Goal: Task Accomplishment & Management: Complete application form

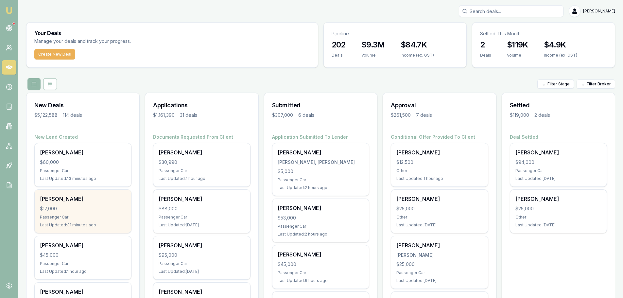
click at [107, 212] on div "$17,000" at bounding box center [83, 208] width 86 height 7
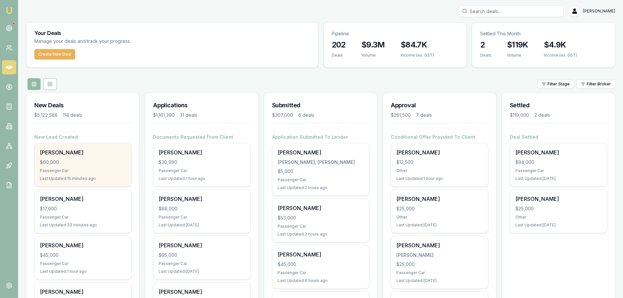
click at [87, 163] on div "$60,000" at bounding box center [83, 162] width 86 height 7
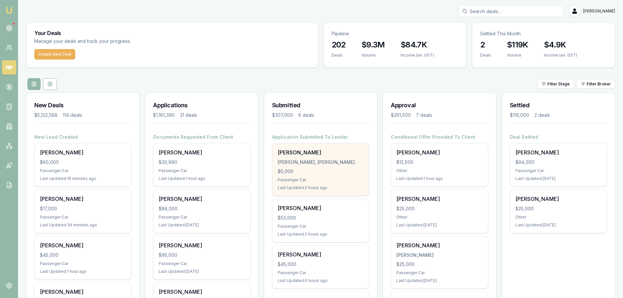
click at [309, 166] on div "Edwin Bruce BRUCE, EDWIN KENNEDY SLATER $5,000 Passenger Car Last Updated: 2 ho…" at bounding box center [321, 169] width 97 height 52
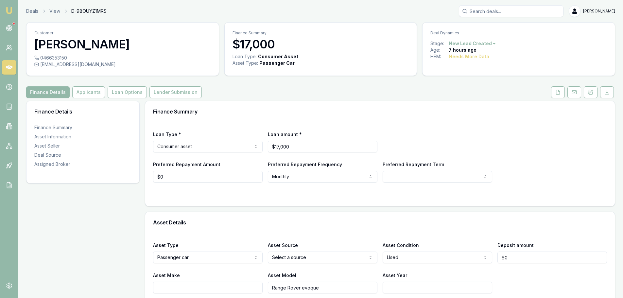
drag, startPoint x: 591, startPoint y: 94, endPoint x: 591, endPoint y: 98, distance: 4.3
click at [591, 94] on icon at bounding box center [590, 92] width 5 height 5
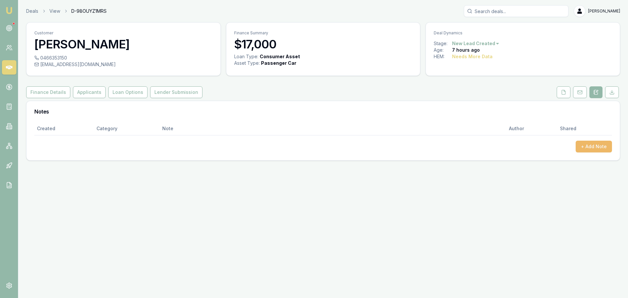
click at [593, 146] on button "+ Add Note" at bounding box center [594, 147] width 36 height 12
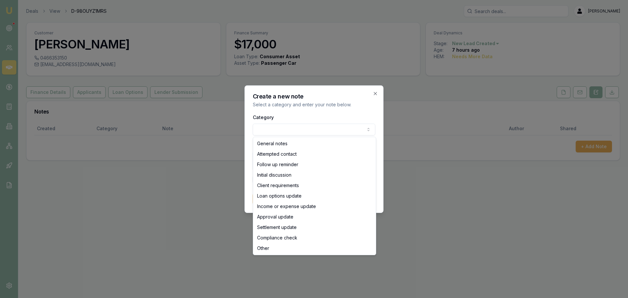
click at [326, 131] on body "Emu Broker Deals View D-98OUYZ1MRS Erin Shield Toggle Menu Customer Jasmin Enge…" at bounding box center [314, 149] width 628 height 298
select select "ATTEMPTED_CONTACT"
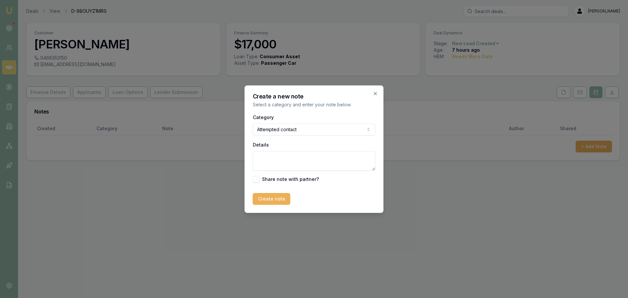
click at [283, 157] on textarea "Details" at bounding box center [314, 161] width 123 height 20
type textarea "sent intro text"
click at [264, 203] on button "Create note" at bounding box center [272, 199] width 38 height 12
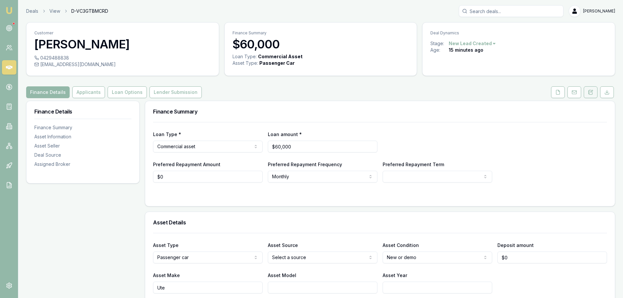
click at [589, 93] on icon at bounding box center [589, 93] width 1 height 0
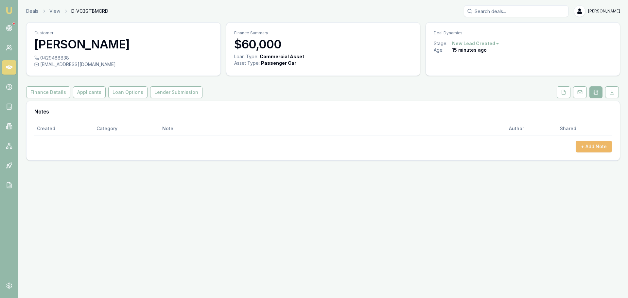
click at [595, 142] on button "+ Add Note" at bounding box center [594, 147] width 36 height 12
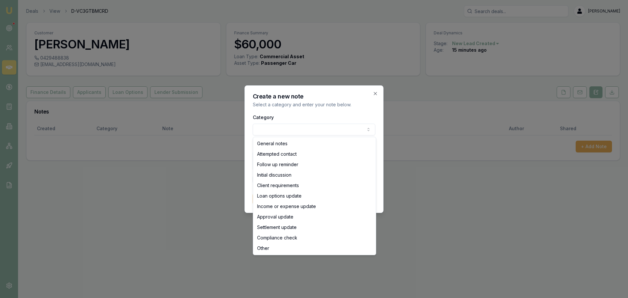
click at [284, 129] on body "Emu Broker Deals View D-VC3GTBMCRD Erin Shield Toggle Menu Customer Clay Lawren…" at bounding box center [314, 149] width 628 height 298
select select "ATTEMPTED_CONTACT"
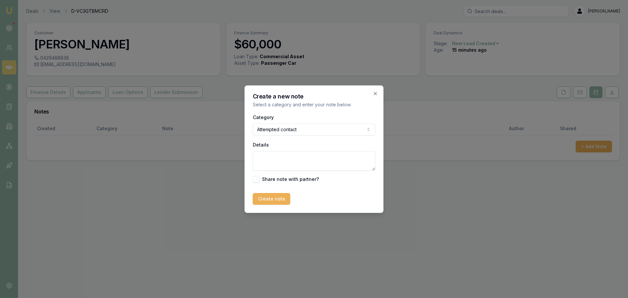
click at [268, 160] on textarea "Details" at bounding box center [314, 161] width 123 height 20
type textarea "sent intro text"
click at [278, 198] on button "Create note" at bounding box center [272, 199] width 38 height 12
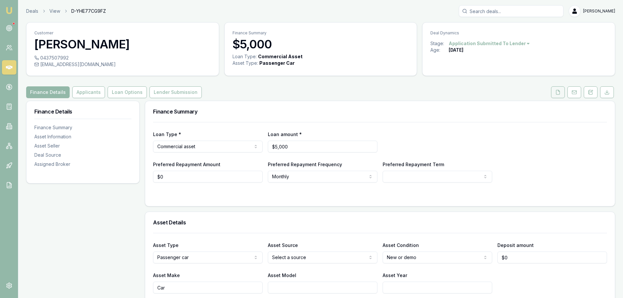
click at [559, 91] on polyline at bounding box center [558, 90] width 1 height 1
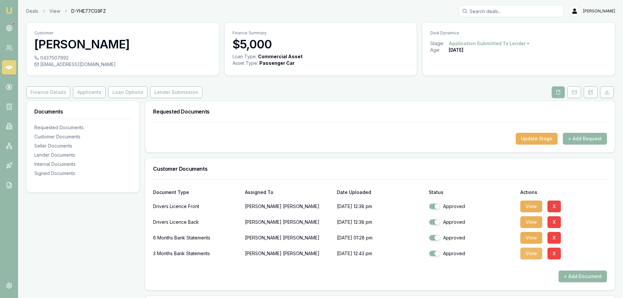
click at [529, 255] on button "View" at bounding box center [532, 254] width 22 height 12
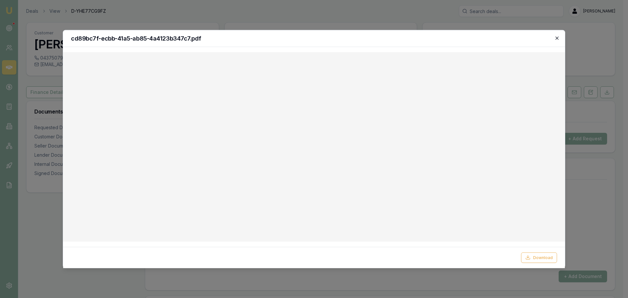
click at [558, 37] on icon "button" at bounding box center [557, 37] width 3 height 3
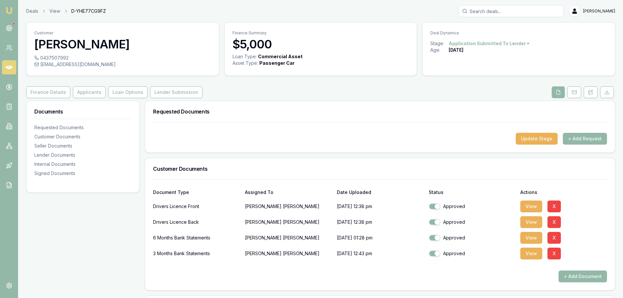
click at [321, 103] on div "Requested Documents" at bounding box center [380, 111] width 470 height 21
click at [319, 89] on div "Finance Details Applicants Loan Options Lender Submission" at bounding box center [320, 92] width 589 height 12
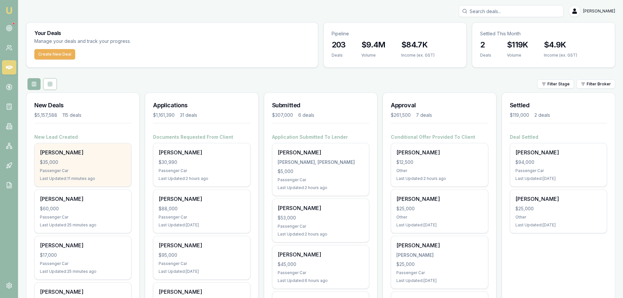
click at [65, 151] on div "[PERSON_NAME]" at bounding box center [83, 153] width 86 height 8
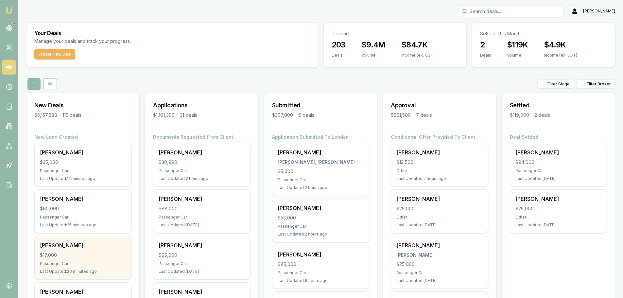
click at [98, 245] on div "Jasmin Engelhardt" at bounding box center [83, 245] width 86 height 8
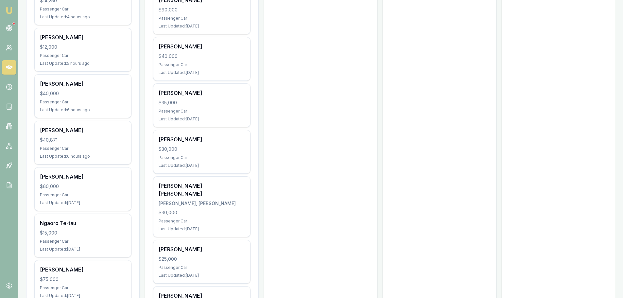
scroll to position [720, 0]
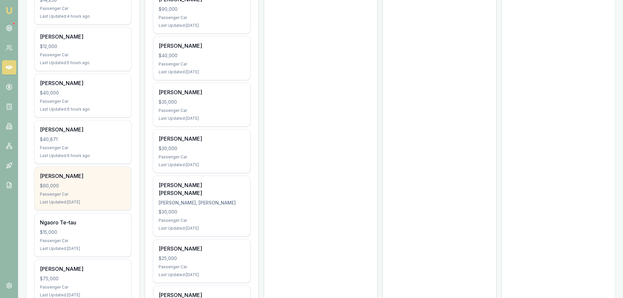
click at [100, 172] on div "Catherine Hall" at bounding box center [83, 176] width 86 height 8
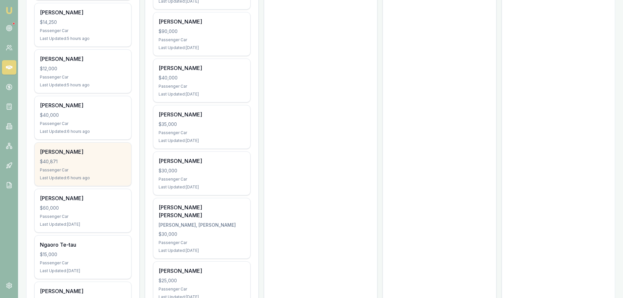
scroll to position [687, 0]
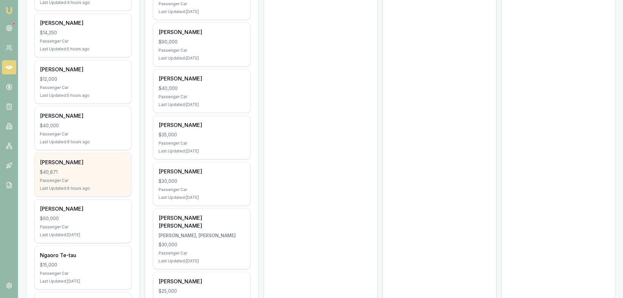
click at [73, 136] on div "Passenger Car" at bounding box center [83, 134] width 86 height 5
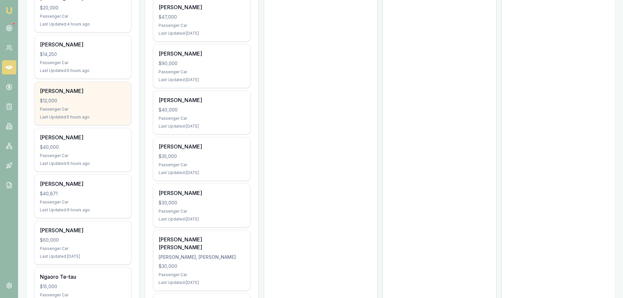
scroll to position [654, 0]
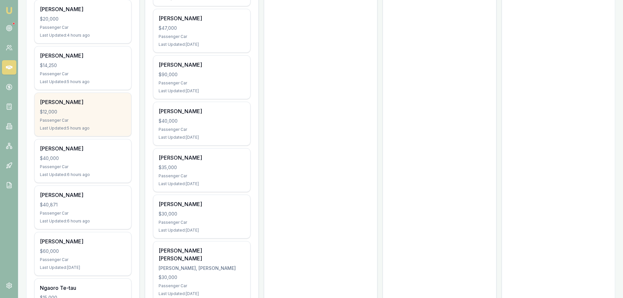
click at [93, 108] on div "Wesley Blair $12,000 Passenger Car Last Updated: 5 hours ago" at bounding box center [83, 114] width 97 height 43
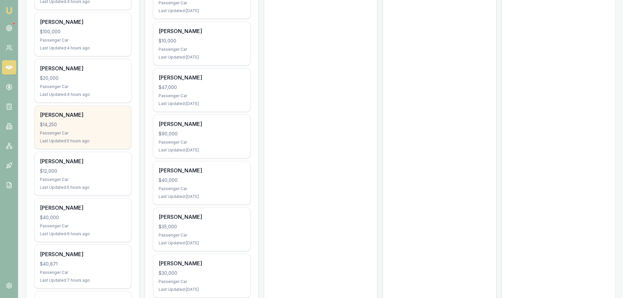
scroll to position [589, 0]
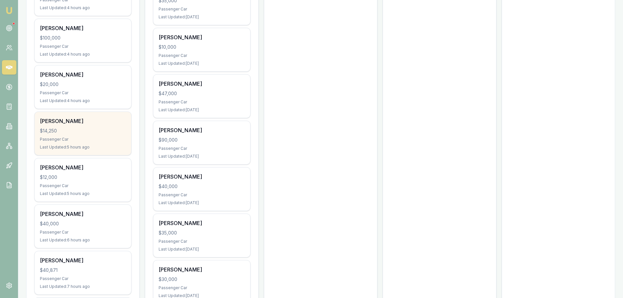
click at [107, 126] on div "Guy Simpson $14,250 Passenger Car Last Updated: 5 hours ago" at bounding box center [83, 133] width 97 height 43
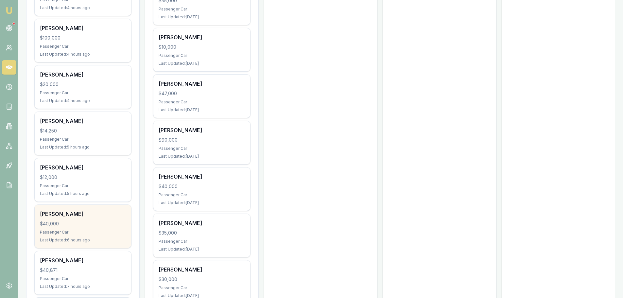
click at [94, 216] on div "[PERSON_NAME]" at bounding box center [83, 214] width 86 height 8
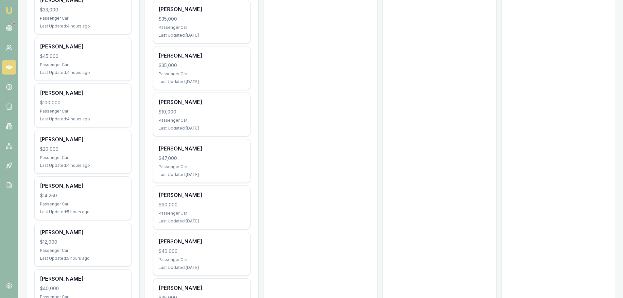
scroll to position [523, 0]
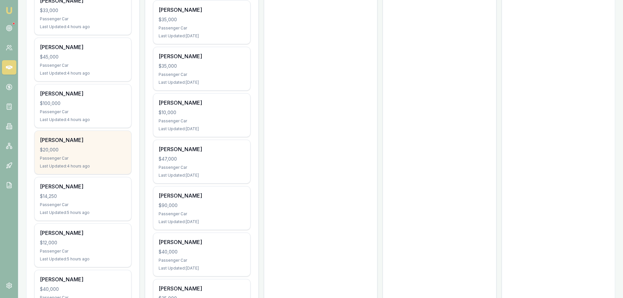
click at [84, 159] on div "Passenger Car" at bounding box center [83, 158] width 86 height 5
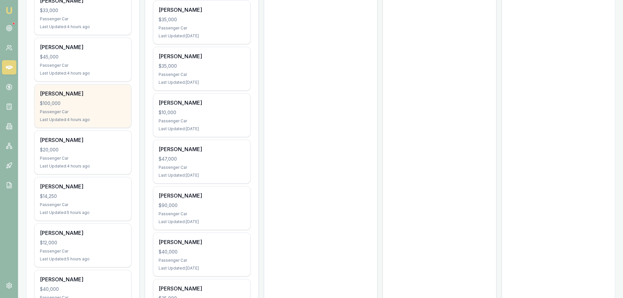
click at [97, 103] on div "$100,000" at bounding box center [83, 103] width 86 height 7
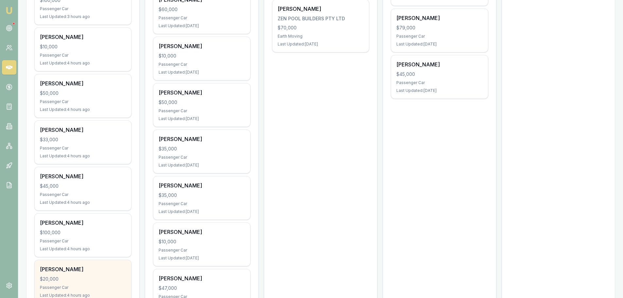
scroll to position [393, 0]
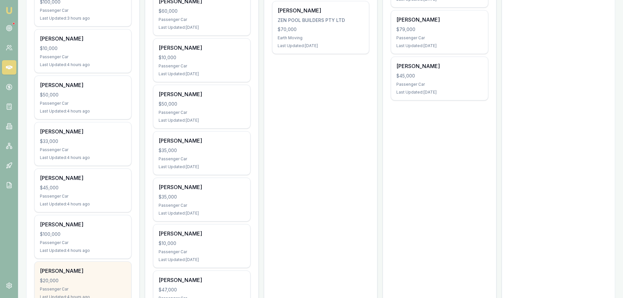
click at [87, 198] on div "Passenger Car" at bounding box center [83, 196] width 86 height 5
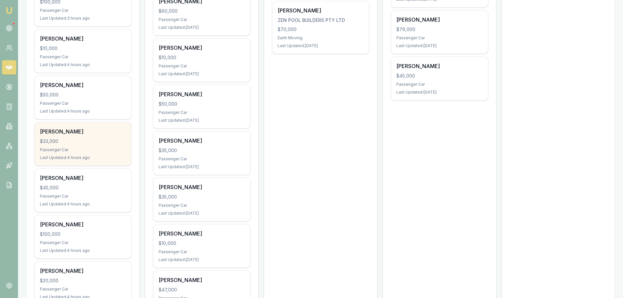
click at [101, 143] on div "$33,000" at bounding box center [83, 141] width 86 height 7
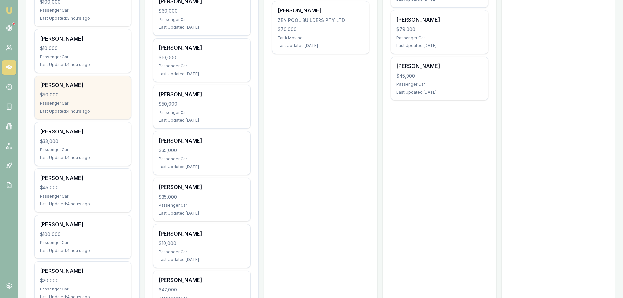
click at [93, 101] on div "Passenger Car" at bounding box center [83, 103] width 86 height 5
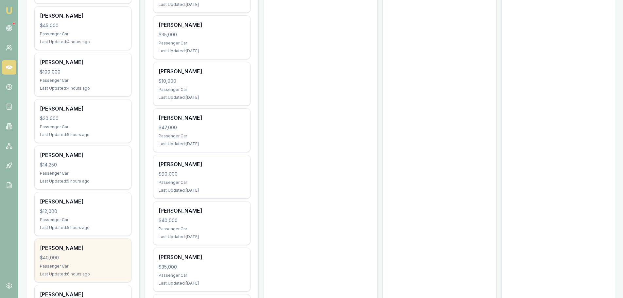
scroll to position [556, 0]
click at [86, 255] on div "$40,000" at bounding box center [83, 256] width 86 height 7
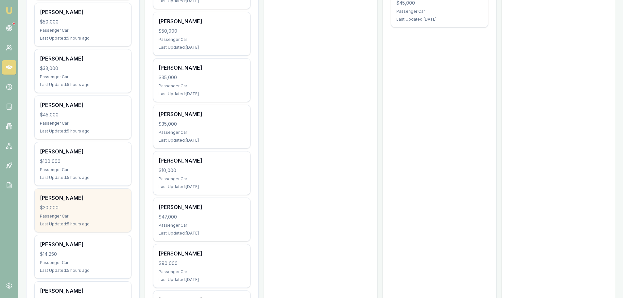
scroll to position [458, 0]
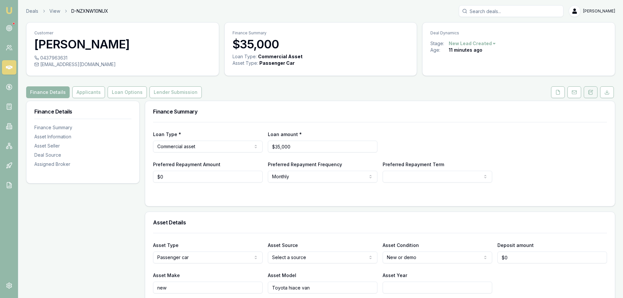
click at [593, 89] on button at bounding box center [591, 92] width 14 height 12
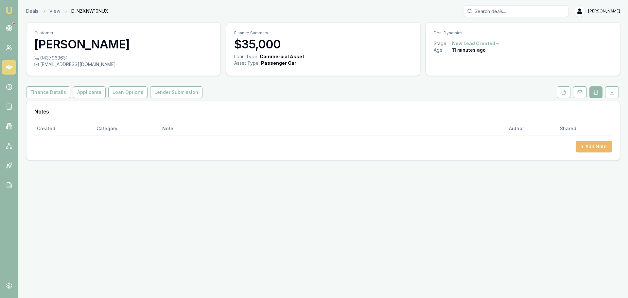
click at [593, 141] on button "+ Add Note" at bounding box center [594, 147] width 36 height 12
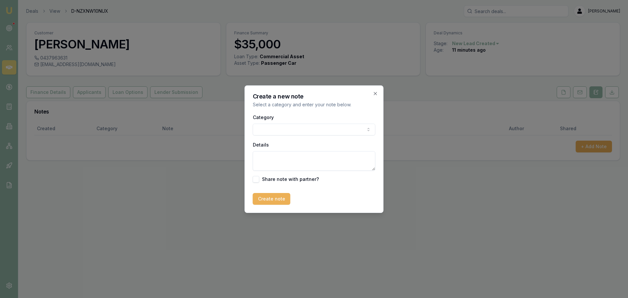
click at [357, 126] on body "Emu Broker Deals View D-NZXNW10NUX Erin Shield Toggle Menu Customer Beverly Man…" at bounding box center [314, 149] width 628 height 298
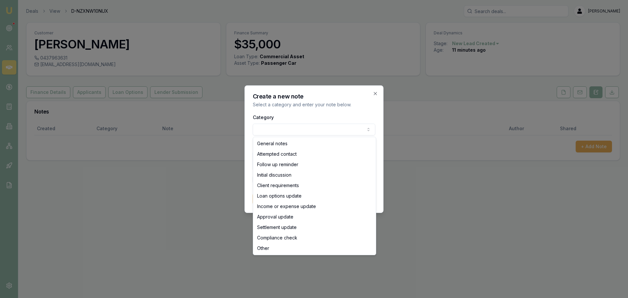
select select "ATTEMPTED_CONTACT"
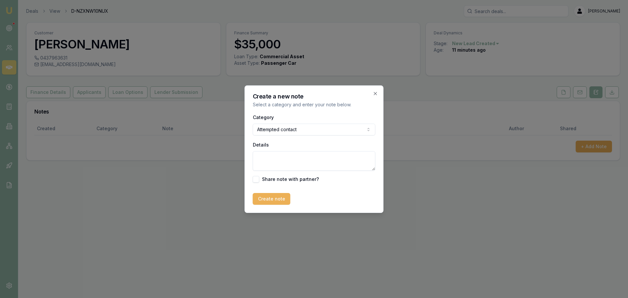
click at [298, 159] on textarea "Details" at bounding box center [314, 161] width 123 height 20
type textarea "sent intro text"
click at [278, 196] on button "Create note" at bounding box center [272, 199] width 38 height 12
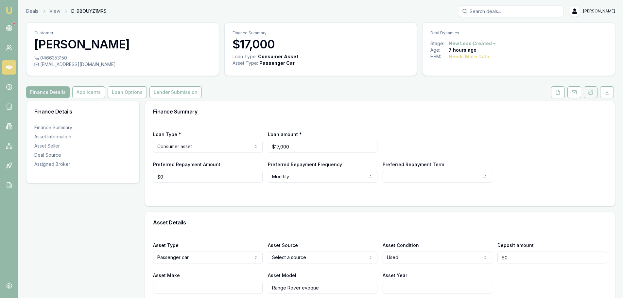
click at [591, 93] on icon at bounding box center [590, 92] width 5 height 5
click at [594, 95] on button at bounding box center [591, 92] width 14 height 12
click at [593, 96] on button at bounding box center [591, 92] width 14 height 12
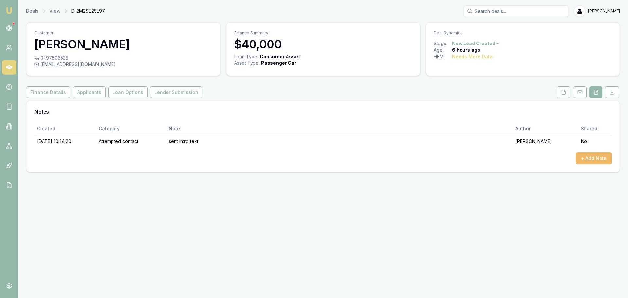
click at [602, 157] on button "+ Add Note" at bounding box center [594, 158] width 36 height 12
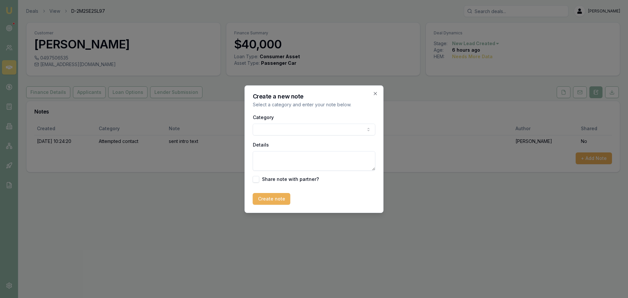
click at [357, 135] on div "Category General notes Attempted contact Follow up reminder Initial discussion …" at bounding box center [314, 147] width 123 height 69
click at [345, 131] on body "Emu Broker Deals View D-2M2SE2SL97 Erin Shield Toggle Menu Customer Jason Roger…" at bounding box center [314, 149] width 628 height 298
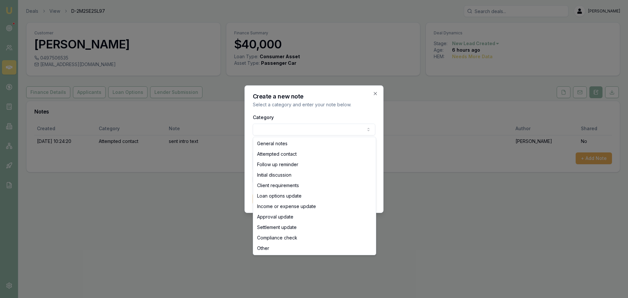
select select "ATTEMPTED_CONTACT"
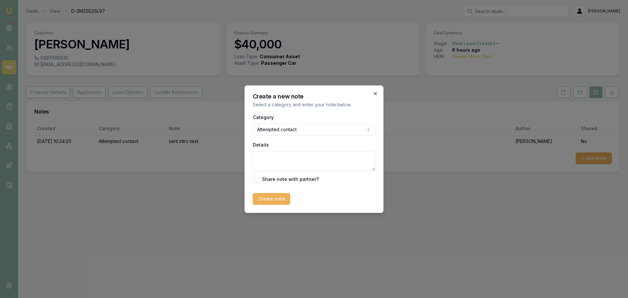
click at [373, 93] on icon "button" at bounding box center [375, 93] width 5 height 5
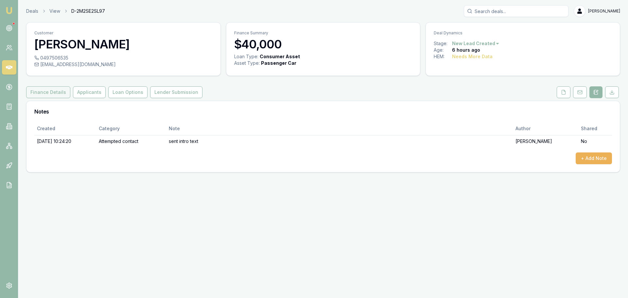
click at [47, 92] on button "Finance Details" at bounding box center [48, 92] width 44 height 12
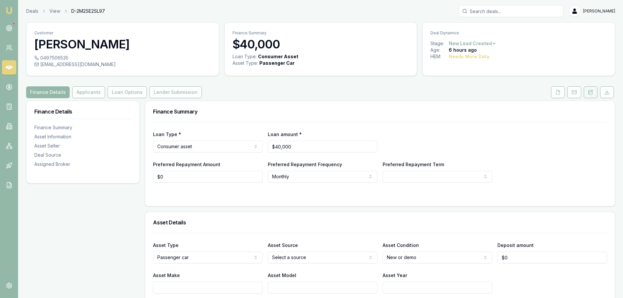
click at [588, 95] on button at bounding box center [591, 92] width 14 height 12
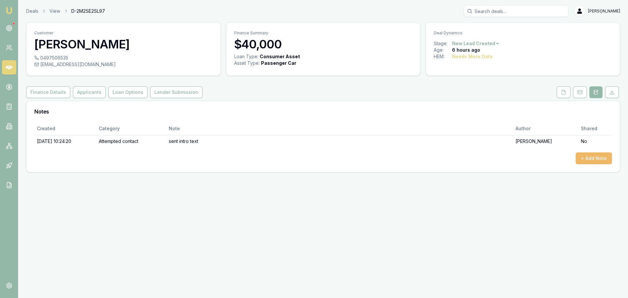
click at [598, 155] on button "+ Add Note" at bounding box center [594, 158] width 36 height 12
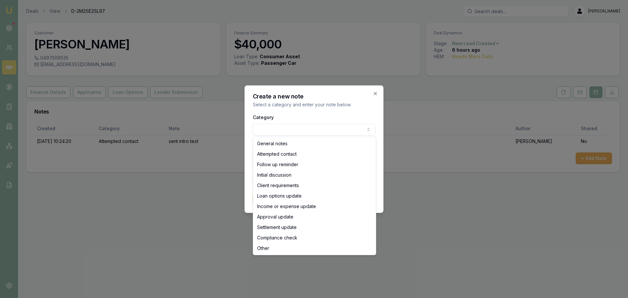
click at [304, 134] on body "Emu Broker Deals View D-2M2SE2SL97 Erin Shield Toggle Menu Customer Jason Roger…" at bounding box center [314, 149] width 628 height 298
select select "ATTEMPTED_CONTACT"
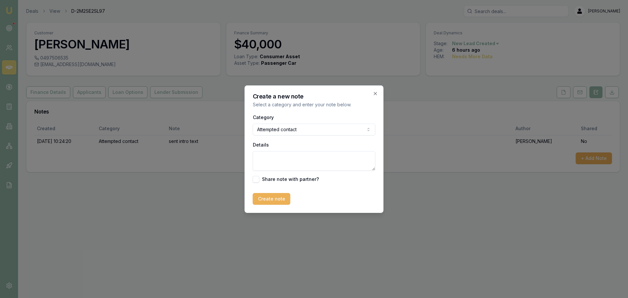
click at [296, 162] on textarea "Details" at bounding box center [314, 161] width 123 height 20
click at [318, 159] on textarea "left Vm and sent" at bounding box center [314, 161] width 123 height 20
type textarea "left Vm and sent text"
click at [278, 194] on button "Create note" at bounding box center [272, 199] width 38 height 12
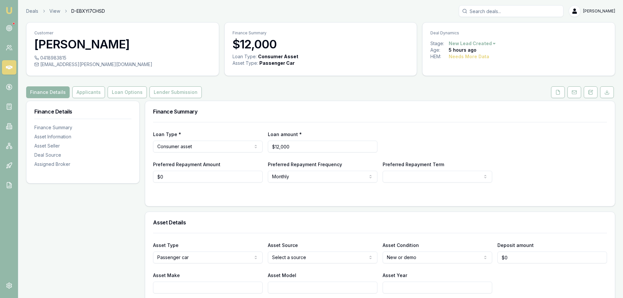
click at [274, 90] on div "Finance Details Applicants Loan Options Lender Submission" at bounding box center [320, 92] width 589 height 12
click at [521, 95] on div "Finance Details Applicants Loan Options Lender Submission" at bounding box center [320, 92] width 589 height 12
click at [590, 96] on button at bounding box center [591, 92] width 14 height 12
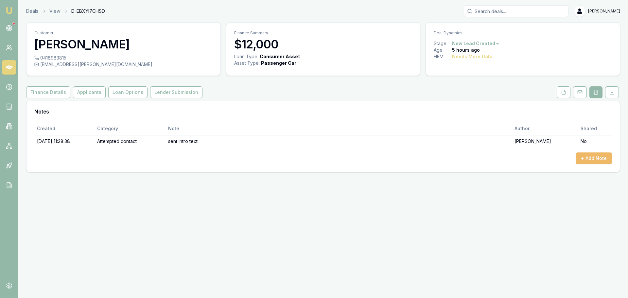
click at [592, 158] on button "+ Add Note" at bounding box center [594, 158] width 36 height 12
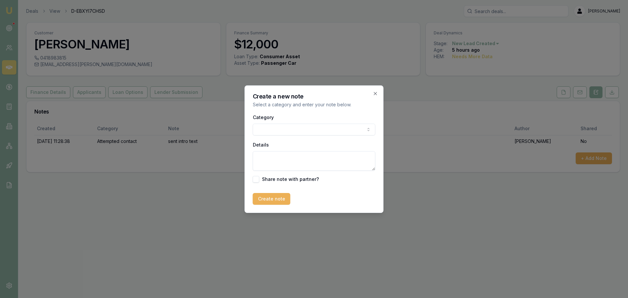
click at [296, 127] on body "Emu Broker Deals View D-EBXYI7CHSD Erin Shield Toggle Menu Customer Wesley Blai…" at bounding box center [314, 149] width 628 height 298
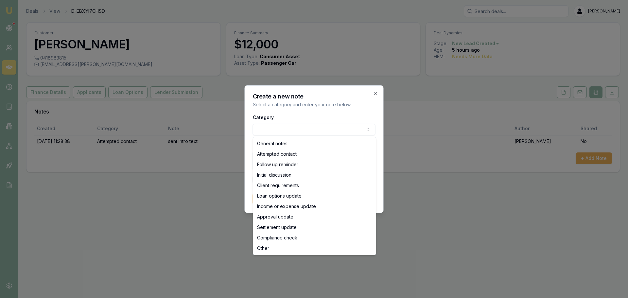
select select "ATTEMPTED_CONTACT"
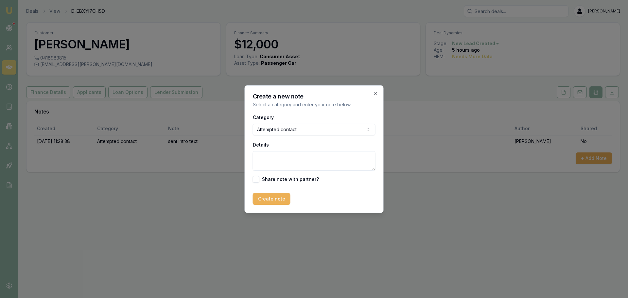
click at [286, 162] on textarea "Details" at bounding box center [314, 161] width 123 height 20
type textarea "left VM and sent text"
click at [263, 195] on button "Create note" at bounding box center [272, 199] width 38 height 12
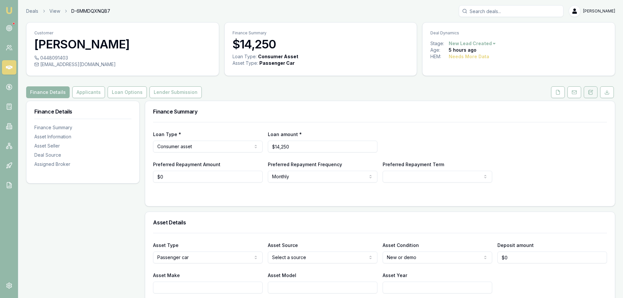
click at [595, 93] on button at bounding box center [591, 92] width 14 height 12
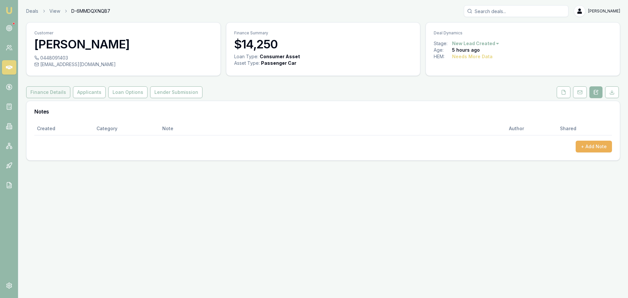
click at [51, 91] on button "Finance Details" at bounding box center [48, 92] width 44 height 12
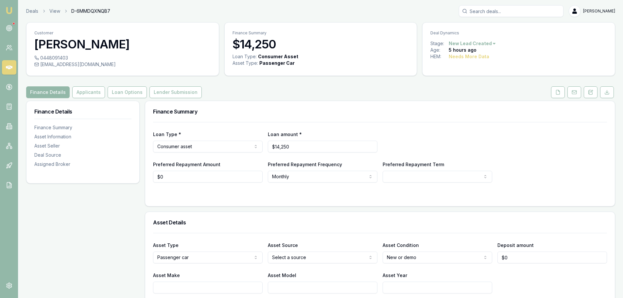
click at [380, 116] on div "Finance Summary" at bounding box center [380, 111] width 470 height 21
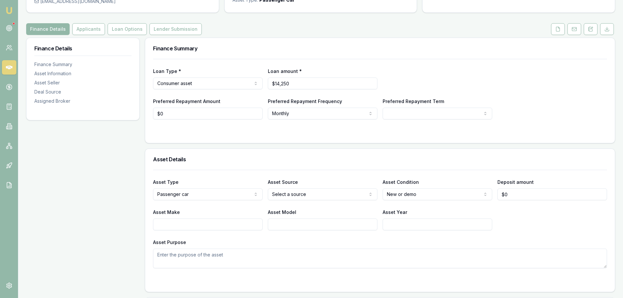
scroll to position [65, 0]
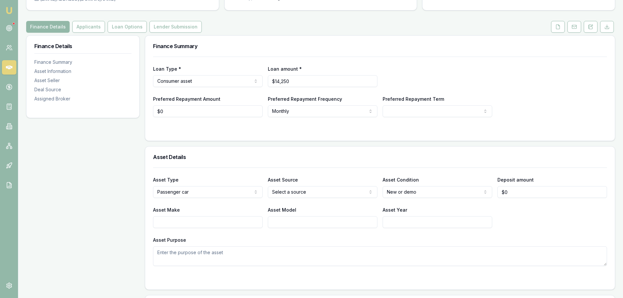
drag, startPoint x: 178, startPoint y: 221, endPoint x: 175, endPoint y: 219, distance: 4.0
click at [177, 221] on input "Asset Make" at bounding box center [208, 222] width 110 height 12
type input "MERCEDES"
type input "CLASS"
type input "2008"
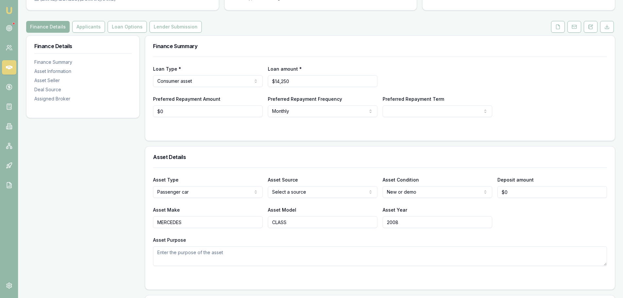
click at [323, 190] on html "Emu Broker Deals View D-6MMDQXNQB7 Erin Shield Toggle Menu Customer Guy Simpson…" at bounding box center [311, 84] width 623 height 298
click at [306, 151] on div "Asset Details" at bounding box center [380, 157] width 470 height 21
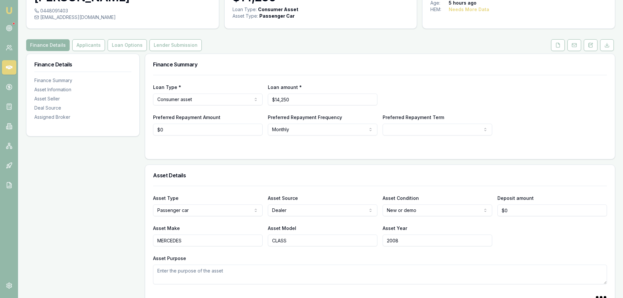
scroll to position [0, 0]
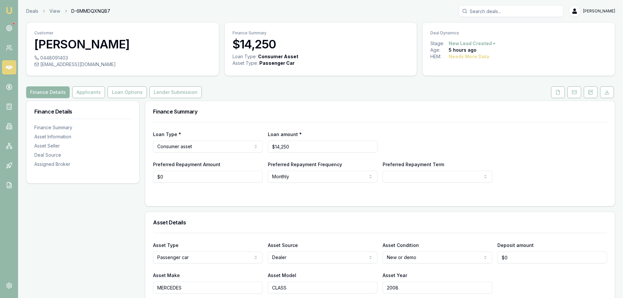
click at [85, 92] on button "Applicants" at bounding box center [88, 92] width 33 height 12
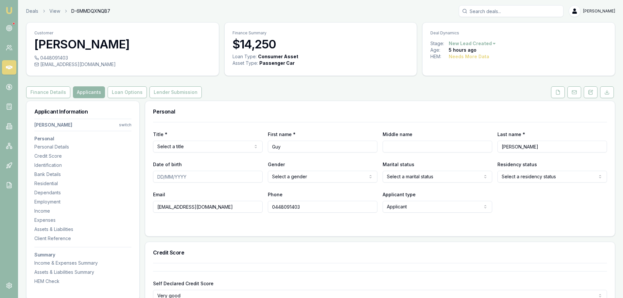
click at [211, 148] on html "Emu Broker Deals View D-6MMDQXNQB7 Erin Shield Toggle Menu Customer Guy Simpson…" at bounding box center [314, 149] width 628 height 298
click at [229, 108] on div "Personal" at bounding box center [380, 111] width 470 height 21
click at [41, 92] on button "Finance Details" at bounding box center [48, 92] width 44 height 12
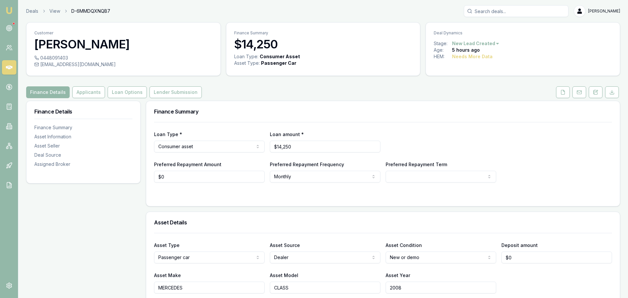
click at [406, 177] on html "Emu Broker Deals View D-6MMDQXNQB7 Erin Shield Toggle Menu Customer Guy Simpson…" at bounding box center [314, 149] width 628 height 298
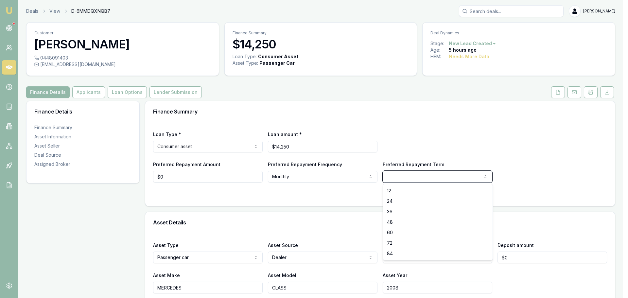
click at [406, 177] on html "Emu Broker Deals View D-6MMDQXNQB7 Erin Shield Toggle Menu Customer Guy Simpson…" at bounding box center [314, 149] width 628 height 298
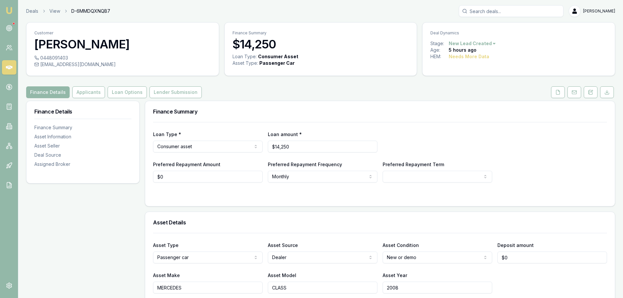
click at [344, 116] on div "Finance Summary" at bounding box center [380, 111] width 470 height 21
click at [416, 177] on html "Emu Broker Deals View D-6MMDQXNQB7 Erin Shield Toggle Menu Customer Guy Simpson…" at bounding box center [311, 149] width 623 height 298
click at [424, 177] on html "Emu Broker Deals View D-6MMDQXNQB7 Erin Shield Toggle Menu Customer Guy Simpson…" at bounding box center [311, 149] width 623 height 298
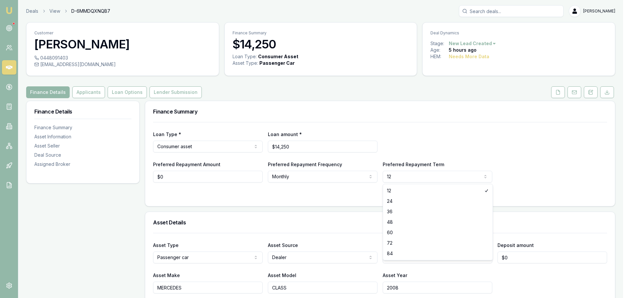
select select "24"
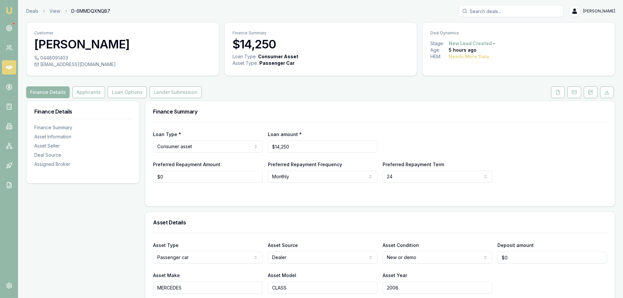
click at [399, 137] on div "Loan Type * Consumer asset Consumer loan Consumer asset Commercial loan Commerc…" at bounding box center [380, 141] width 454 height 22
click at [416, 125] on div "Loan Type * Consumer asset Consumer loan Consumer asset Commercial loan Commerc…" at bounding box center [380, 152] width 454 height 61
click at [413, 124] on div "Loan Type * Consumer asset Consumer loan Consumer asset Commercial loan Commerc…" at bounding box center [380, 152] width 454 height 61
click at [93, 90] on button "Applicants" at bounding box center [88, 92] width 33 height 12
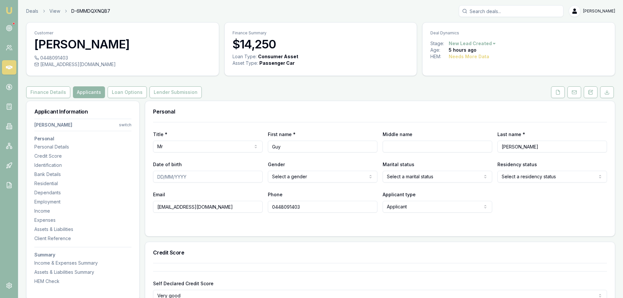
click at [59, 89] on button "Finance Details" at bounding box center [48, 92] width 44 height 12
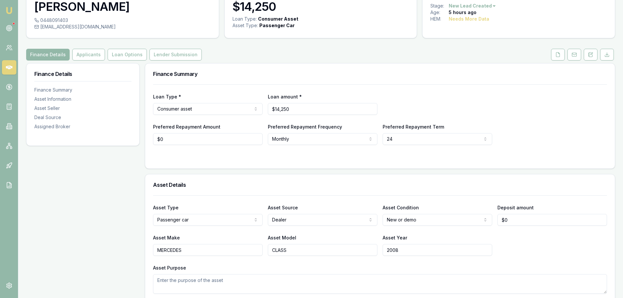
scroll to position [98, 0]
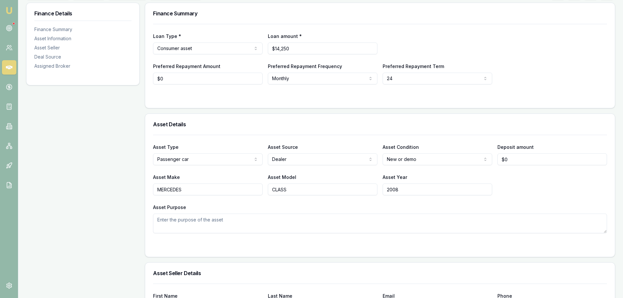
click at [304, 160] on html "Emu Broker Deals View D-6MMDQXNQB7 Erin Shield Toggle Menu Customer Guy Simpson…" at bounding box center [311, 51] width 623 height 298
select select "PRIVATE"
click at [307, 129] on div "Asset Details" at bounding box center [380, 124] width 470 height 21
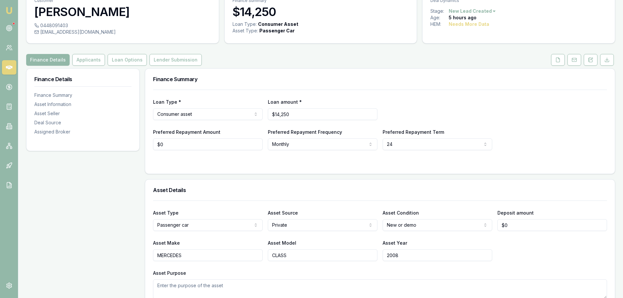
scroll to position [0, 0]
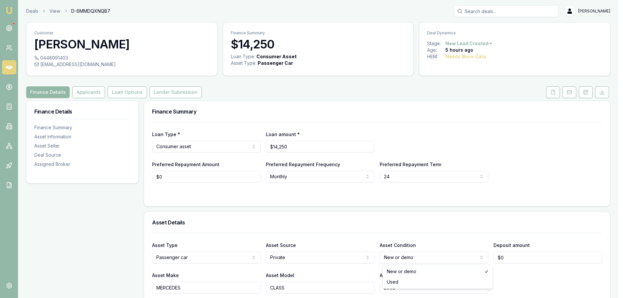
click at [431, 256] on html "Emu Broker Deals View D-6MMDQXNQB7 Erin Shield Toggle Menu Customer Guy Simpson…" at bounding box center [311, 149] width 623 height 298
select select "USED"
click at [372, 103] on div "Finance Summary" at bounding box center [380, 111] width 470 height 21
click at [81, 91] on button "Applicants" at bounding box center [88, 92] width 33 height 12
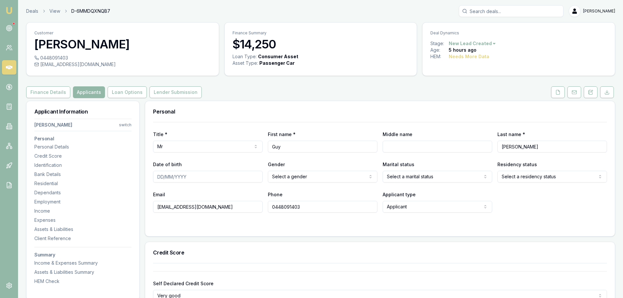
click at [296, 175] on html "Emu Broker Deals View D-6MMDQXNQB7 Erin Shield Toggle Menu Customer Guy Simpson…" at bounding box center [311, 149] width 623 height 298
click at [290, 111] on h3 "Personal" at bounding box center [380, 111] width 454 height 5
click at [405, 147] on input "Middle name" at bounding box center [438, 147] width 110 height 12
type input "JULIAN"
click at [233, 174] on input "Date of birth" at bounding box center [208, 177] width 110 height 12
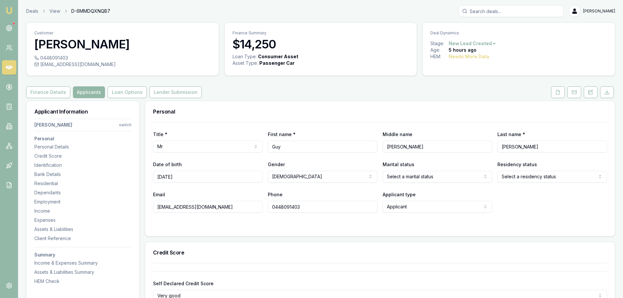
type input "06/11/1968"
click at [456, 177] on html "Emu Broker Deals View D-6MMDQXNQB7 Erin Shield Toggle Menu Customer Guy Simpson…" at bounding box center [311, 149] width 623 height 298
click at [529, 177] on html "Emu Broker Deals View D-6MMDQXNQB7 Erin Shield Toggle Menu Customer Guy Simpson…" at bounding box center [311, 149] width 623 height 298
click at [236, 228] on div "Title * Mr Mr Mrs Miss Ms Dr Prof First name * Guy Middle name JULIAN Last name…" at bounding box center [380, 179] width 470 height 114
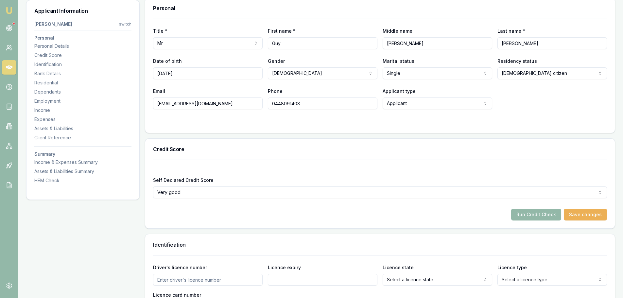
scroll to position [294, 0]
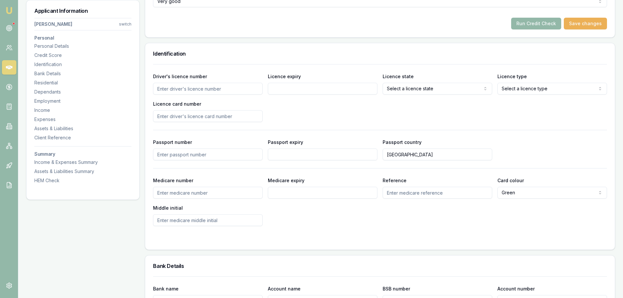
click at [196, 92] on input "Driver's licence number" at bounding box center [208, 89] width 110 height 12
click at [198, 87] on input "Driver's licence number" at bounding box center [208, 89] width 110 height 12
type input "3401957"
drag, startPoint x: 345, startPoint y: 88, endPoint x: 338, endPoint y: 92, distance: 7.9
click at [345, 88] on input "Licence expiry" at bounding box center [323, 89] width 110 height 12
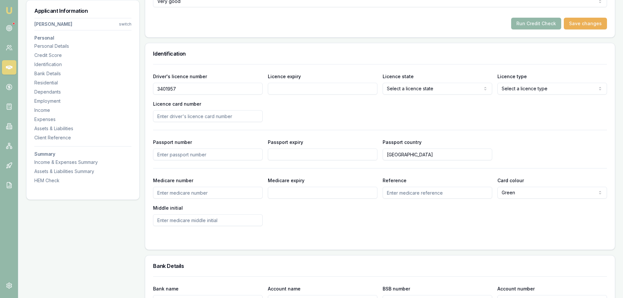
click at [325, 85] on input "Licence expiry" at bounding box center [323, 89] width 110 height 12
type input "0"
type input "03/02/2026"
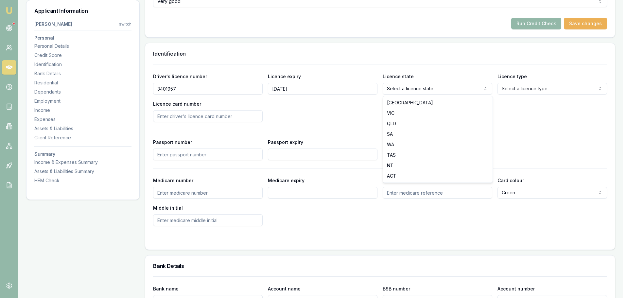
select select "WA"
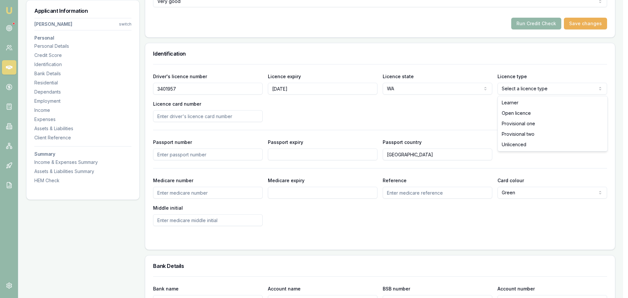
select select "OPEN_LICENCE"
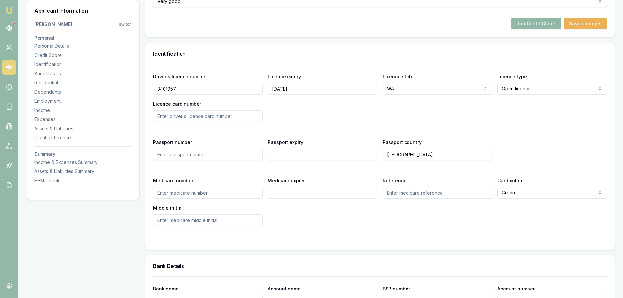
click at [324, 118] on div "Driver's licence number 3401957 Licence expiry 03/02/2026 Licence state WA NSW …" at bounding box center [380, 97] width 454 height 50
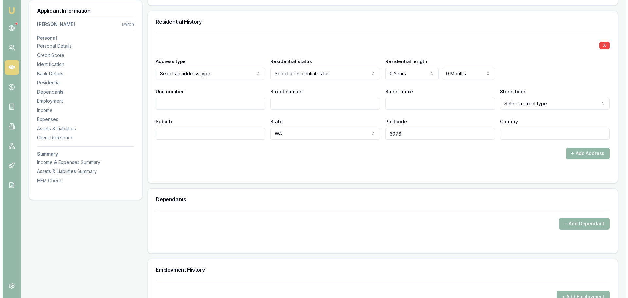
scroll to position [622, 0]
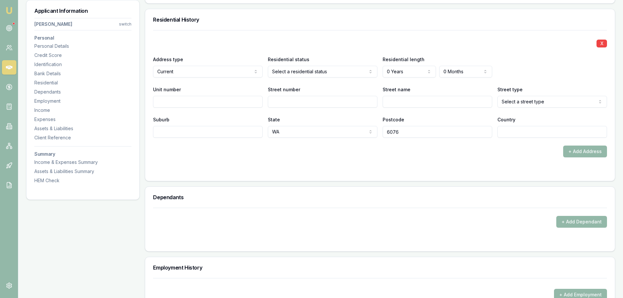
click at [295, 103] on input "Street number" at bounding box center [323, 102] width 110 height 12
type input "62"
type input "TRAFALGAR"
select select "Road"
type input "LESMURDIE"
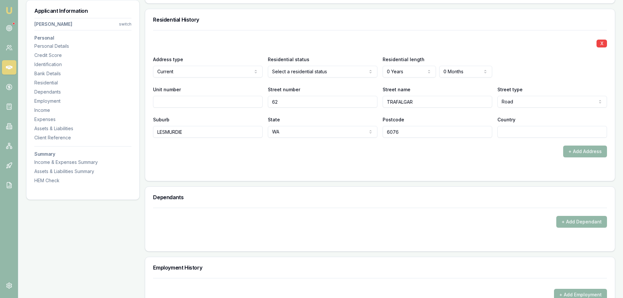
click at [535, 135] on input "Country" at bounding box center [553, 132] width 110 height 12
type input "AUSTRALIA"
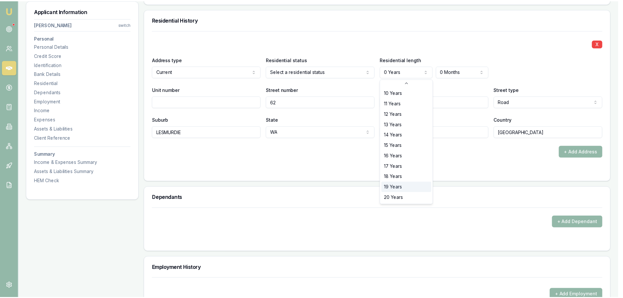
scroll to position [105, 0]
select select "20"
drag, startPoint x: 398, startPoint y: 195, endPoint x: 397, endPoint y: 190, distance: 5.0
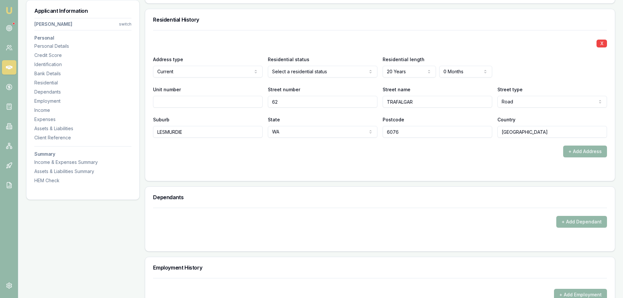
click at [379, 15] on div "Residential History" at bounding box center [380, 19] width 470 height 21
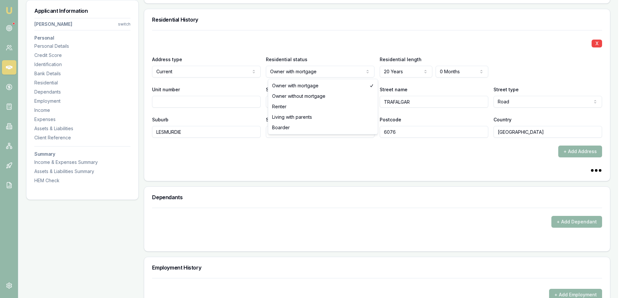
select select "OWNER_WITHOUT_MORTGAGE"
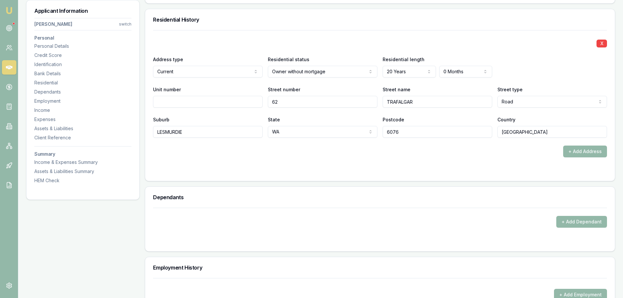
click at [326, 41] on div "X" at bounding box center [380, 42] width 454 height 9
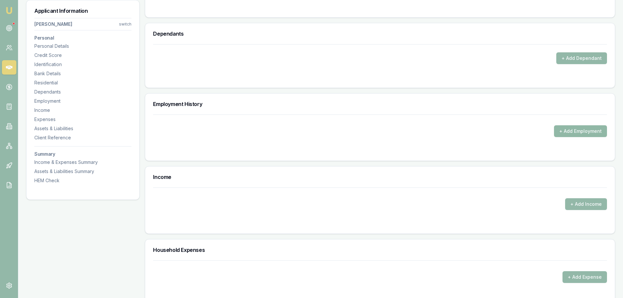
click at [579, 131] on button "+ Add Employment" at bounding box center [580, 131] width 53 height 12
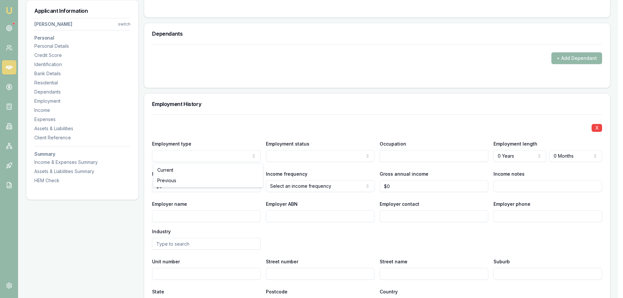
click at [284, 112] on div "Employment History" at bounding box center [380, 104] width 470 height 21
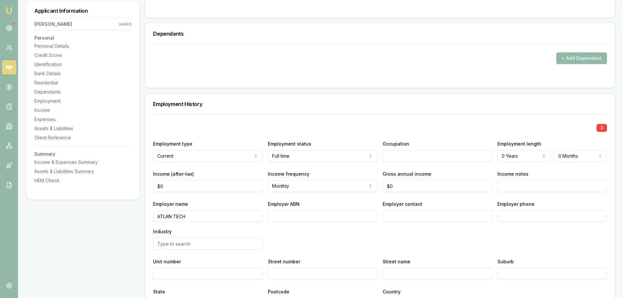
type input "ATLAN TECH"
click at [509, 191] on input "Income notes" at bounding box center [553, 186] width 110 height 12
click at [468, 108] on div "Employment History" at bounding box center [380, 104] width 470 height 21
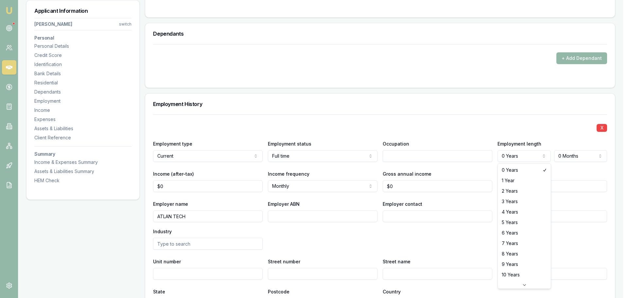
select select "2"
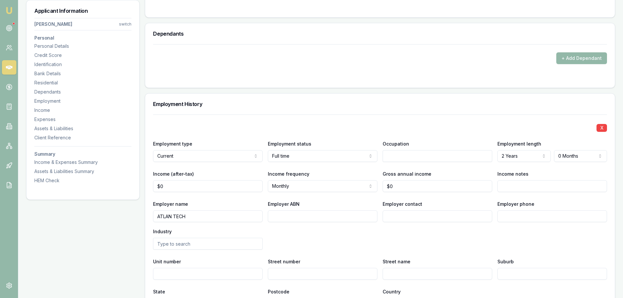
click at [407, 124] on div "X" at bounding box center [380, 127] width 454 height 9
click at [197, 185] on input "0" at bounding box center [208, 186] width 110 height 12
drag, startPoint x: 176, startPoint y: 184, endPoint x: 47, endPoint y: 171, distance: 129.6
click at [117, 176] on div "Applicant Information Guy Simpson switch Personal Personal Details Credit Score…" at bounding box center [320, 140] width 589 height 1649
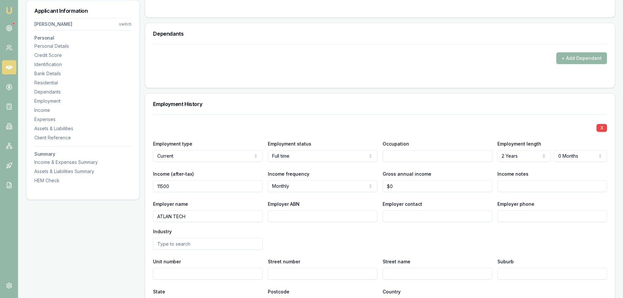
type input "$11,500"
click at [296, 106] on h3 "Employment History" at bounding box center [380, 103] width 454 height 5
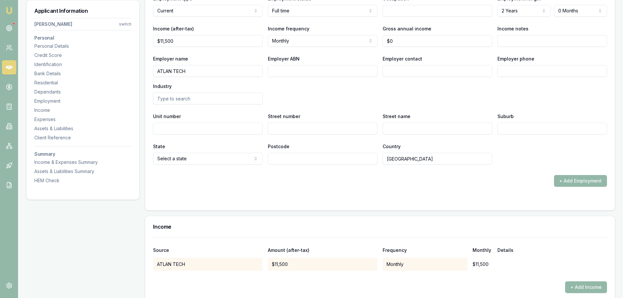
scroll to position [949, 0]
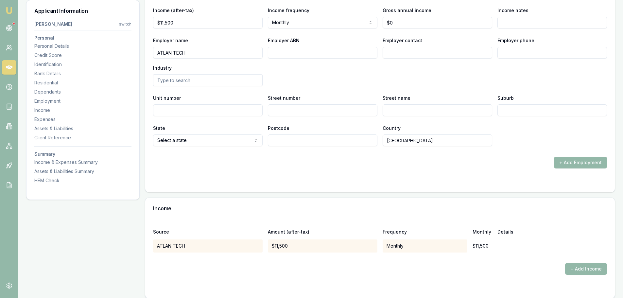
click at [385, 65] on div "Employer name ATLAN TECH Employer ABN Employer contact Employer phone Industry" at bounding box center [380, 61] width 454 height 50
click at [389, 74] on div "Employer name ATLAN TECH Employer ABN Employer contact Employer phone Industry" at bounding box center [380, 61] width 454 height 50
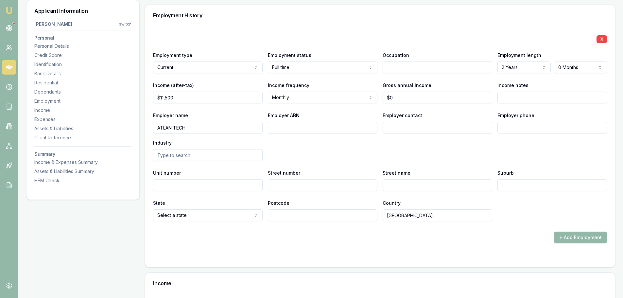
scroll to position [883, 0]
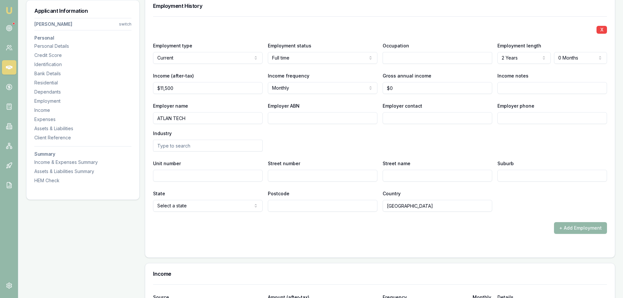
click at [416, 154] on div "X Employment type Current Current Previous Employment status Full time Full tim…" at bounding box center [380, 113] width 454 height 195
click at [344, 131] on div "Employer name ATLAN TECH Employer ABN Employer contact Employer phone Industry" at bounding box center [380, 127] width 454 height 50
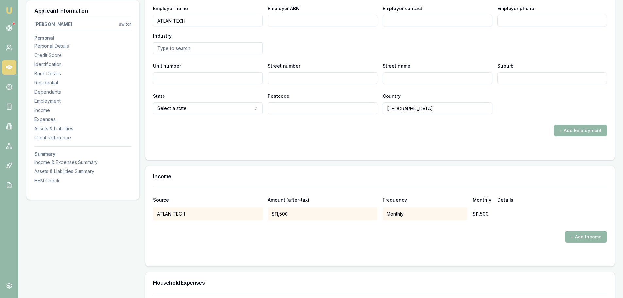
scroll to position [982, 0]
click at [311, 136] on form "X Employment type Current Current Previous Employment status Full time Full tim…" at bounding box center [380, 34] width 454 height 233
click at [565, 133] on button "+ Add Employment" at bounding box center [580, 130] width 53 height 12
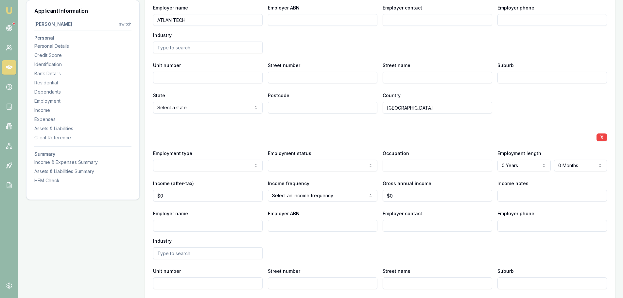
select select "PREVIOUS"
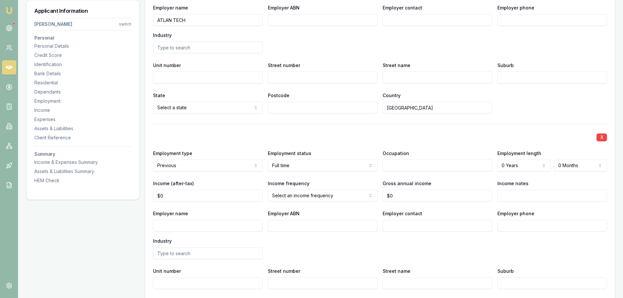
click at [187, 226] on input "Employer name" at bounding box center [208, 226] width 110 height 12
type input "DISCOVERY PARKS"
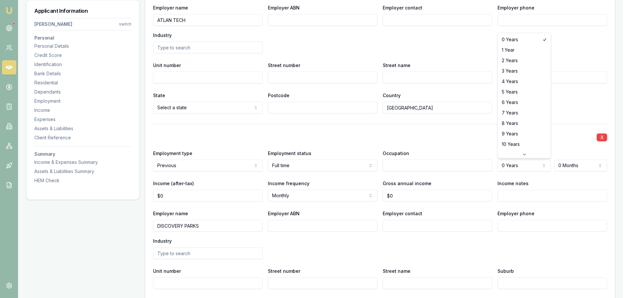
select select "2"
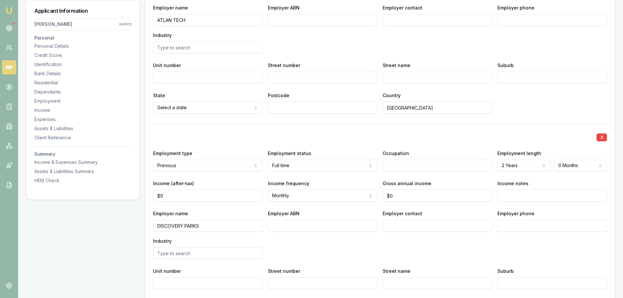
click at [450, 127] on div "X Employment type Previous Current Previous Employment status Full time Full ti…" at bounding box center [380, 221] width 454 height 195
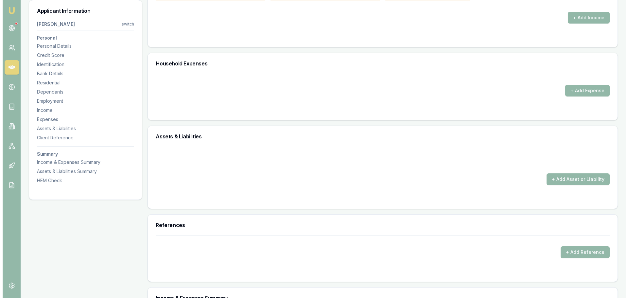
scroll to position [1407, 0]
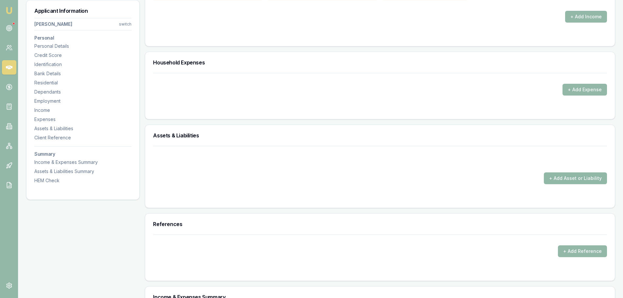
click at [574, 177] on button "+ Add Asset or Liability" at bounding box center [575, 178] width 63 height 12
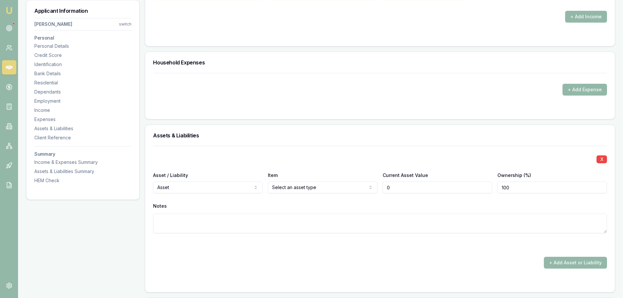
type input "$0"
select select "LIABILITY"
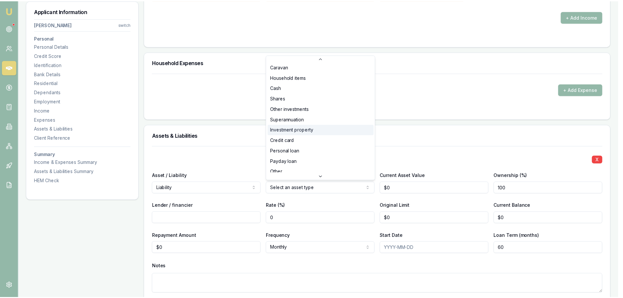
scroll to position [42, 0]
select select "CREDIT_CARD"
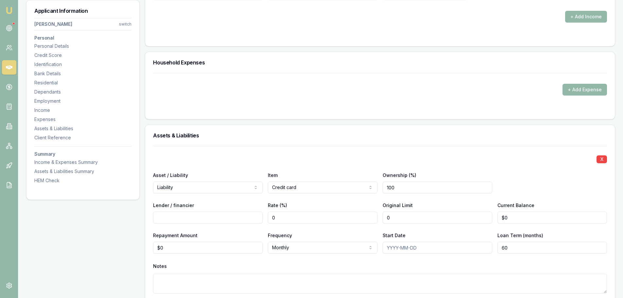
drag, startPoint x: 428, startPoint y: 218, endPoint x: 318, endPoint y: 214, distance: 109.3
click at [340, 214] on div "Lender / financier Rate (%) 0 Original Limit 0 Current Balance $0" at bounding box center [380, 212] width 454 height 22
type input "$5,000"
click at [244, 218] on input "Lender / financier" at bounding box center [208, 218] width 110 height 12
type input "LATITUDE"
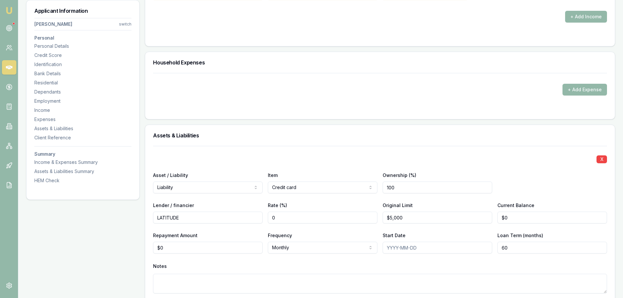
click at [402, 133] on h3 "Assets & Liabilities" at bounding box center [380, 135] width 454 height 5
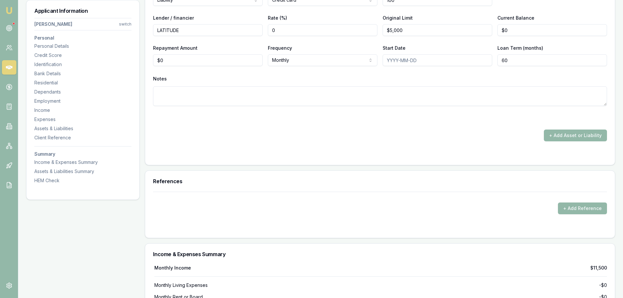
scroll to position [1636, 0]
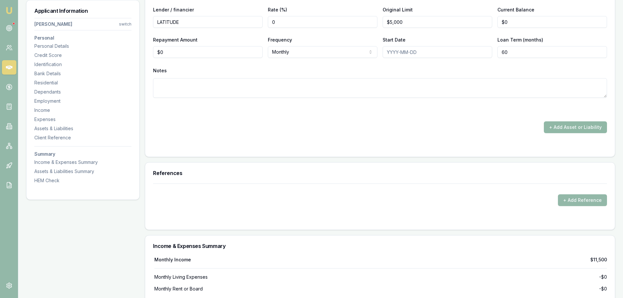
click at [580, 128] on button "+ Add Asset or Liability" at bounding box center [575, 127] width 63 height 12
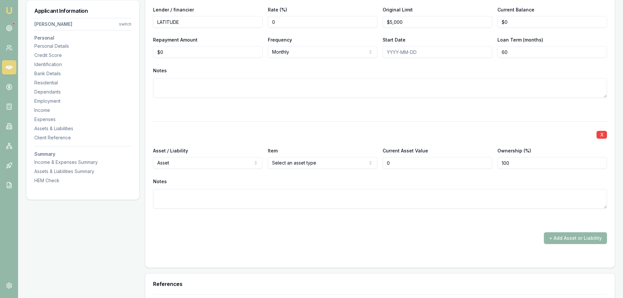
type input "$0"
click at [300, 112] on div at bounding box center [380, 110] width 454 height 8
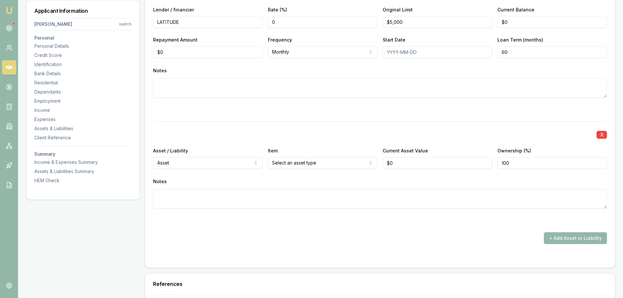
click at [228, 136] on div "X" at bounding box center [380, 134] width 454 height 9
click at [304, 127] on div "X Asset / Liability Asset Asset Liability Item Home Home Car Boat Bike Caravan …" at bounding box center [380, 172] width 454 height 103
click at [550, 241] on button "+ Add Asset or Liability" at bounding box center [575, 238] width 63 height 12
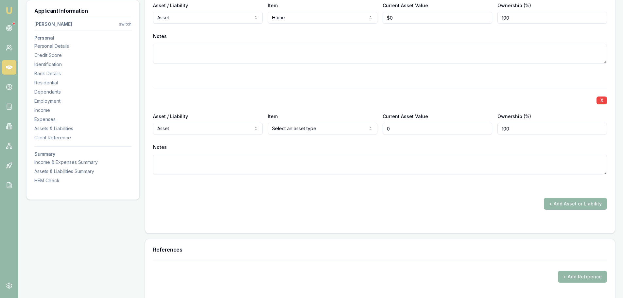
scroll to position [1799, 0]
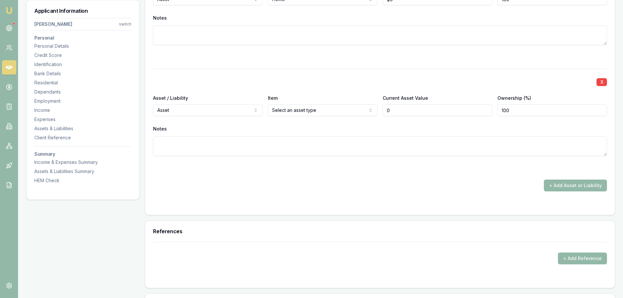
type input "$0"
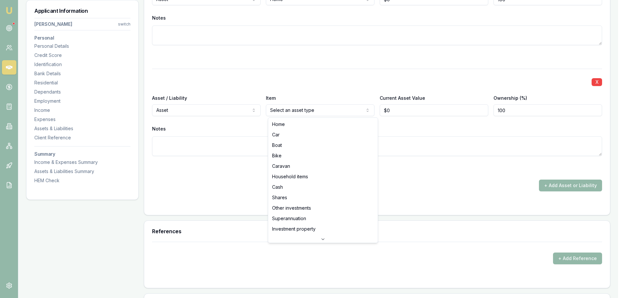
select select "HOUSEHOLD_ITEMS"
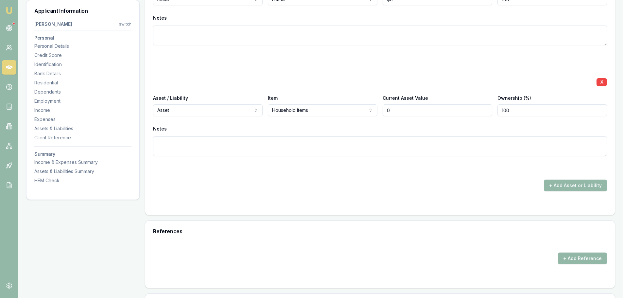
drag, startPoint x: 409, startPoint y: 111, endPoint x: 308, endPoint y: 109, distance: 100.8
click at [315, 109] on div "Asset / Liability Asset Asset Liability Item Household items Home Car Boat Bike…" at bounding box center [380, 105] width 454 height 22
click at [554, 184] on button "+ Add Asset or Liability" at bounding box center [575, 186] width 63 height 12
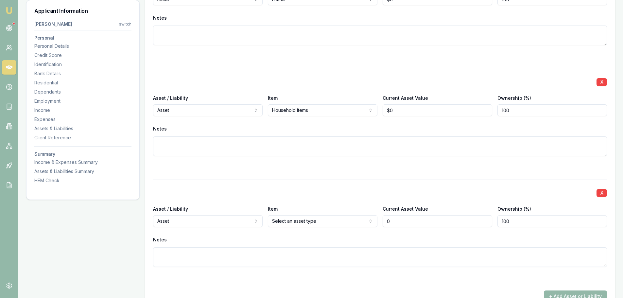
type input "0"
type input "$0"
drag, startPoint x: 400, startPoint y: 114, endPoint x: 339, endPoint y: 109, distance: 61.3
click at [348, 110] on div "Asset / Liability Asset Asset Liability Item Household items Home Car Boat Bike…" at bounding box center [380, 105] width 454 height 22
type input "$150,000"
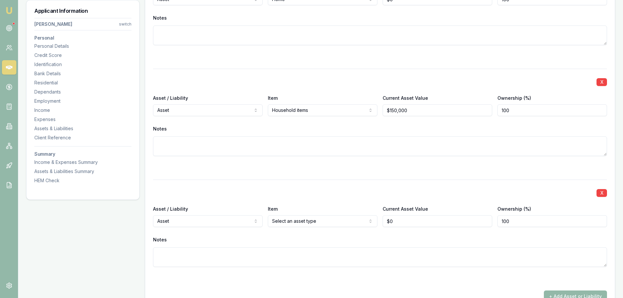
click at [359, 166] on div at bounding box center [380, 168] width 454 height 8
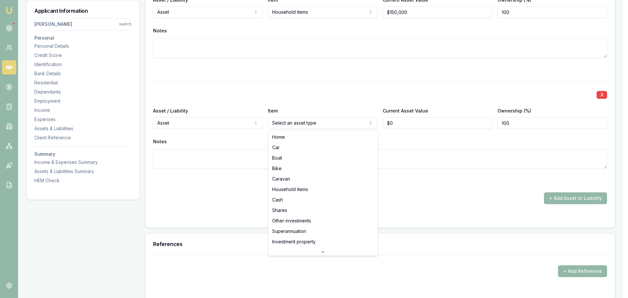
select select "CAR"
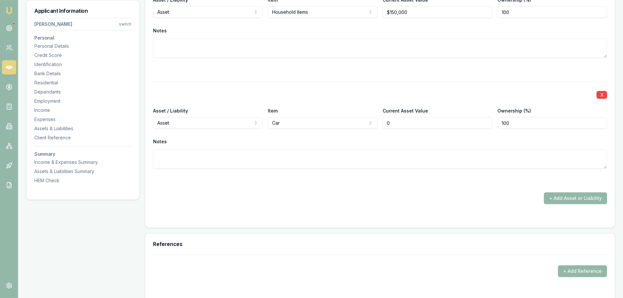
click at [307, 124] on div "Asset / Liability Asset Asset Liability Item Car Home Car Boat Bike Caravan Hou…" at bounding box center [380, 118] width 454 height 22
type input "$0"
click at [396, 70] on div at bounding box center [380, 70] width 454 height 8
drag, startPoint x: 397, startPoint y: 121, endPoint x: 362, endPoint y: 121, distance: 34.7
click at [367, 121] on div "Asset / Liability Asset Asset Liability Item Car Home Car Boat Bike Caravan Hou…" at bounding box center [380, 118] width 454 height 22
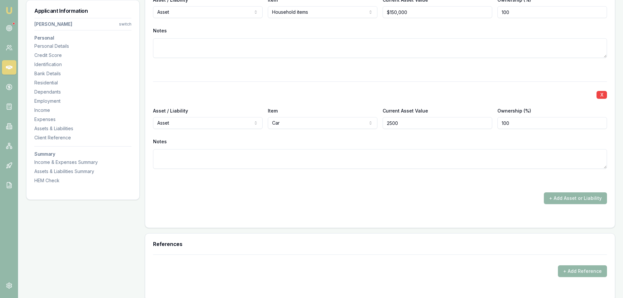
type input "$2,500"
click at [355, 71] on div at bounding box center [380, 70] width 454 height 8
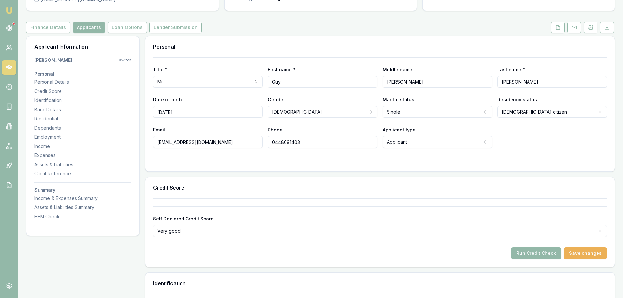
scroll to position [0, 0]
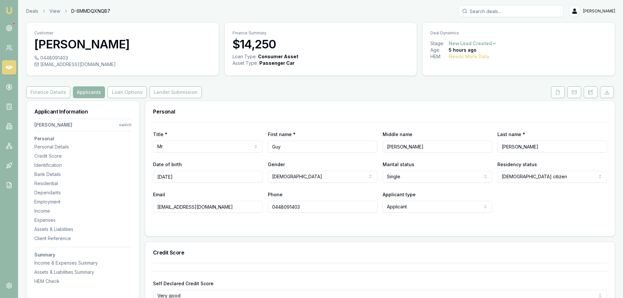
click at [363, 88] on div "Finance Details Applicants Loan Options Lender Submission" at bounding box center [320, 92] width 589 height 12
click at [364, 89] on div "Finance Details Applicants Loan Options Lender Submission" at bounding box center [320, 92] width 589 height 12
click at [236, 90] on div "Finance Details Applicants Loan Options Lender Submission" at bounding box center [320, 92] width 589 height 12
click at [235, 90] on div "Finance Details Applicants Loan Options Lender Submission" at bounding box center [320, 92] width 589 height 12
click at [358, 114] on h3 "Personal" at bounding box center [380, 111] width 454 height 5
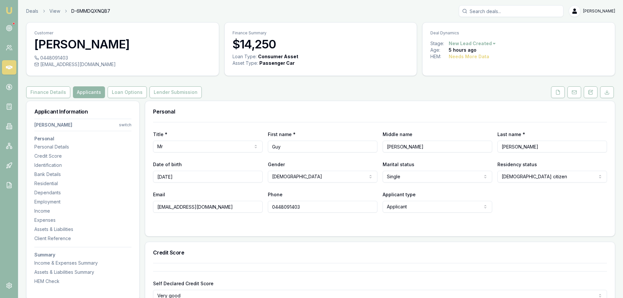
click at [354, 109] on h3 "Personal" at bounding box center [380, 111] width 454 height 5
click at [562, 93] on button at bounding box center [558, 92] width 14 height 12
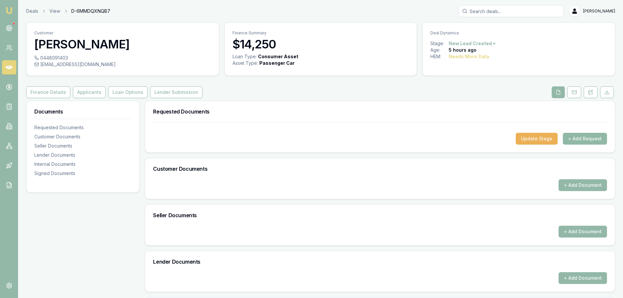
click at [584, 142] on button "+ Add Request" at bounding box center [585, 139] width 44 height 12
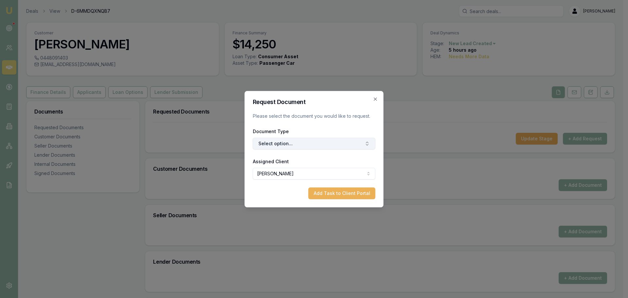
click at [304, 142] on button "Select option..." at bounding box center [314, 144] width 123 height 12
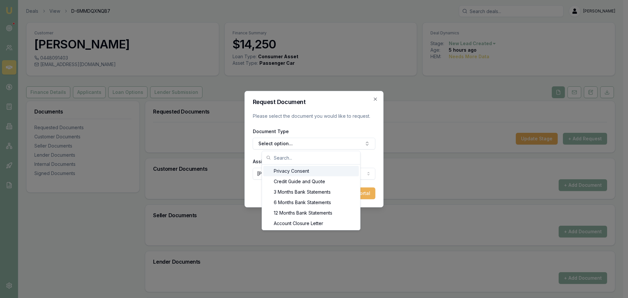
click at [295, 171] on div "Privacy Consent" at bounding box center [311, 171] width 96 height 10
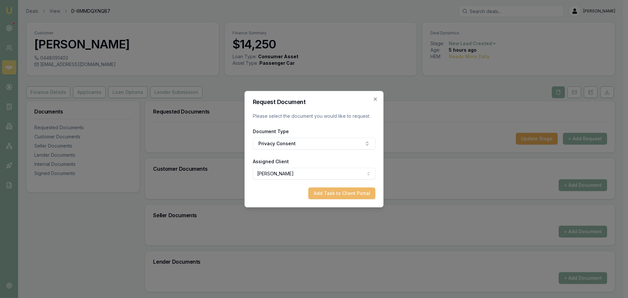
click at [334, 192] on button "Add Task to Client Portal" at bounding box center [342, 193] width 67 height 12
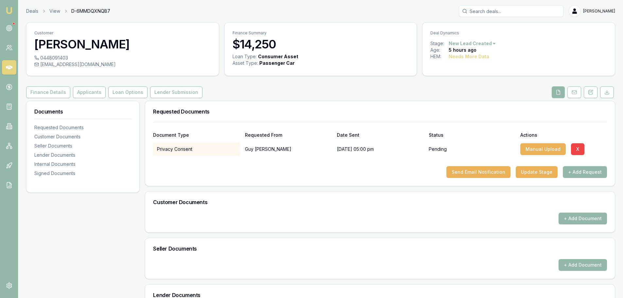
drag, startPoint x: 561, startPoint y: 170, endPoint x: 580, endPoint y: 182, distance: 22.1
click at [562, 170] on div "Send Email Notification Update Stage + Add Request" at bounding box center [380, 172] width 454 height 12
click at [582, 172] on button "+ Add Request" at bounding box center [585, 172] width 44 height 12
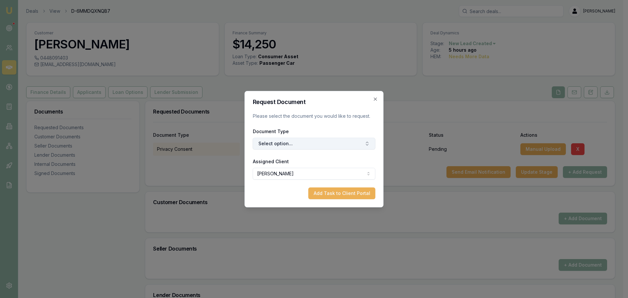
click at [332, 144] on button "Select option..." at bounding box center [314, 144] width 123 height 12
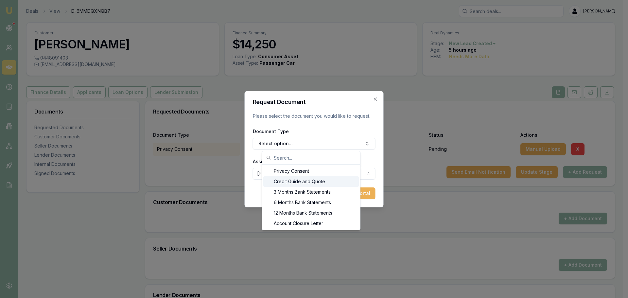
click at [295, 178] on div "Credit Guide and Quote" at bounding box center [311, 181] width 96 height 10
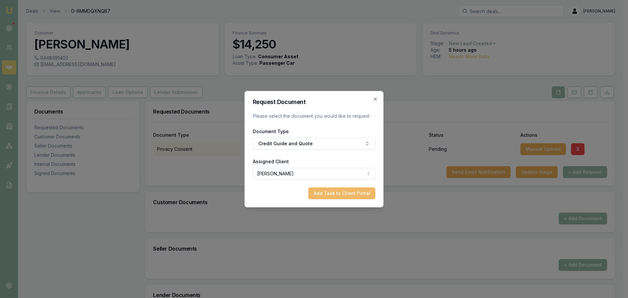
click at [323, 192] on button "Add Task to Client Portal" at bounding box center [342, 193] width 67 height 12
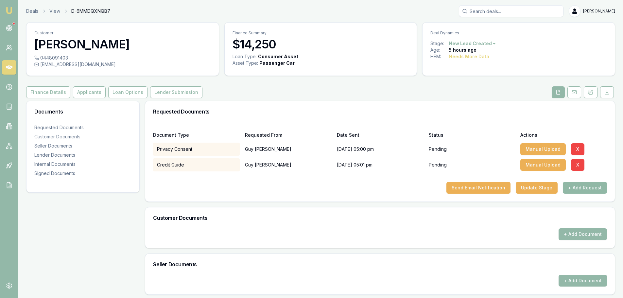
click at [594, 187] on button "+ Add Request" at bounding box center [585, 188] width 44 height 12
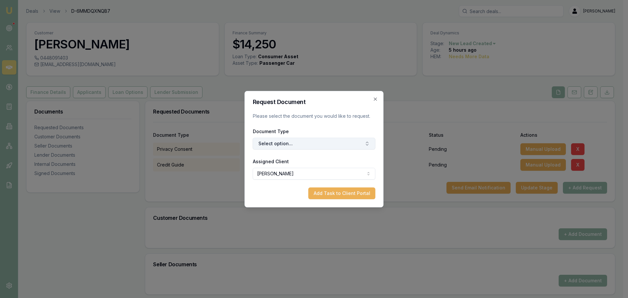
click at [303, 141] on button "Select option..." at bounding box center [314, 144] width 123 height 12
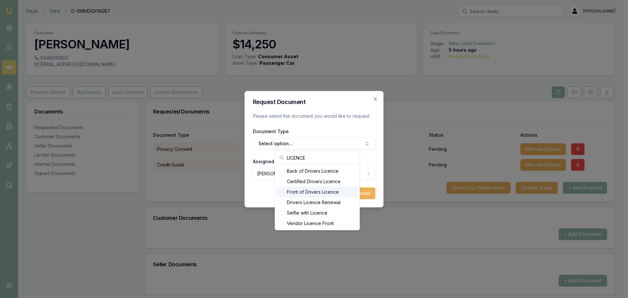
type input "LICENCE"
click at [292, 192] on div "Front of Drivers Licence" at bounding box center [317, 192] width 82 height 10
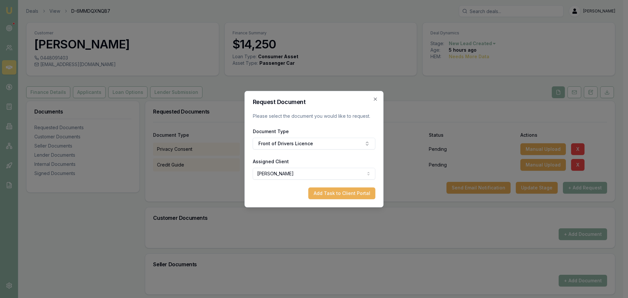
click at [343, 194] on button "Add Task to Client Portal" at bounding box center [342, 193] width 67 height 12
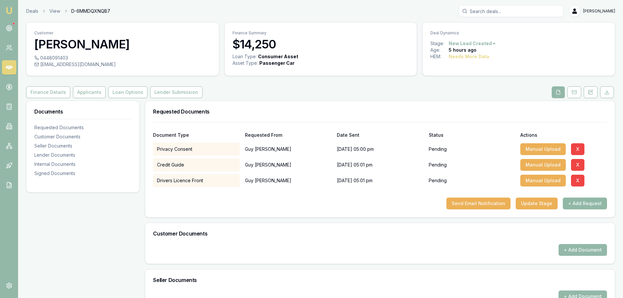
click at [579, 203] on button "+ Add Request" at bounding box center [585, 204] width 44 height 12
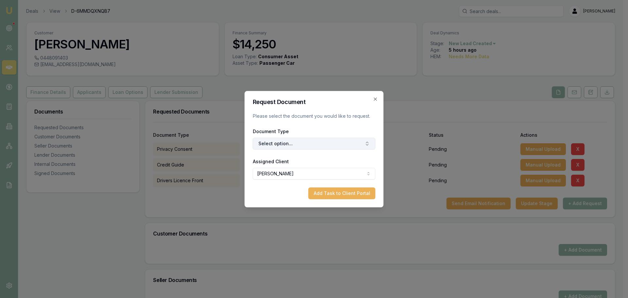
click at [274, 142] on button "Select option..." at bounding box center [314, 144] width 123 height 12
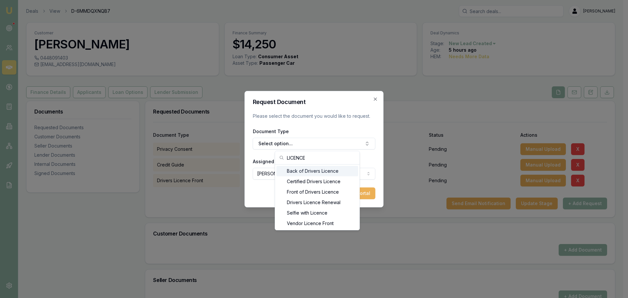
type input "LICENCE"
click at [311, 170] on div "Back of Drivers Licence" at bounding box center [317, 171] width 82 height 10
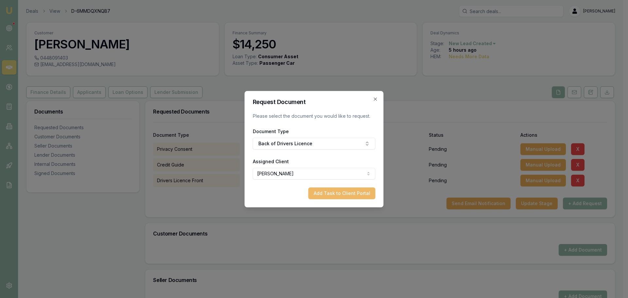
click at [333, 192] on button "Add Task to Client Portal" at bounding box center [342, 193] width 67 height 12
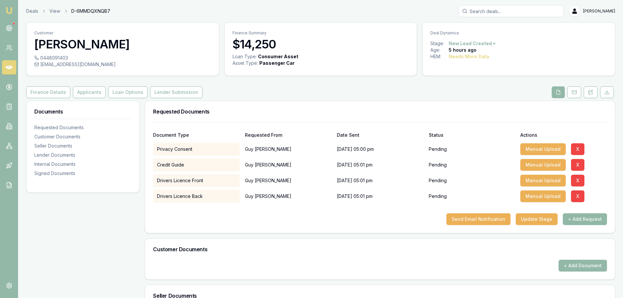
click at [567, 217] on button "+ Add Request" at bounding box center [585, 219] width 44 height 12
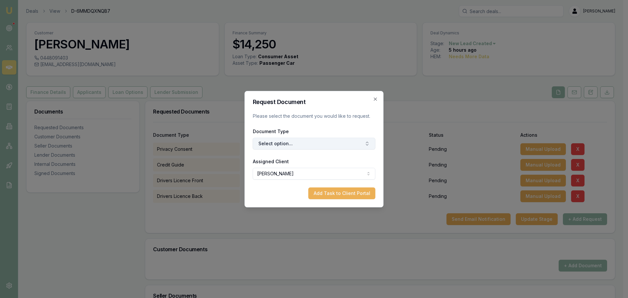
click at [320, 144] on button "Select option..." at bounding box center [314, 144] width 123 height 12
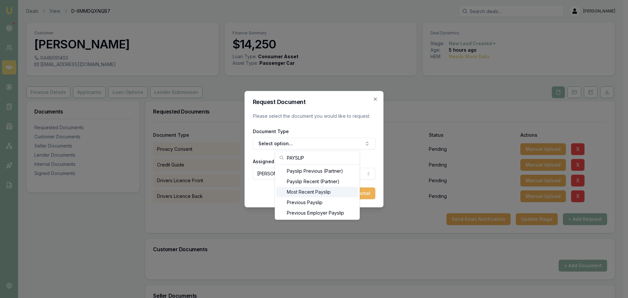
type input "PAYSLIP"
click at [331, 192] on div "Most Recent Payslip" at bounding box center [317, 192] width 82 height 10
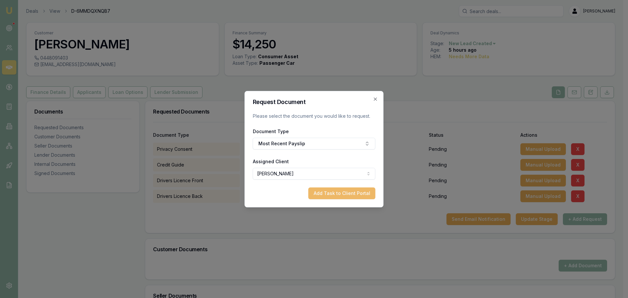
click at [349, 190] on button "Add Task to Client Portal" at bounding box center [342, 193] width 67 height 12
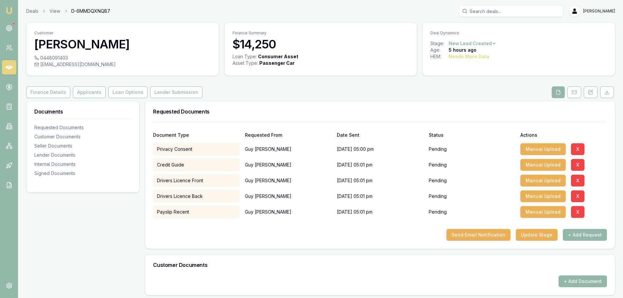
click at [577, 237] on button "+ Add Request" at bounding box center [585, 235] width 44 height 12
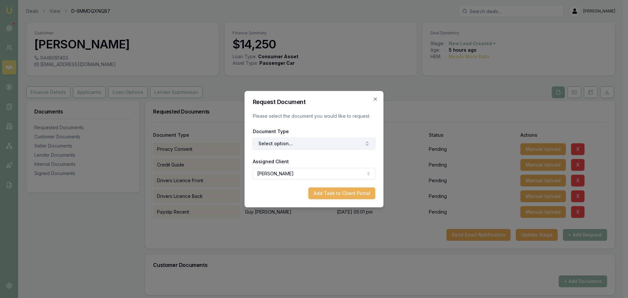
click at [293, 140] on button "Select option..." at bounding box center [314, 144] width 123 height 12
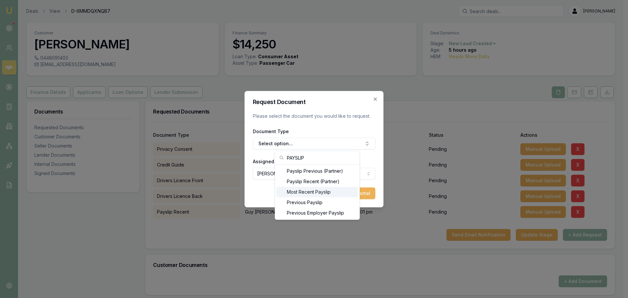
type input "PAYSLIP"
click at [298, 200] on div "Previous Payslip" at bounding box center [317, 202] width 82 height 10
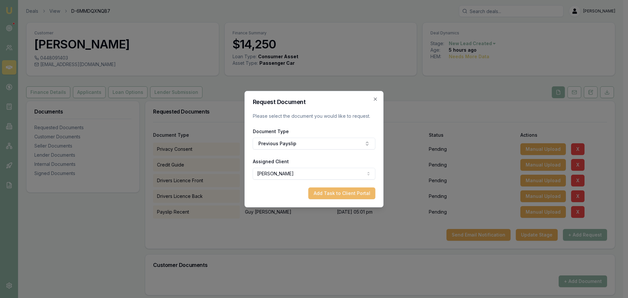
click at [336, 194] on button "Add Task to Client Portal" at bounding box center [342, 193] width 67 height 12
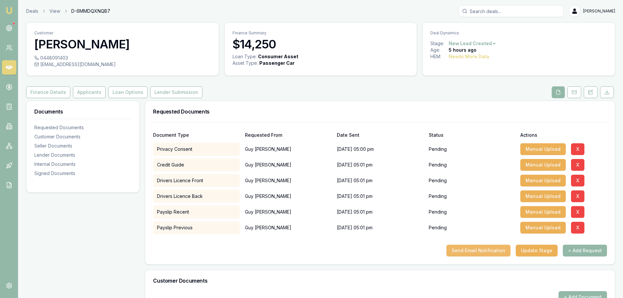
click at [485, 251] on button "Send Email Notification" at bounding box center [479, 251] width 64 height 12
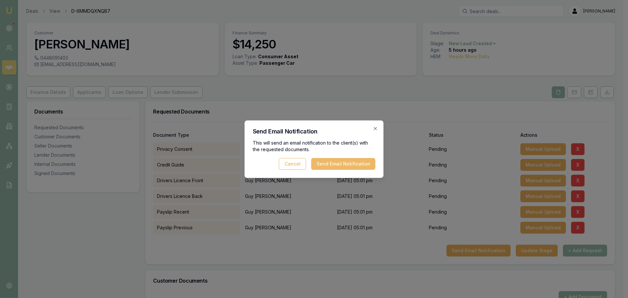
click at [326, 160] on button "Send Email Notification" at bounding box center [343, 164] width 64 height 12
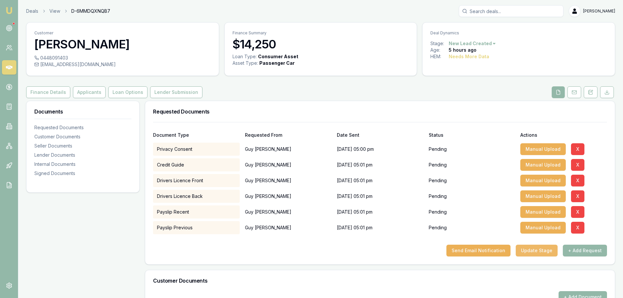
click at [547, 251] on button "Update Stage" at bounding box center [537, 251] width 42 height 12
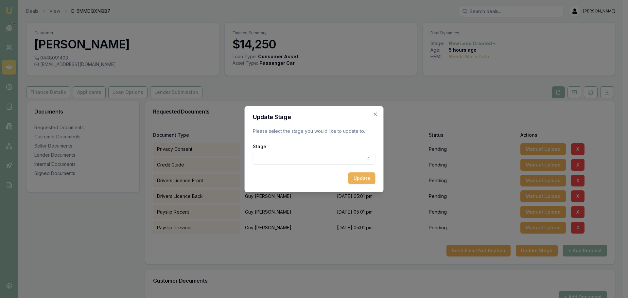
click at [299, 153] on body "Emu Broker Deals View D-6MMDQXNQB7 Erin Shield Toggle Menu Customer Guy Simpson…" at bounding box center [311, 149] width 623 height 298
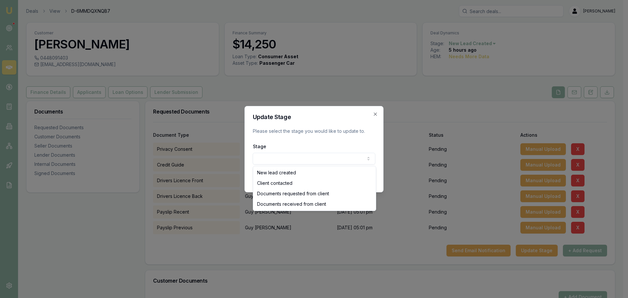
select select "DOCUMENTS_REQUESTED_FROM_CLIENT"
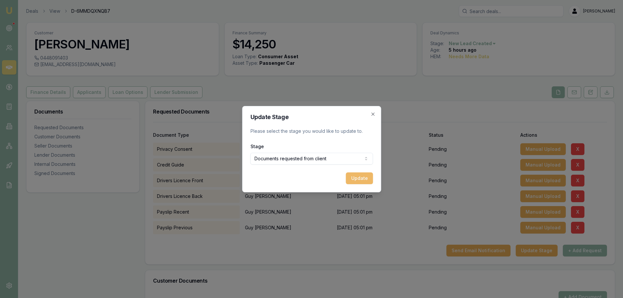
click at [365, 179] on button "Update" at bounding box center [359, 178] width 27 height 12
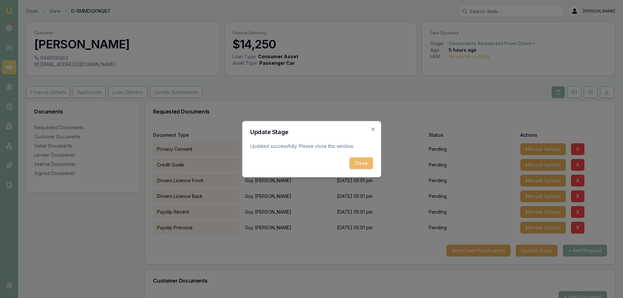
click at [361, 164] on button "Close" at bounding box center [361, 163] width 24 height 12
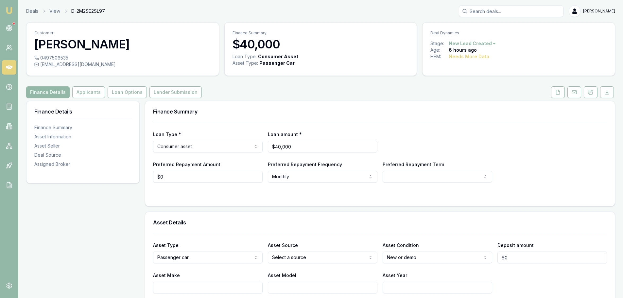
click at [385, 96] on div "Finance Details Applicants Loan Options Lender Submission" at bounding box center [320, 92] width 589 height 12
click at [556, 92] on icon at bounding box center [558, 92] width 5 height 5
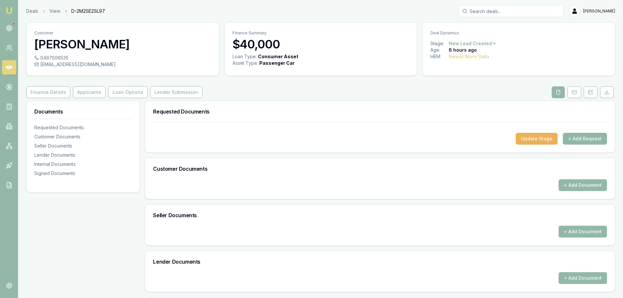
click at [590, 139] on button "+ Add Request" at bounding box center [585, 139] width 44 height 12
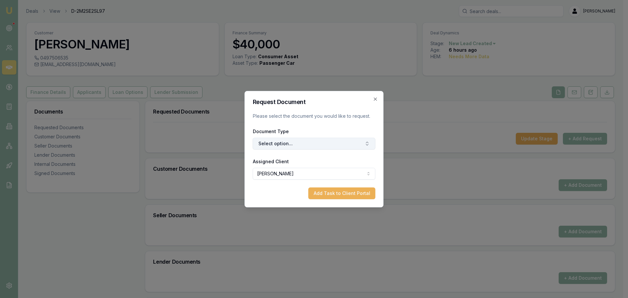
click at [338, 144] on button "Select option..." at bounding box center [314, 144] width 123 height 12
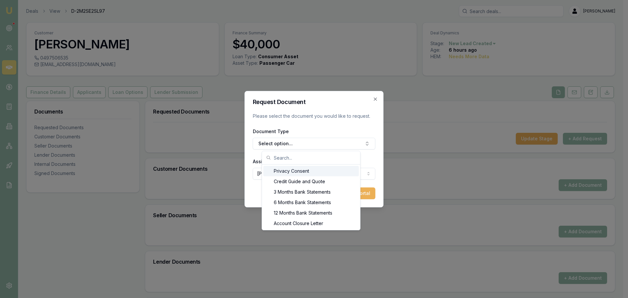
click at [304, 171] on div "Privacy Consent" at bounding box center [311, 171] width 96 height 10
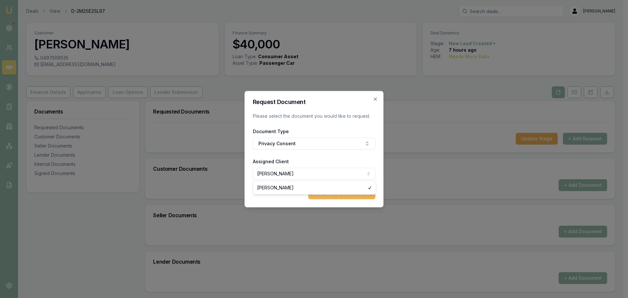
click at [323, 177] on body "Emu Broker Deals View D-2M2SE2SL97 [PERSON_NAME] Shield Toggle Menu Customer [P…" at bounding box center [311, 149] width 623 height 298
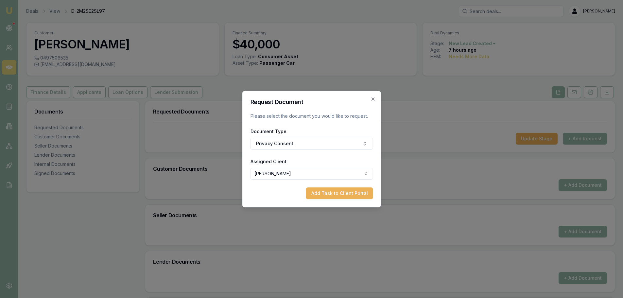
click at [327, 187] on form "Request Document Please select the document you would like to request. Document…" at bounding box center [311, 149] width 123 height 100
click at [327, 194] on button "Add Task to Client Portal" at bounding box center [339, 193] width 67 height 12
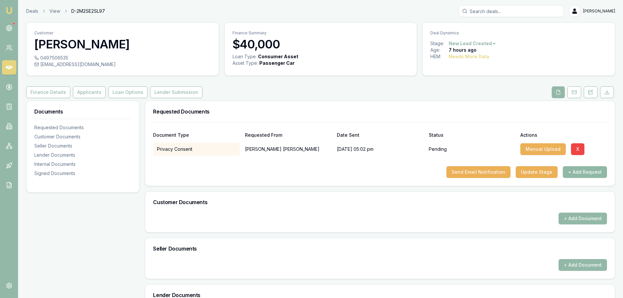
click at [573, 172] on button "+ Add Request" at bounding box center [585, 172] width 44 height 12
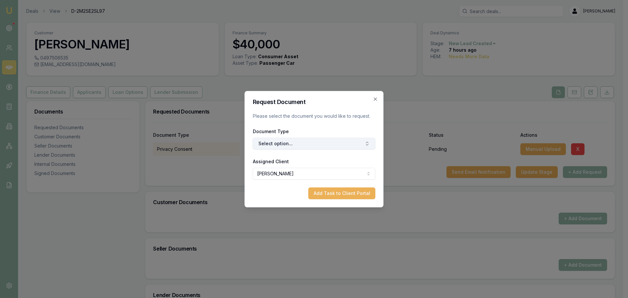
click at [296, 143] on button "Select option..." at bounding box center [314, 144] width 123 height 12
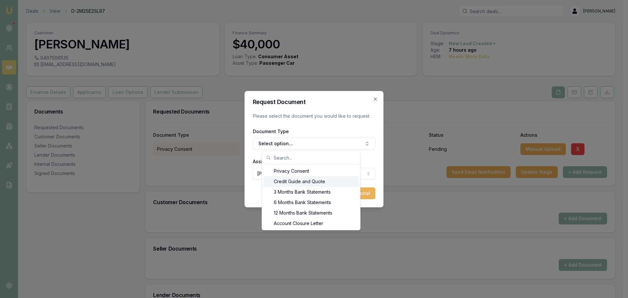
click at [284, 180] on div "Credit Guide and Quote" at bounding box center [311, 181] width 96 height 10
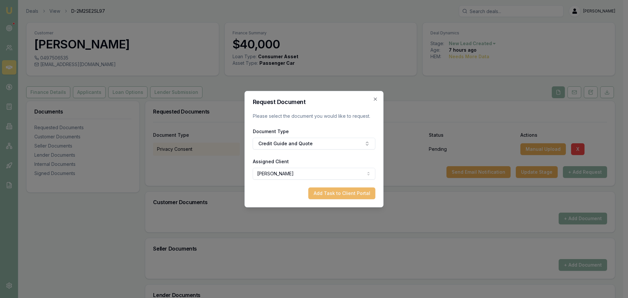
click at [322, 193] on button "Add Task to Client Portal" at bounding box center [342, 193] width 67 height 12
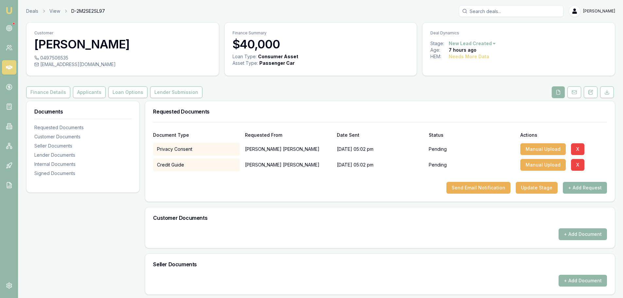
click at [593, 185] on button "+ Add Request" at bounding box center [585, 188] width 44 height 12
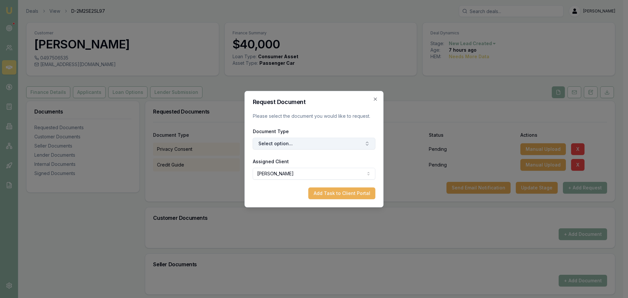
click at [284, 141] on button "Select option..." at bounding box center [314, 144] width 123 height 12
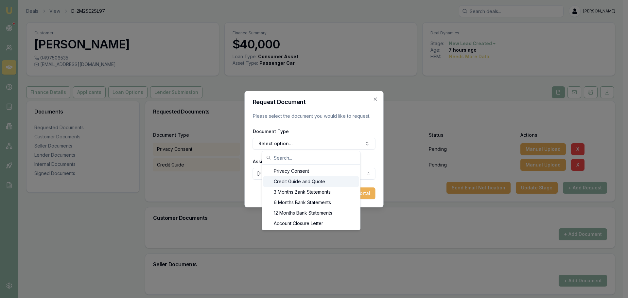
click at [312, 178] on div "Credit Guide and Quote" at bounding box center [311, 181] width 96 height 10
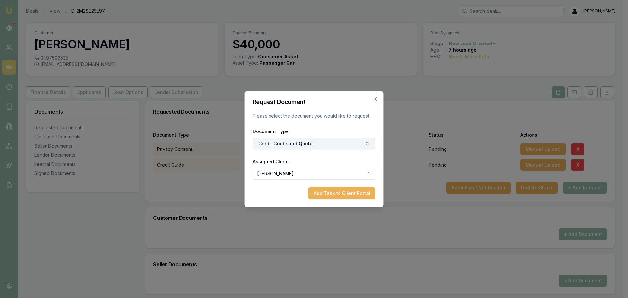
click at [316, 145] on button "Credit Guide and Quote" at bounding box center [314, 144] width 123 height 12
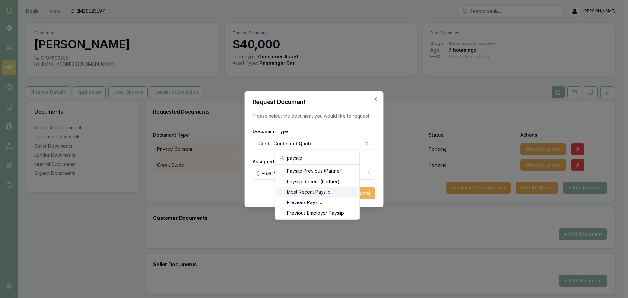
type input "payslip"
click at [312, 193] on div "Most Recent Payslip" at bounding box center [317, 192] width 82 height 10
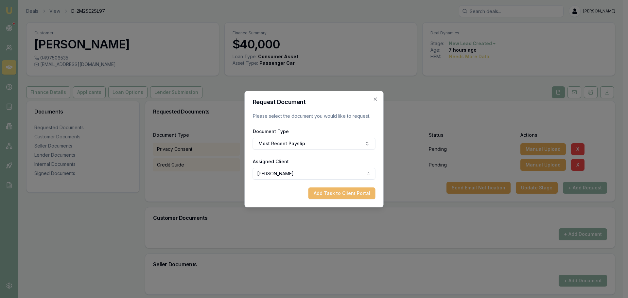
click at [332, 194] on button "Add Task to Client Portal" at bounding box center [342, 193] width 67 height 12
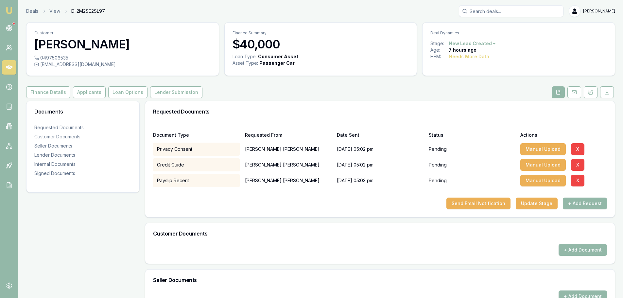
click at [586, 197] on div at bounding box center [380, 192] width 454 height 10
click at [586, 202] on button "+ Add Request" at bounding box center [585, 204] width 44 height 12
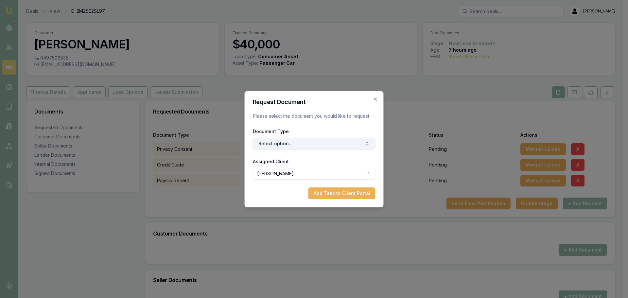
click at [308, 140] on button "Select option..." at bounding box center [314, 144] width 123 height 12
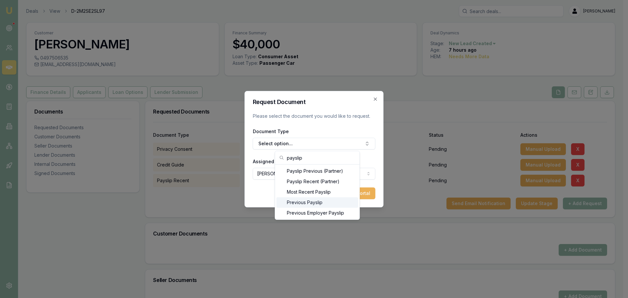
type input "payslip"
click at [300, 200] on div "Previous Payslip" at bounding box center [317, 202] width 82 height 10
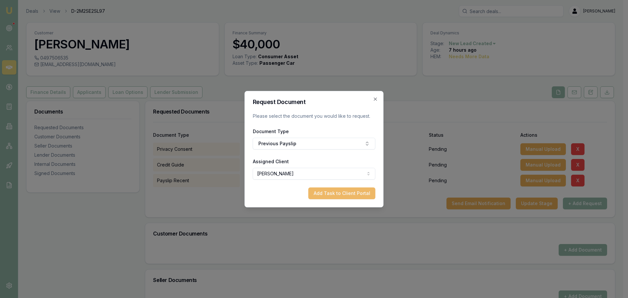
click at [343, 194] on button "Add Task to Client Portal" at bounding box center [342, 193] width 67 height 12
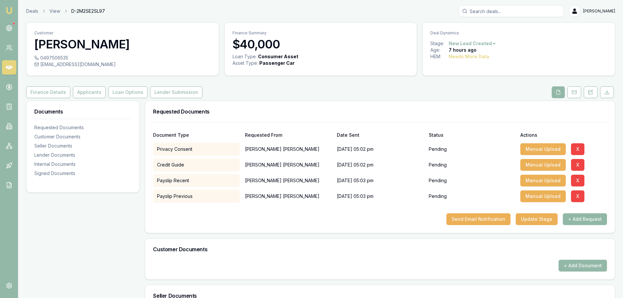
click at [578, 222] on button "+ Add Request" at bounding box center [585, 219] width 44 height 12
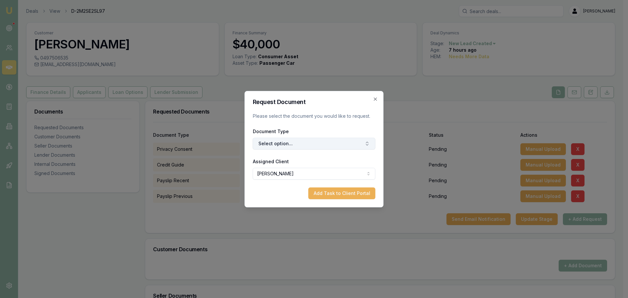
click at [335, 141] on button "Select option..." at bounding box center [314, 144] width 123 height 12
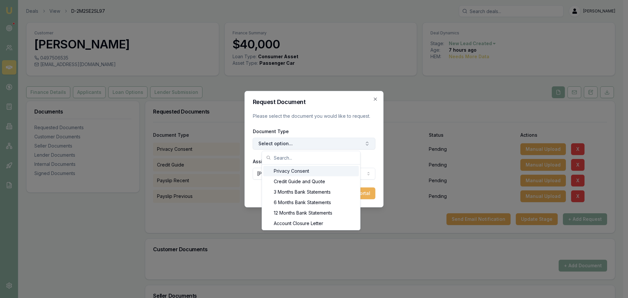
type input "d"
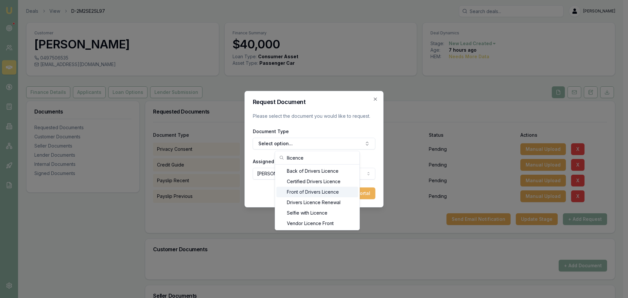
type input "llicence"
click at [316, 190] on div "Front of Drivers Licence" at bounding box center [317, 192] width 82 height 10
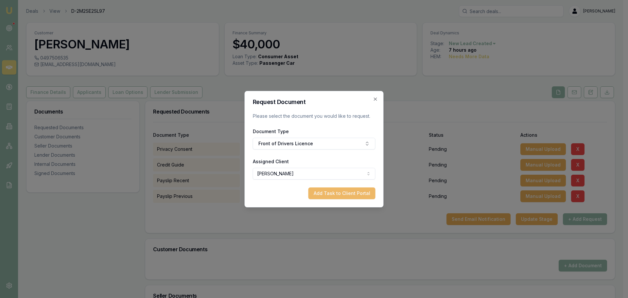
click at [342, 193] on button "Add Task to Client Portal" at bounding box center [342, 193] width 67 height 12
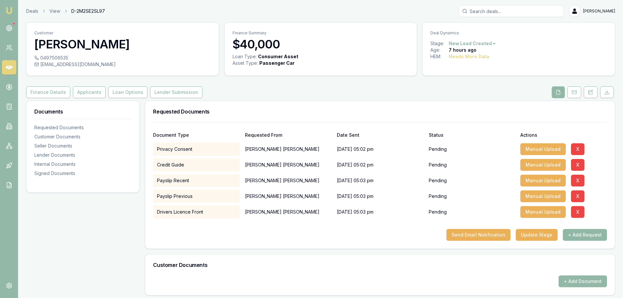
click at [573, 231] on button "+ Add Request" at bounding box center [585, 235] width 44 height 12
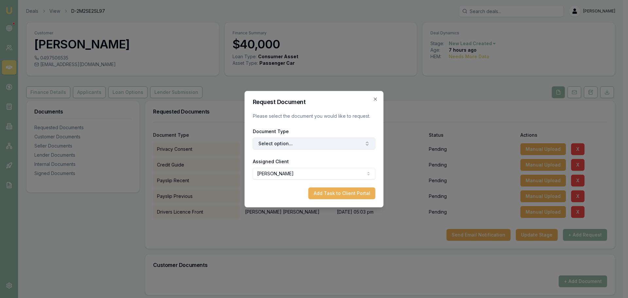
click at [313, 142] on button "Select option..." at bounding box center [314, 144] width 123 height 12
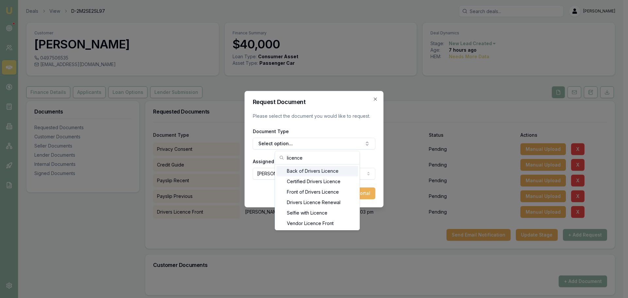
type input "licence"
click at [310, 169] on div "Back of Drivers Licence" at bounding box center [317, 171] width 82 height 10
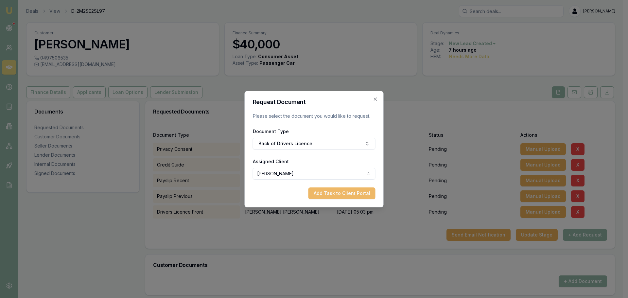
click at [350, 191] on button "Add Task to Client Portal" at bounding box center [342, 193] width 67 height 12
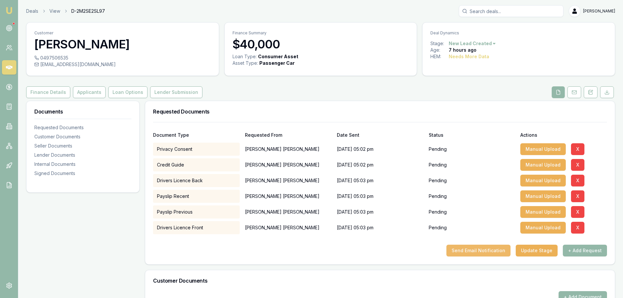
click at [489, 249] on button "Send Email Notification" at bounding box center [479, 251] width 64 height 12
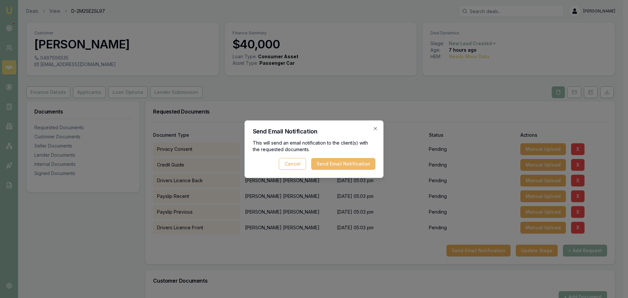
click at [343, 164] on button "Send Email Notification" at bounding box center [343, 164] width 64 height 12
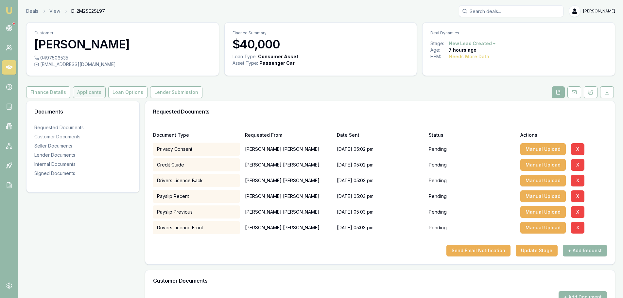
click at [77, 94] on button "Applicants" at bounding box center [89, 92] width 33 height 12
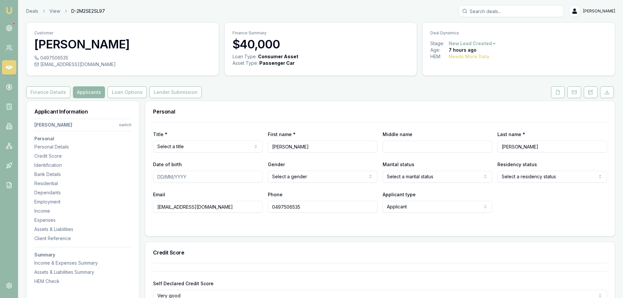
click at [301, 95] on div "Finance Details Applicants Loan Options Lender Submission" at bounding box center [320, 92] width 589 height 12
click at [559, 96] on button at bounding box center [558, 92] width 14 height 12
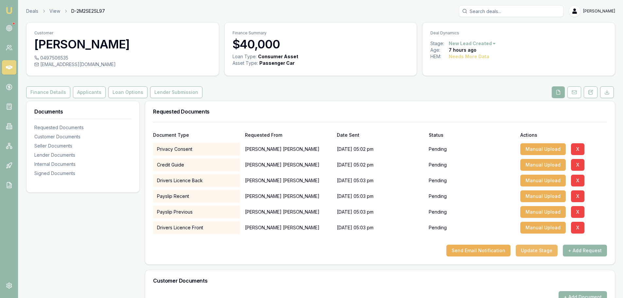
click at [532, 253] on button "Update Stage" at bounding box center [537, 251] width 42 height 12
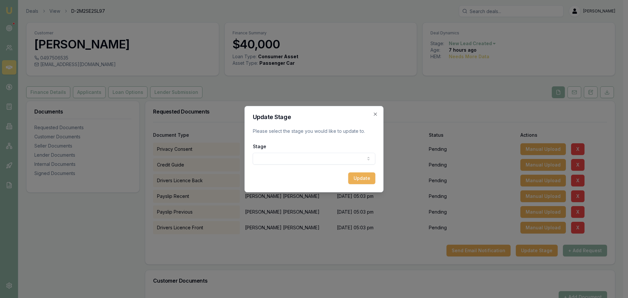
click at [339, 160] on body "Emu Broker Deals View D-2M2SE2SL97 Erin Shield Toggle Menu Customer Jason Roger…" at bounding box center [311, 149] width 623 height 298
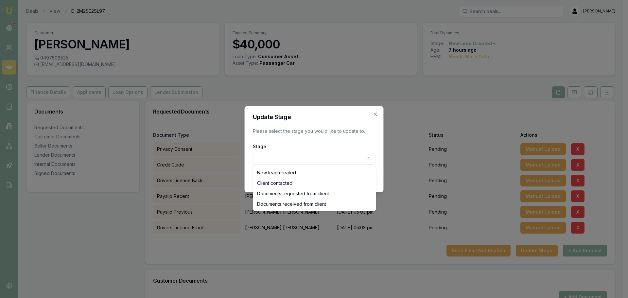
select select "DOCUMENTS_REQUESTED_FROM_CLIENT"
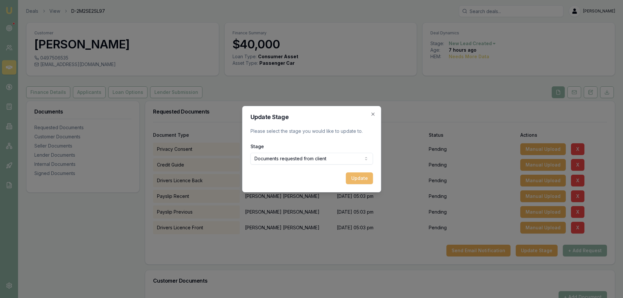
click at [363, 177] on button "Update" at bounding box center [359, 178] width 27 height 12
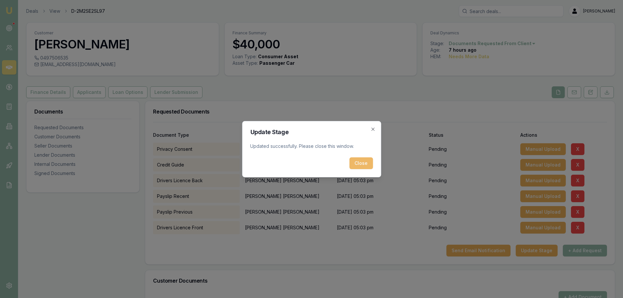
click at [369, 167] on button "Close" at bounding box center [361, 163] width 24 height 12
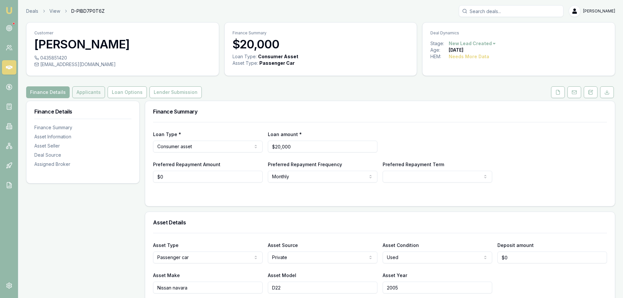
drag, startPoint x: 89, startPoint y: 91, endPoint x: 98, endPoint y: 96, distance: 10.6
click at [89, 91] on button "Applicants" at bounding box center [88, 92] width 33 height 12
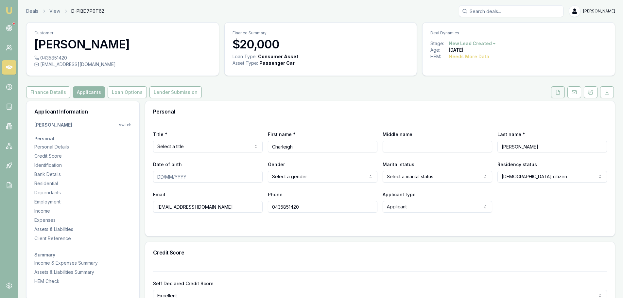
click at [557, 92] on icon at bounding box center [559, 92] width 4 height 4
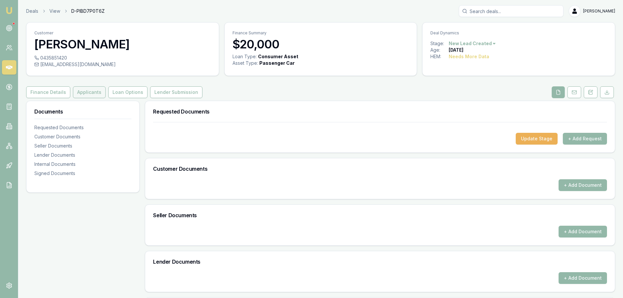
click at [88, 95] on button "Applicants" at bounding box center [89, 92] width 33 height 12
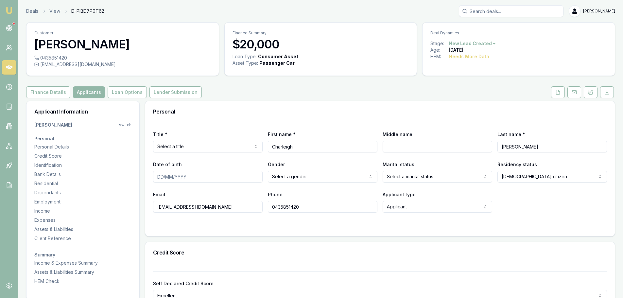
drag, startPoint x: 594, startPoint y: 95, endPoint x: 578, endPoint y: 111, distance: 22.7
click at [594, 95] on button at bounding box center [591, 92] width 14 height 12
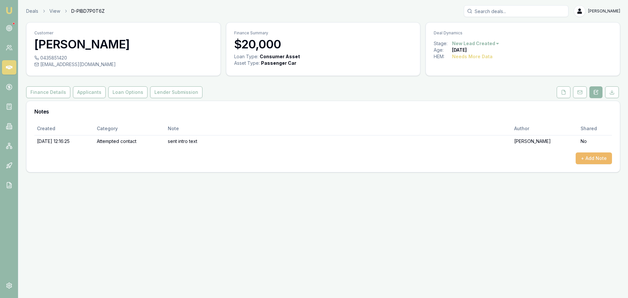
click at [587, 159] on button "+ Add Note" at bounding box center [594, 158] width 36 height 12
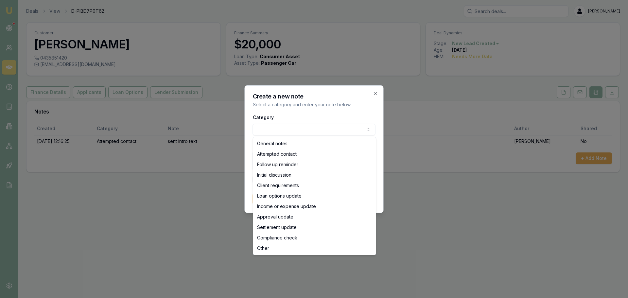
click at [280, 130] on body "Emu Broker Deals View D-PIBD7P0T6Z [PERSON_NAME] Shield Toggle Menu Customer [P…" at bounding box center [314, 149] width 628 height 298
select select "ATTEMPTED_CONTACT"
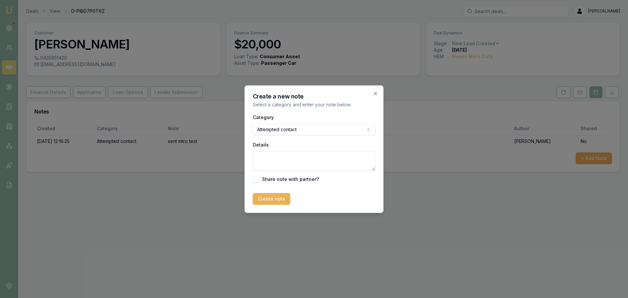
click at [272, 162] on textarea "Details" at bounding box center [314, 161] width 123 height 20
type textarea "left VM and sent text"
drag, startPoint x: 282, startPoint y: 200, endPoint x: 216, endPoint y: 186, distance: 67.6
click at [282, 200] on button "Create note" at bounding box center [272, 199] width 38 height 12
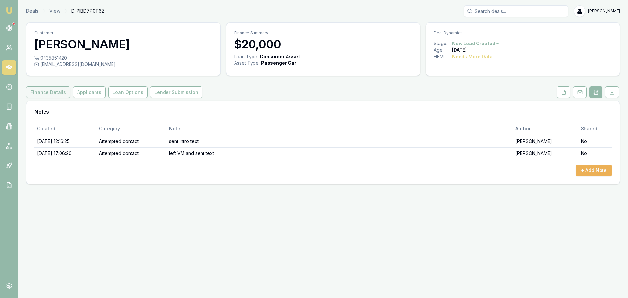
click at [58, 93] on button "Finance Details" at bounding box center [48, 92] width 44 height 12
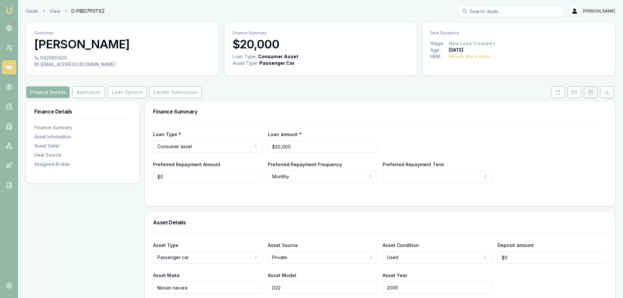
click at [592, 92] on icon at bounding box center [590, 92] width 5 height 5
click at [80, 94] on button "Applicants" at bounding box center [88, 92] width 33 height 12
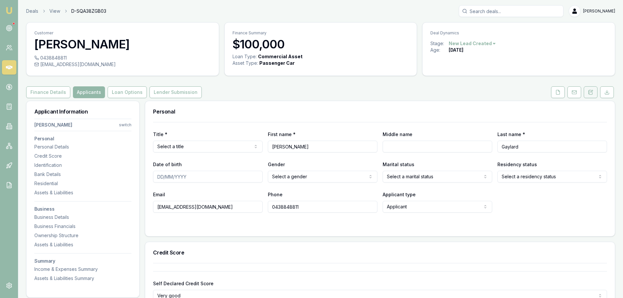
click at [589, 92] on icon at bounding box center [591, 92] width 4 height 4
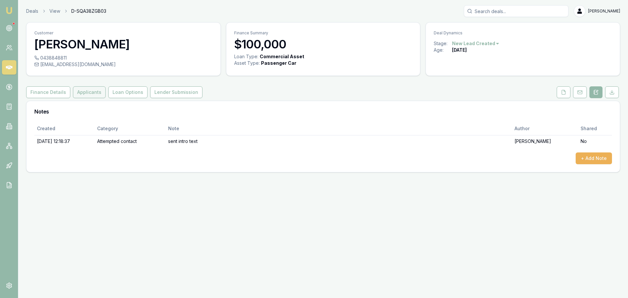
click at [87, 94] on button "Applicants" at bounding box center [89, 92] width 33 height 12
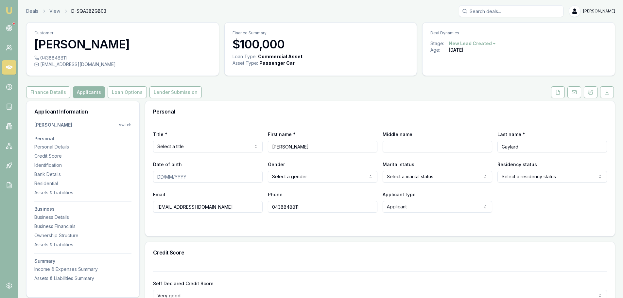
click at [491, 90] on div "Finance Details Applicants Loan Options Lender Submission" at bounding box center [320, 92] width 589 height 12
click at [39, 90] on button "Finance Details" at bounding box center [48, 92] width 44 height 12
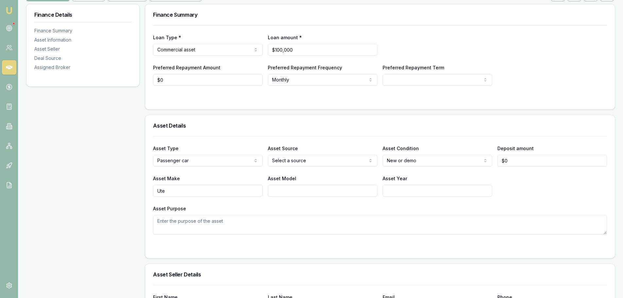
scroll to position [131, 0]
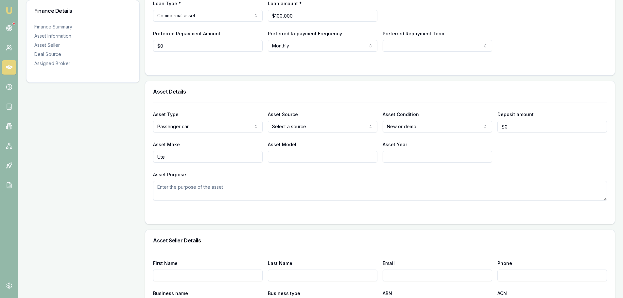
click at [474, 86] on div "Asset Details" at bounding box center [380, 91] width 470 height 21
drag, startPoint x: 200, startPoint y: 156, endPoint x: 45, endPoint y: 155, distance: 154.1
click at [45, 155] on div "Finance Details Finance Summary Asset Information Asset Seller Deal Source Assi…" at bounding box center [320, 273] width 589 height 606
type input "l"
type input "TOYOTA"
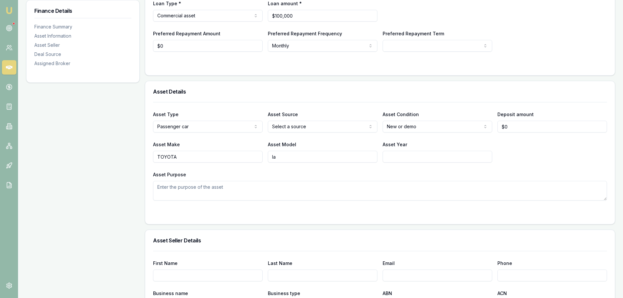
type input "l"
type input "LANDCRUISER"
click at [430, 154] on input "Asset Year" at bounding box center [438, 157] width 110 height 12
click at [421, 123] on html "Emu Broker Deals View D-SQA38ZGB03 [PERSON_NAME] Toggle Menu Customer [PERSON_N…" at bounding box center [311, 18] width 623 height 298
select select "USED"
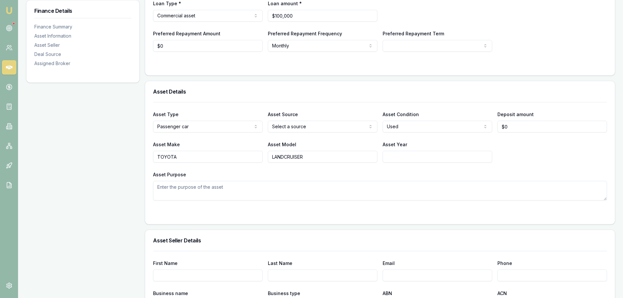
click at [539, 159] on div "Asset Make TOYOTA Asset Model LANDCRUISER Asset Year" at bounding box center [380, 151] width 454 height 22
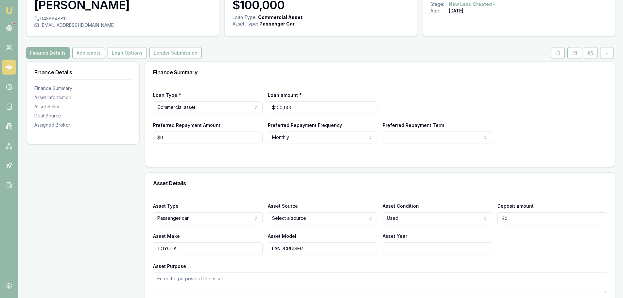
scroll to position [0, 0]
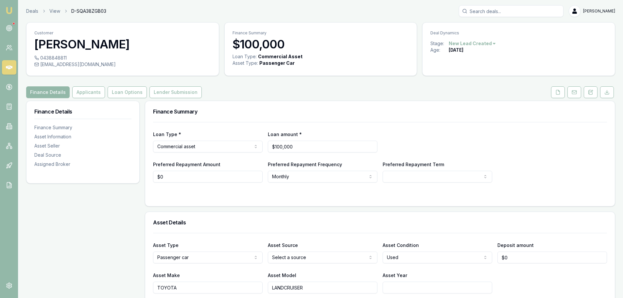
click at [230, 94] on div "Finance Details Applicants Loan Options Lender Submission" at bounding box center [320, 92] width 589 height 12
click at [85, 93] on button "Applicants" at bounding box center [88, 92] width 33 height 12
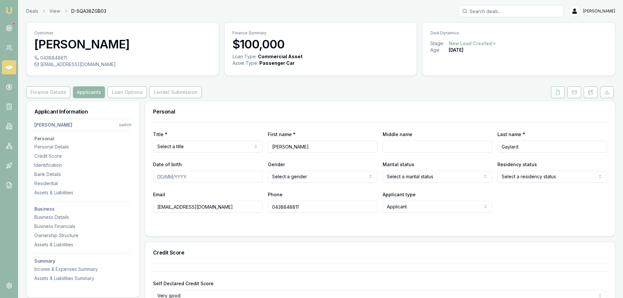
click at [316, 97] on div "Finance Details Applicants Loan Options Lender Submission" at bounding box center [320, 92] width 589 height 12
click at [316, 98] on div "Finance Details Applicants Loan Options Lender Submission" at bounding box center [320, 92] width 589 height 12
click at [71, 216] on div "Business Details" at bounding box center [82, 217] width 97 height 7
click at [255, 102] on div "Personal" at bounding box center [380, 111] width 470 height 21
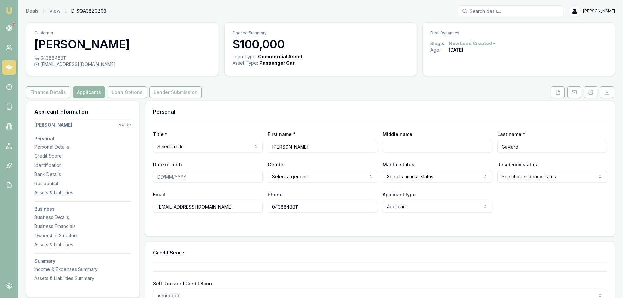
click at [255, 102] on div "Personal" at bounding box center [380, 111] width 470 height 21
click at [591, 93] on icon at bounding box center [590, 92] width 5 height 5
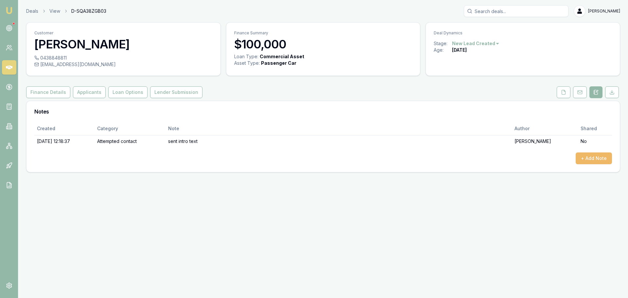
click at [592, 160] on button "+ Add Note" at bounding box center [594, 158] width 36 height 12
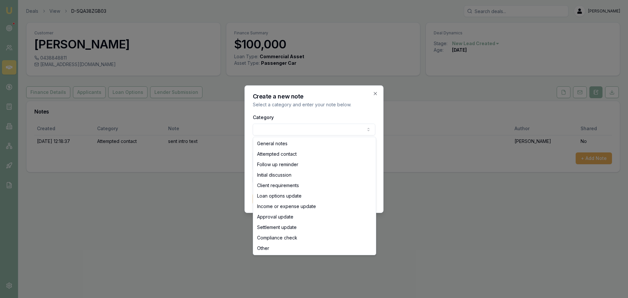
click at [277, 128] on body "Emu Broker Deals View D-SQA38ZGB03 Erin Shield Toggle Menu Customer William Gay…" at bounding box center [314, 149] width 628 height 298
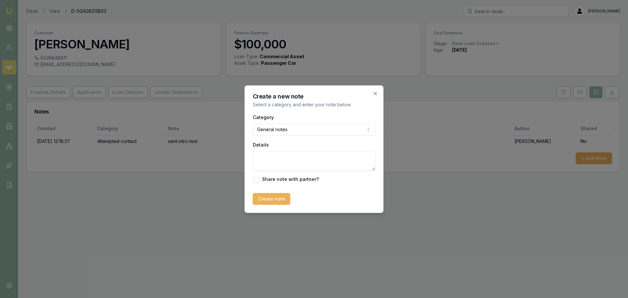
click at [273, 163] on textarea "Details" at bounding box center [314, 161] width 123 height 20
type textarea "CUSTOMER ADVISED NOT INTERESTED, HE WAS JUST MESSING ABOUT ONLINE."
click at [268, 198] on button "Create note" at bounding box center [272, 199] width 38 height 12
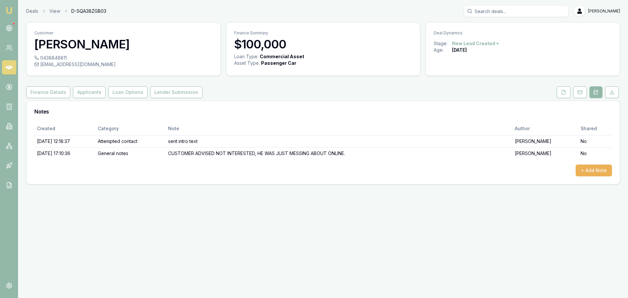
click at [485, 42] on html "Emu Broker Deals View D-SQA38ZGB03 Erin Shield Toggle Menu Customer William Gay…" at bounding box center [314, 149] width 628 height 298
click at [478, 97] on div "- Not Interested" at bounding box center [474, 97] width 39 height 10
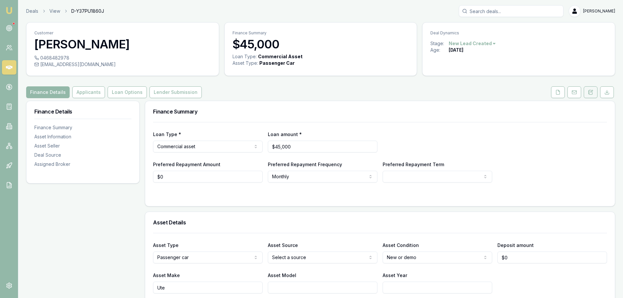
click at [590, 94] on icon at bounding box center [591, 92] width 4 height 4
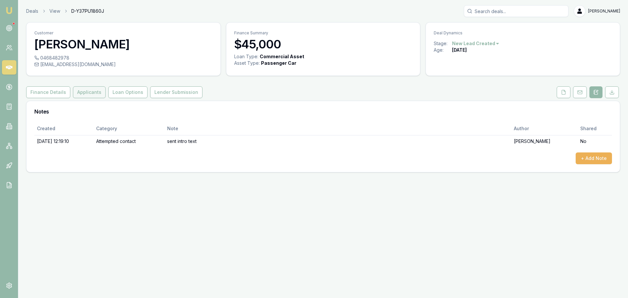
click at [87, 88] on button "Applicants" at bounding box center [89, 92] width 33 height 12
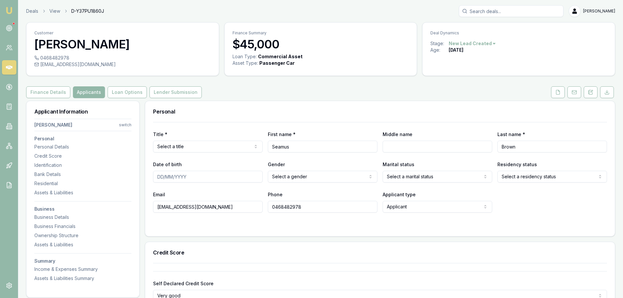
click at [59, 94] on button "Finance Details" at bounding box center [48, 92] width 44 height 12
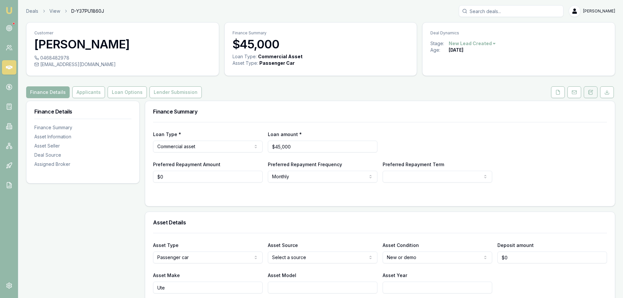
click at [588, 90] on button at bounding box center [591, 92] width 14 height 12
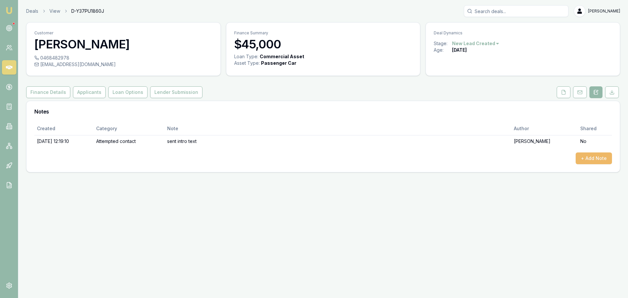
click at [586, 160] on button "+ Add Note" at bounding box center [594, 158] width 36 height 12
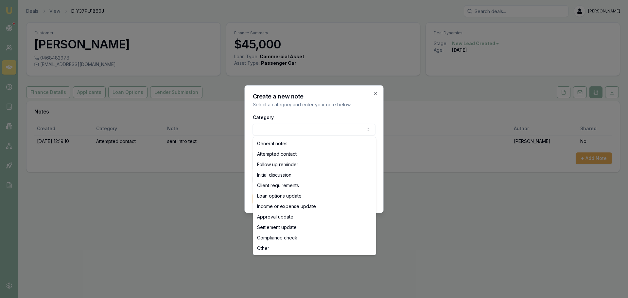
click at [273, 128] on body "Emu Broker Deals View D-Y37PU1860J [PERSON_NAME] Toggle Menu Customer [PERSON_N…" at bounding box center [314, 149] width 628 height 298
select select "ATTEMPTED_CONTACT"
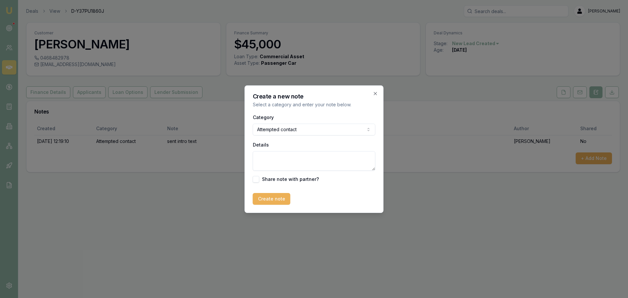
click at [275, 154] on textarea "Details" at bounding box center [314, 161] width 123 height 20
type textarea "left vm and sent text"
click at [279, 200] on button "Create note" at bounding box center [272, 199] width 38 height 12
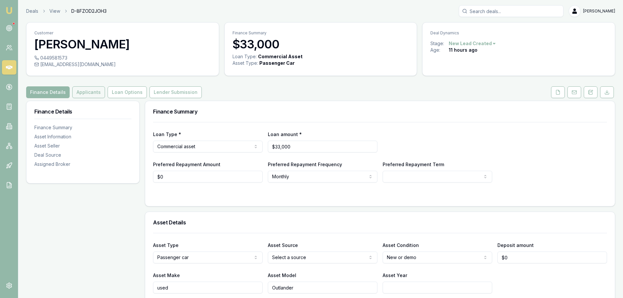
click at [87, 93] on button "Applicants" at bounding box center [88, 92] width 33 height 12
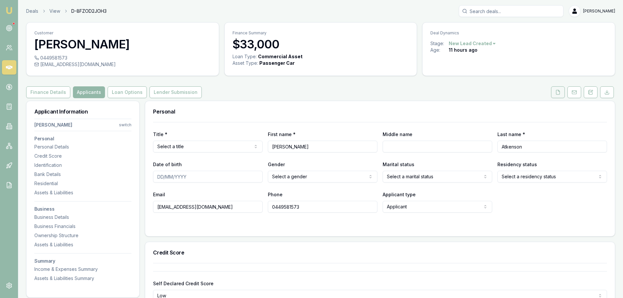
click at [556, 93] on icon at bounding box center [558, 92] width 5 height 5
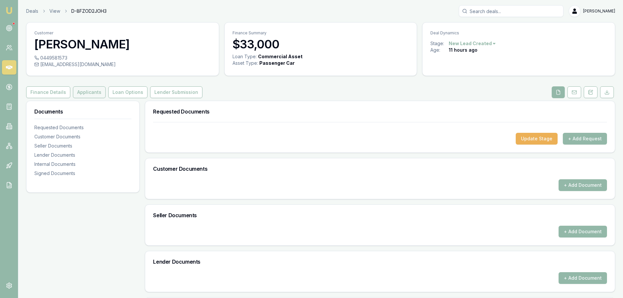
click at [91, 93] on button "Applicants" at bounding box center [89, 92] width 33 height 12
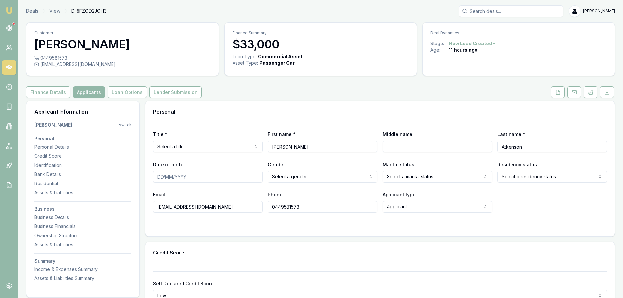
click at [226, 92] on div "Finance Details Applicants Loan Options Lender Submission" at bounding box center [320, 92] width 589 height 12
click at [338, 93] on div "Finance Details Applicants Loan Options Lender Submission" at bounding box center [320, 92] width 589 height 12
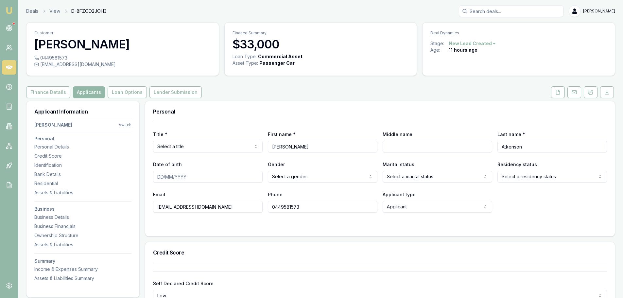
click at [590, 93] on icon at bounding box center [589, 93] width 1 height 0
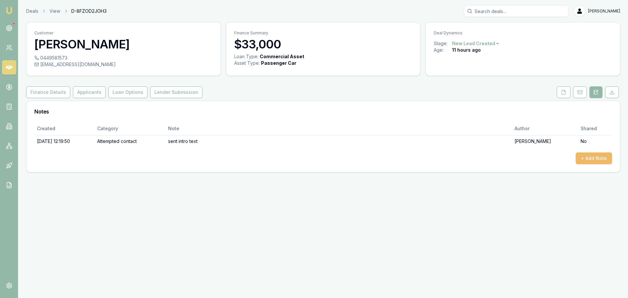
click at [589, 159] on button "+ Add Note" at bounding box center [594, 158] width 36 height 12
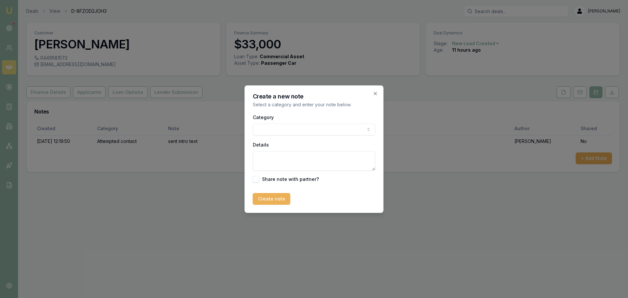
click at [287, 124] on body "Emu Broker Deals View D-8FZOD2JOH3 Erin Shield Toggle Menu Customer Serena Atke…" at bounding box center [314, 149] width 628 height 298
click at [278, 159] on textarea "Details" at bounding box center [314, 161] width 123 height 20
type textarea "already had approval sorted with another broker this morning."
click at [274, 201] on button "Create note" at bounding box center [272, 199] width 38 height 12
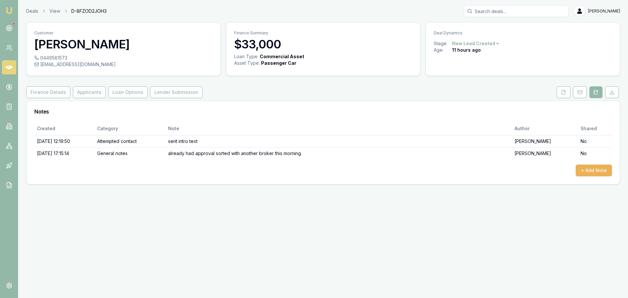
click at [473, 43] on html "Emu Broker Deals View D-8FZOD2JOH3 Erin Shield Toggle Menu Customer Serena Atke…" at bounding box center [314, 149] width 628 height 298
click at [481, 98] on div "- Not Interested" at bounding box center [474, 97] width 39 height 10
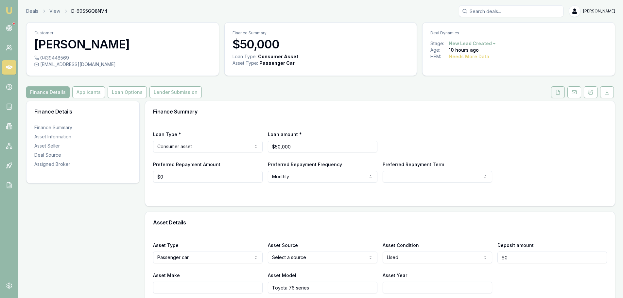
click at [556, 92] on icon at bounding box center [558, 92] width 5 height 5
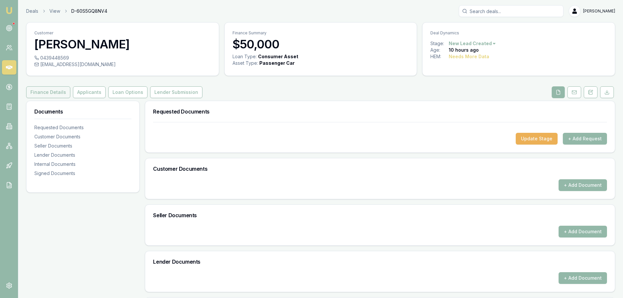
click at [59, 94] on button "Finance Details" at bounding box center [48, 92] width 44 height 12
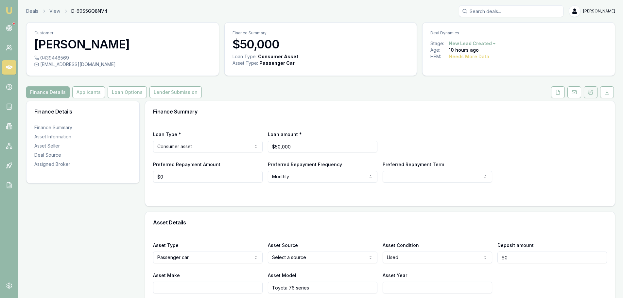
click at [589, 90] on icon at bounding box center [590, 92] width 5 height 5
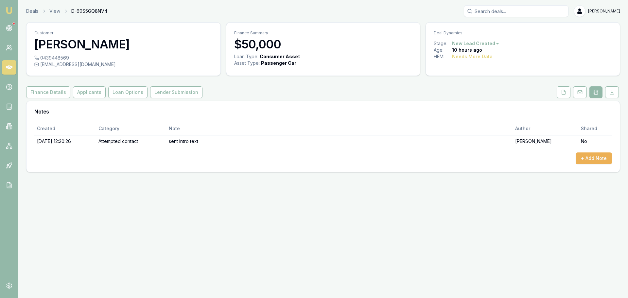
click at [89, 100] on div "Customer Andrew Scott 0439448569 kidsfab5@hotmail.com Finance Summary $50,000 L…" at bounding box center [323, 97] width 594 height 150
click at [90, 93] on button "Applicants" at bounding box center [89, 92] width 33 height 12
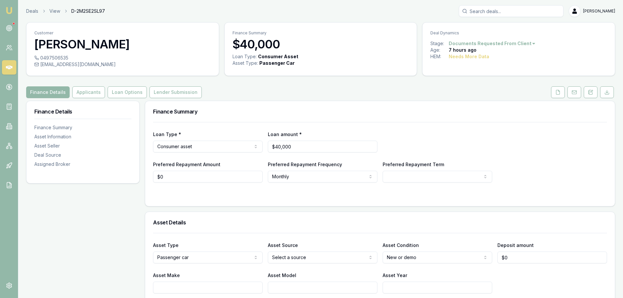
click at [236, 103] on div "Finance Summary" at bounding box center [380, 111] width 470 height 21
drag, startPoint x: 304, startPoint y: 151, endPoint x: 141, endPoint y: 161, distance: 163.9
type input "$14,000"
click at [270, 120] on div "Finance Summary" at bounding box center [380, 111] width 470 height 21
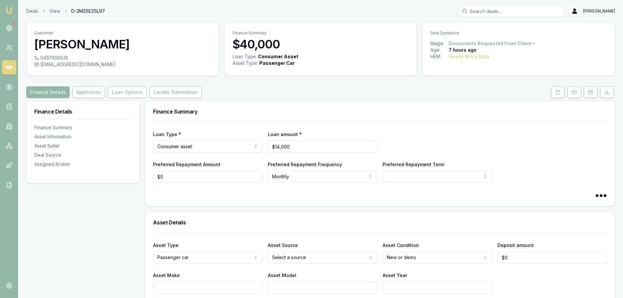
select select "60"
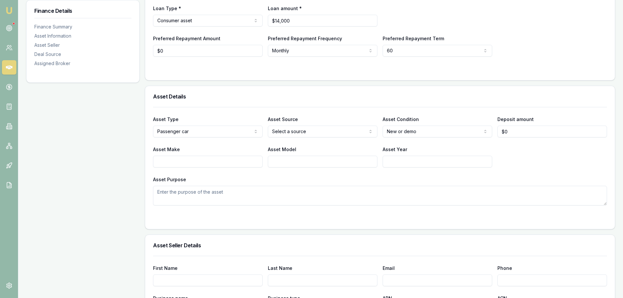
scroll to position [131, 0]
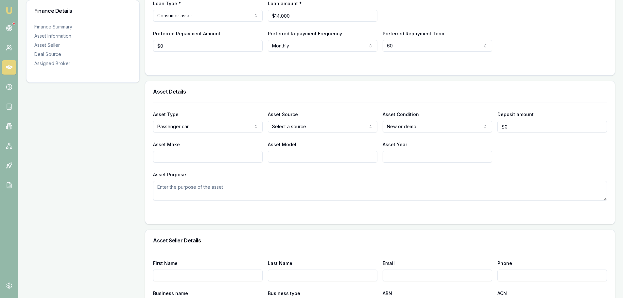
click at [222, 157] on input "Asset Make" at bounding box center [208, 157] width 110 height 12
type input "l"
type input "C"
type input "LANDCRUISER"
type input "60 SERIES"
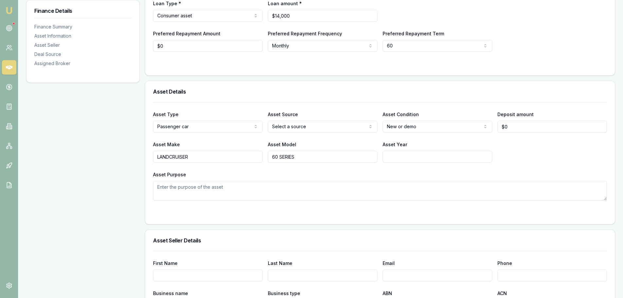
click at [401, 126] on html "Emu Broker Deals View D-2M2SE2SL97 Erin Shield Toggle Menu Customer Jason Roger…" at bounding box center [311, 18] width 623 height 298
select select "USED"
click at [403, 156] on input "Asset Year" at bounding box center [438, 157] width 110 height 12
type input "89"
click at [509, 170] on div "Asset Type Passenger car Passenger car Electric vehicle Light commercial Carava…" at bounding box center [380, 151] width 454 height 98
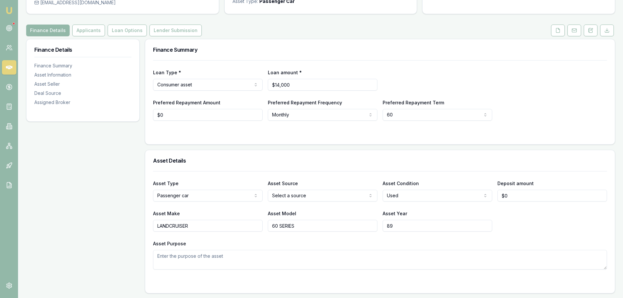
scroll to position [0, 0]
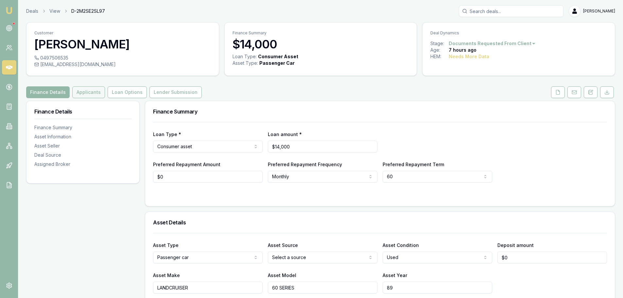
click at [88, 91] on button "Applicants" at bounding box center [88, 92] width 33 height 12
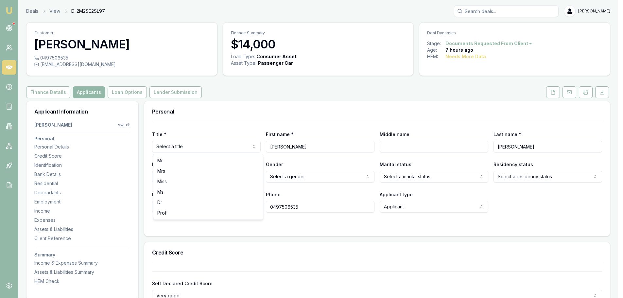
click at [190, 145] on html "Emu Broker Deals View D-2M2SE2SL97 Erin Shield Toggle Menu Customer Jason Roger…" at bounding box center [311, 149] width 623 height 298
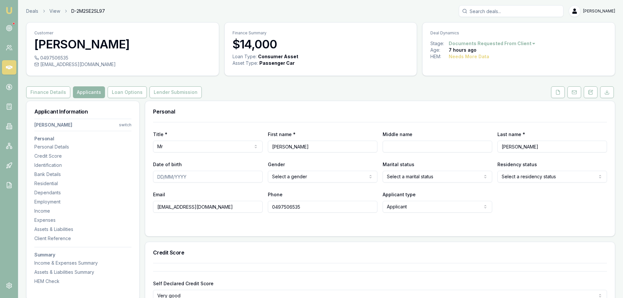
click at [280, 86] on div "Finance Details Applicants Loan Options Lender Submission" at bounding box center [320, 92] width 589 height 12
click at [202, 176] on input "Date of birth" at bounding box center [208, 177] width 110 height 12
type input "1"
type input "16/04/1971"
click at [242, 115] on div "Personal" at bounding box center [380, 111] width 470 height 21
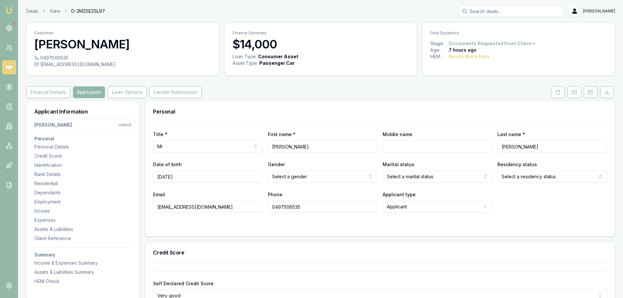
click at [299, 174] on html "Emu Broker Deals View D-2M2SE2SL97 Erin Shield Toggle Menu Customer Jason Roger…" at bounding box center [311, 149] width 623 height 298
click at [320, 117] on div "Personal" at bounding box center [380, 111] width 470 height 21
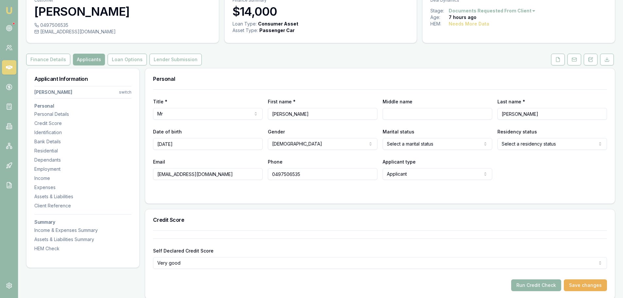
click at [547, 141] on html "Emu Broker Deals View D-2M2SE2SL97 Erin Shield Toggle Menu Customer Jason Roger…" at bounding box center [311, 116] width 623 height 298
click at [447, 85] on div "Personal" at bounding box center [380, 78] width 470 height 21
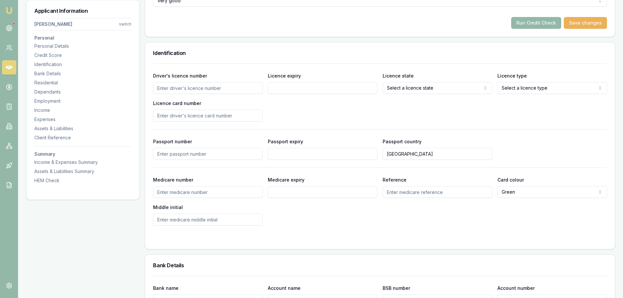
scroll to position [327, 0]
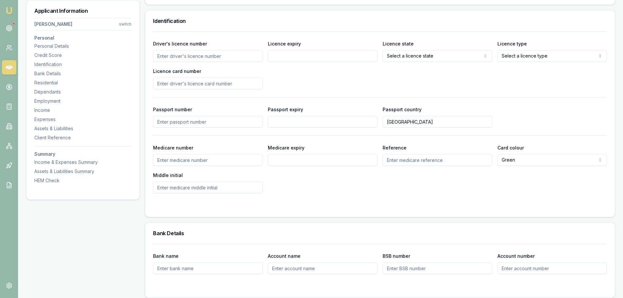
click at [249, 57] on input "Driver's licence number" at bounding box center [208, 56] width 110 height 12
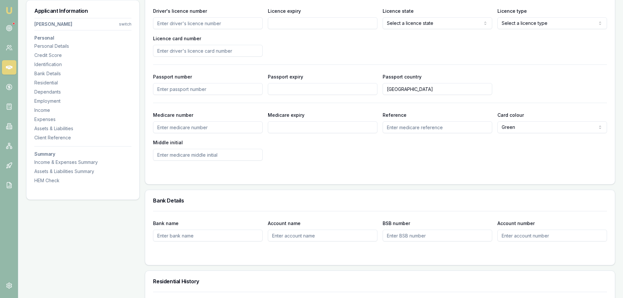
scroll to position [262, 0]
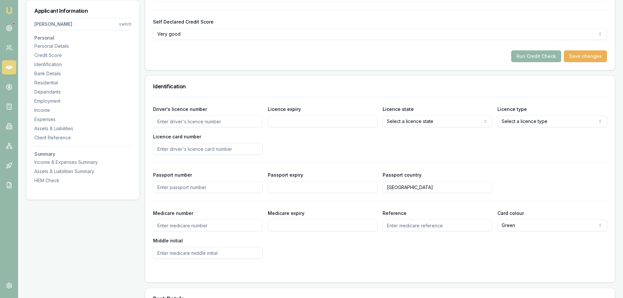
click at [208, 122] on input "Driver's licence number" at bounding box center [208, 121] width 110 height 12
click at [361, 151] on div "Driver's licence number Licence expiry Licence state Select a licence state NSW…" at bounding box center [380, 130] width 454 height 50
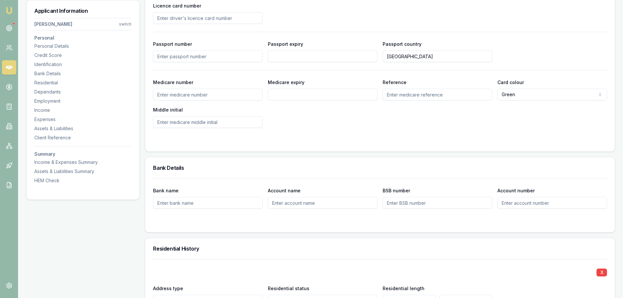
scroll to position [589, 0]
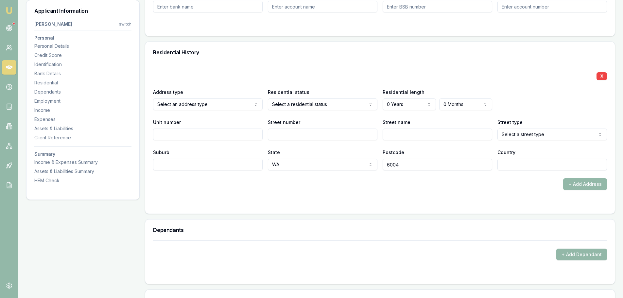
click at [325, 137] on input "Street number" at bounding box center [323, 135] width 110 height 12
type input "21"
type input "CARABELLE"
select select "Street"
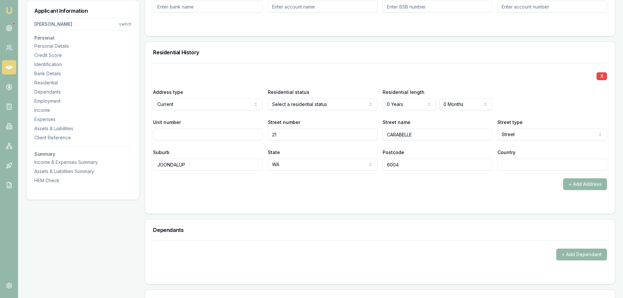
type input "JOONDALUP"
type input "AUSTRALIA"
click at [325, 62] on div "Residential History" at bounding box center [380, 52] width 470 height 21
click at [308, 66] on div "X Address type Current Current Previous Residential status Select a residential…" at bounding box center [380, 117] width 454 height 108
click at [311, 58] on div "Residential History" at bounding box center [380, 52] width 470 height 21
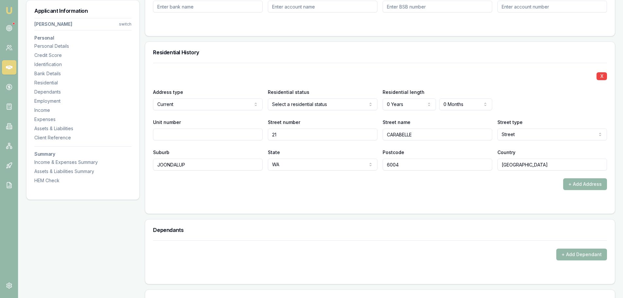
click at [292, 60] on div "Residential History" at bounding box center [380, 52] width 470 height 21
click at [322, 71] on div "X" at bounding box center [380, 75] width 454 height 9
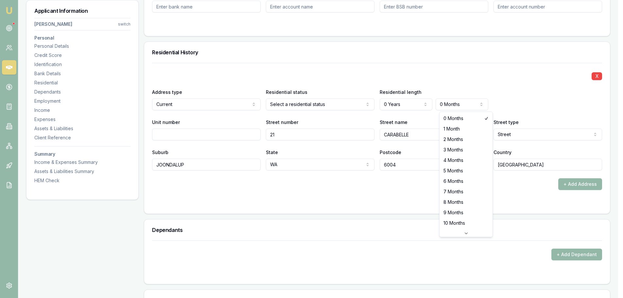
select select "6"
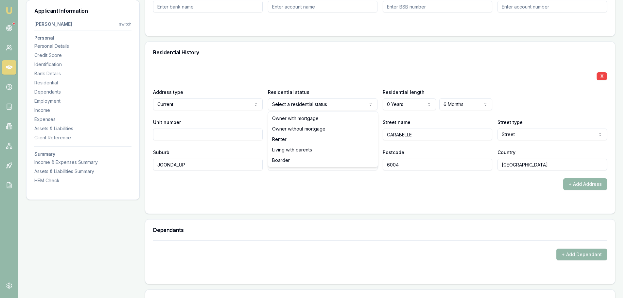
select select "RENTER"
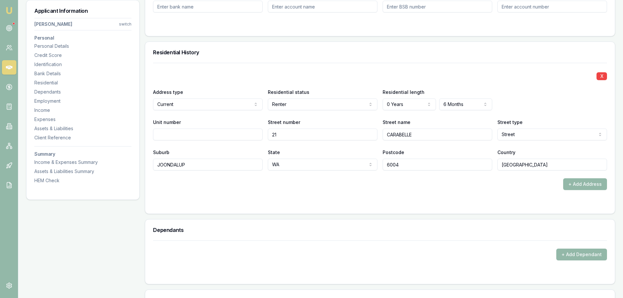
click at [310, 77] on div "X" at bounding box center [380, 75] width 454 height 9
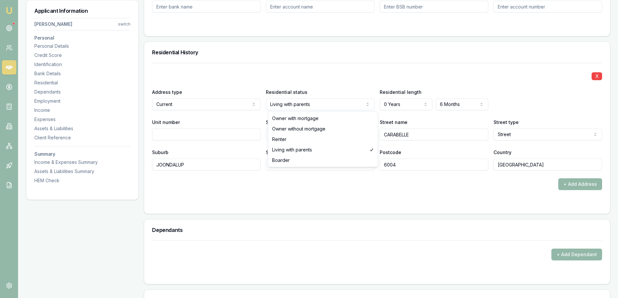
select select "BOARDER"
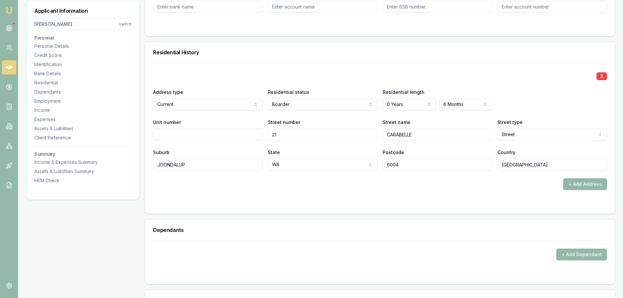
click at [310, 62] on div "Residential History" at bounding box center [380, 52] width 470 height 21
click at [592, 182] on button "+ Add Address" at bounding box center [585, 184] width 44 height 12
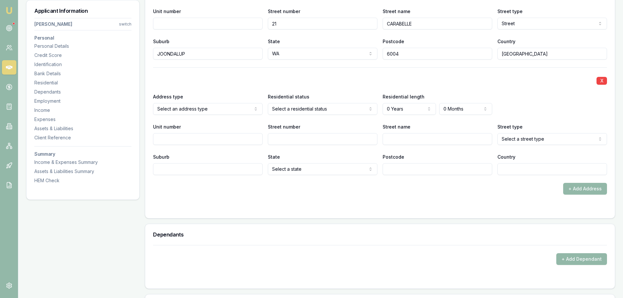
scroll to position [785, 0]
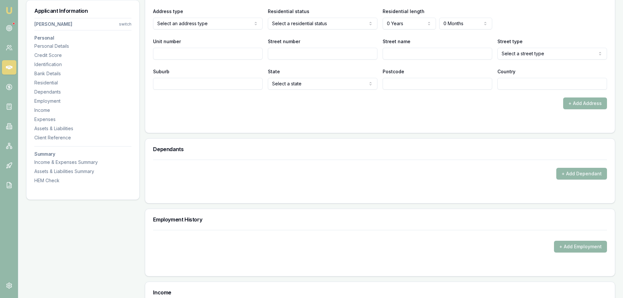
select select "PREVIOUS"
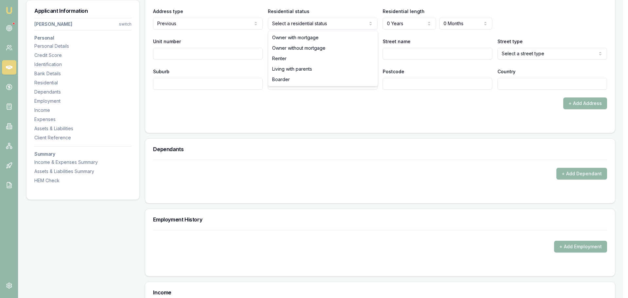
select select "BOARDER"
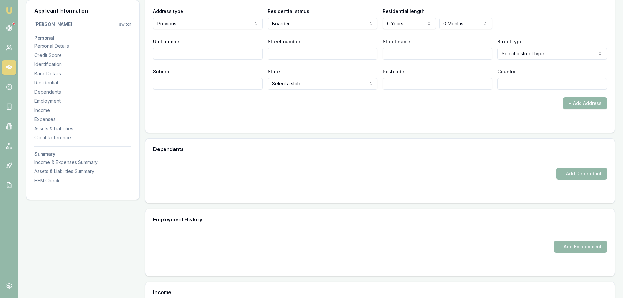
click at [300, 53] on input "Street number" at bounding box center [323, 54] width 110 height 12
type input "34"
type input "L"
type input "PROMENADE"
select select "Road"
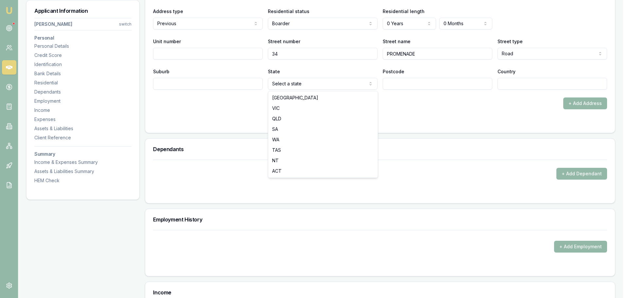
select select "WA"
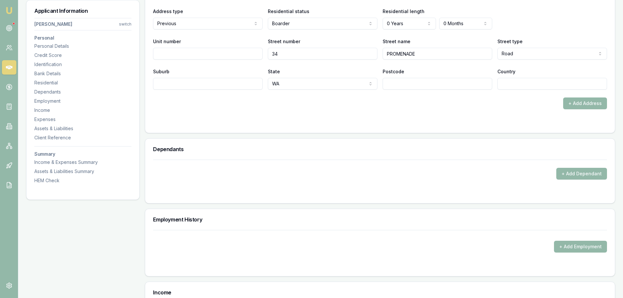
click at [252, 125] on div at bounding box center [380, 122] width 454 height 5
click at [511, 124] on div at bounding box center [380, 122] width 454 height 5
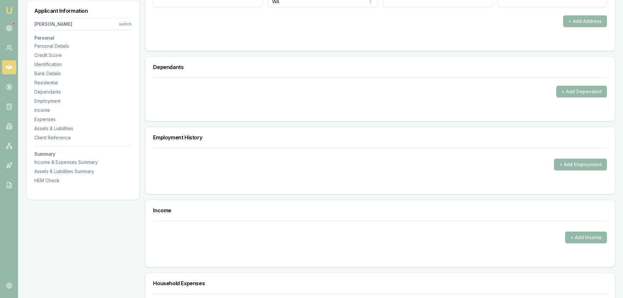
scroll to position [818, 0]
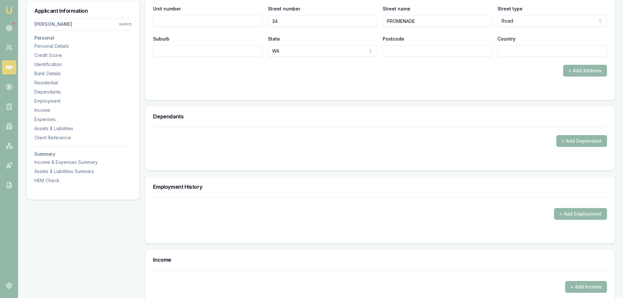
click at [577, 146] on button "+ Add Dependant" at bounding box center [582, 141] width 51 height 12
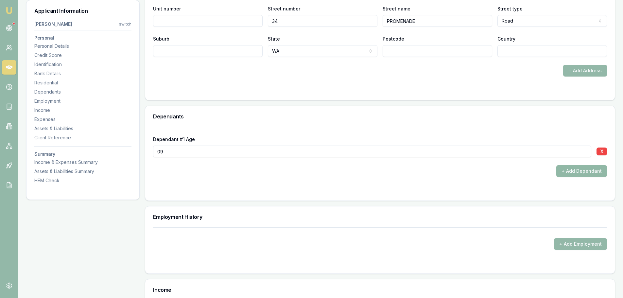
type input "09"
click at [592, 174] on button "+ Add Dependant" at bounding box center [582, 171] width 51 height 12
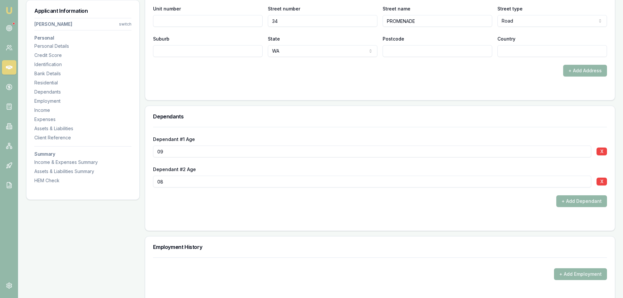
type input "08"
click at [233, 208] on form "Dependant #1 Age 09 X Dependant #2 Age 08 X + Add Dependant" at bounding box center [380, 175] width 454 height 96
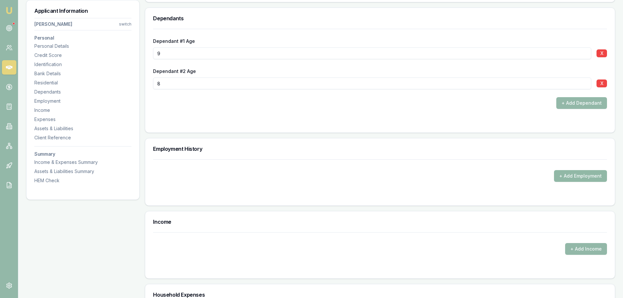
click at [591, 176] on button "+ Add Employment" at bounding box center [580, 176] width 53 height 12
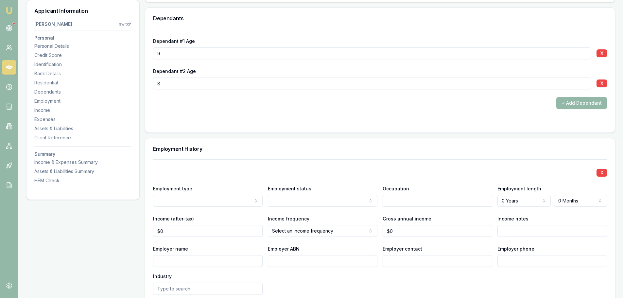
click at [235, 149] on h3 "Employment History" at bounding box center [380, 148] width 454 height 5
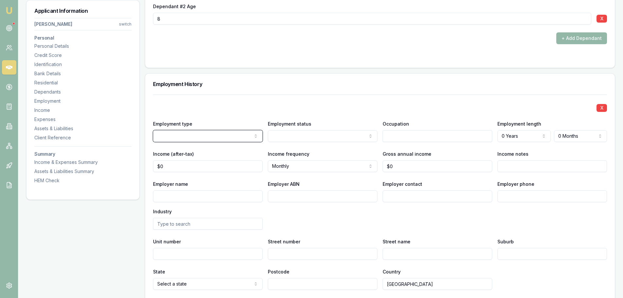
scroll to position [982, 0]
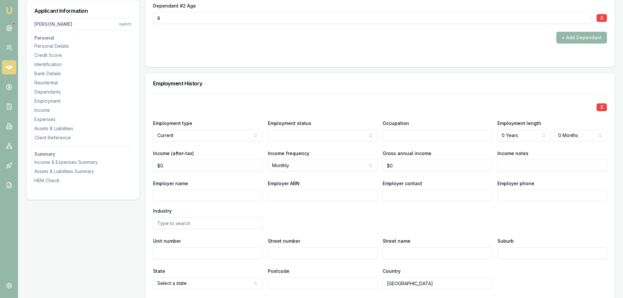
click at [196, 194] on input "Employer name" at bounding box center [208, 196] width 110 height 12
type input "SINO PACIFIC"
click at [302, 219] on div "Employer name SINO PACIFIC Employer ABN Employer contact Employer phone Industry" at bounding box center [380, 204] width 454 height 50
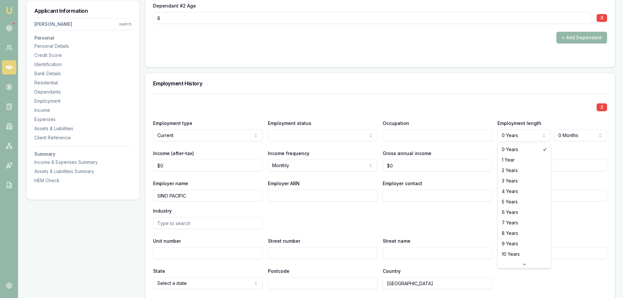
select select "5"
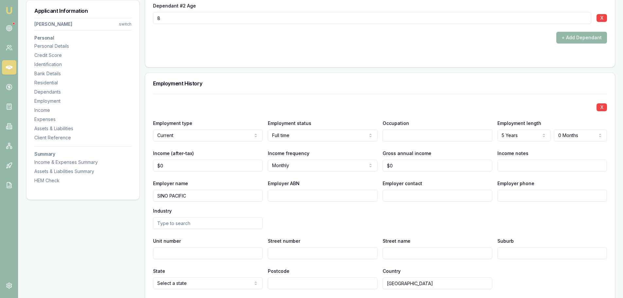
click at [312, 97] on div "X Employment type Current Current Previous Employment status Full time Full tim…" at bounding box center [380, 191] width 454 height 195
type input "0"
click at [241, 167] on input "0" at bounding box center [208, 166] width 110 height 12
click at [216, 167] on input "0" at bounding box center [208, 166] width 110 height 12
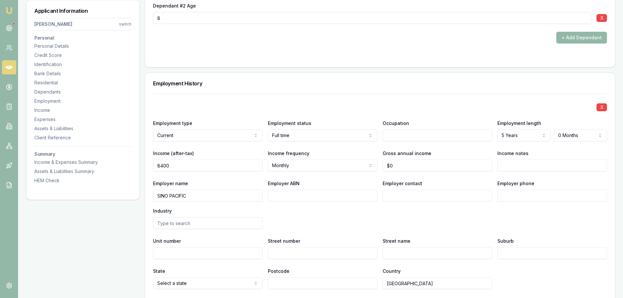
type input "$8,400"
click at [322, 100] on div "X Employment type Current Current Previous Employment status Full time Full tim…" at bounding box center [380, 191] width 454 height 195
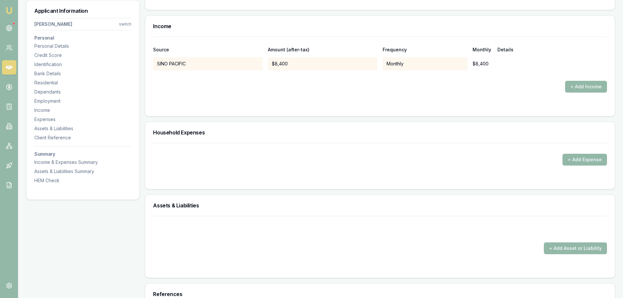
scroll to position [1341, 0]
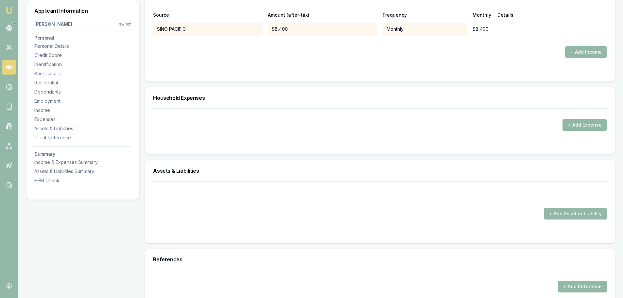
click at [588, 124] on button "+ Add Expense" at bounding box center [585, 125] width 44 height 12
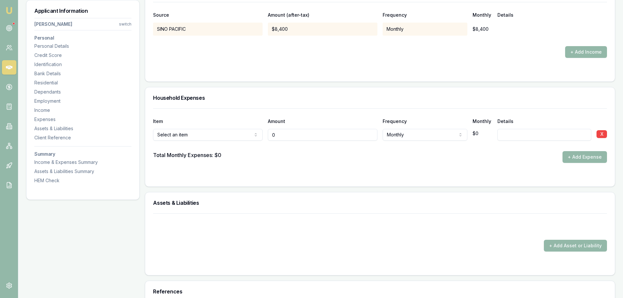
drag, startPoint x: 302, startPoint y: 138, endPoint x: 211, endPoint y: 137, distance: 90.3
click at [217, 137] on div "Rent or board Rent or board Food and groceries Utilities Insurance Transport He…" at bounding box center [380, 133] width 454 height 14
drag, startPoint x: 294, startPoint y: 136, endPoint x: 237, endPoint y: 135, distance: 56.9
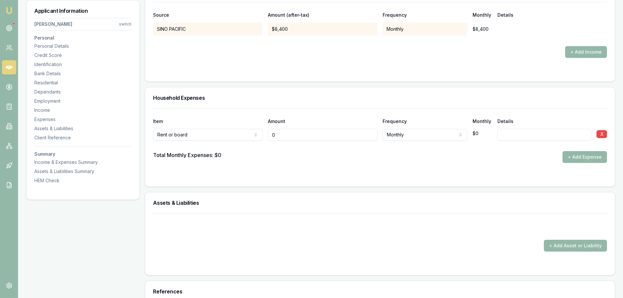
click at [237, 135] on div "Rent or board Rent or board Food and groceries Utilities Insurance Transport He…" at bounding box center [380, 133] width 454 height 14
type input "$500"
click at [259, 153] on div "Total Monthly Expenses: $0 + Add Expense" at bounding box center [380, 157] width 454 height 12
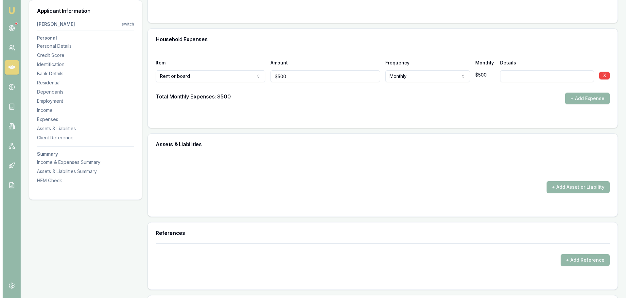
scroll to position [1407, 0]
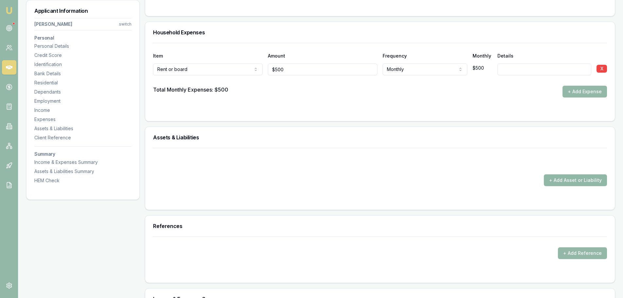
click at [590, 179] on button "+ Add Asset or Liability" at bounding box center [575, 180] width 63 height 12
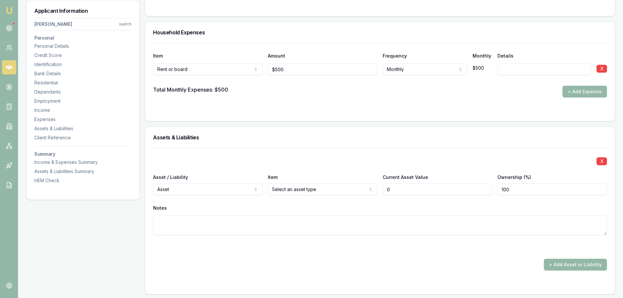
type input "$0"
select select "LIABILITY"
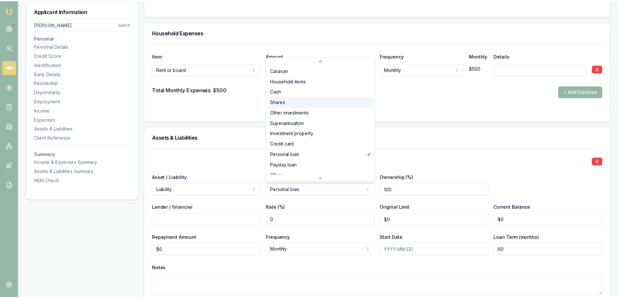
scroll to position [0, 0]
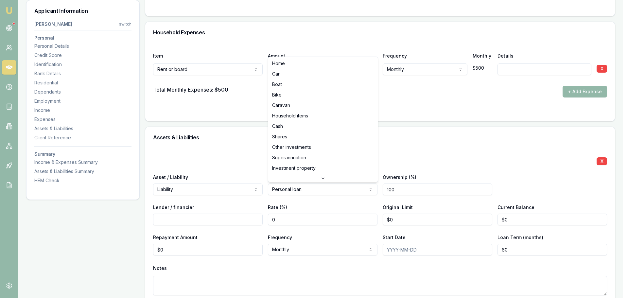
select select "CAR"
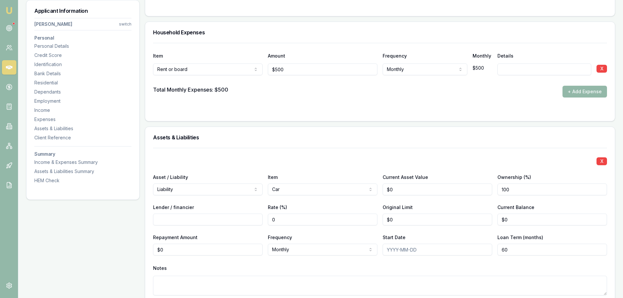
click at [243, 220] on input "Lender / financier" at bounding box center [208, 220] width 110 height 12
type input "FINANCE ONE"
drag, startPoint x: 219, startPoint y: 253, endPoint x: 105, endPoint y: 255, distance: 114.2
type input "1070"
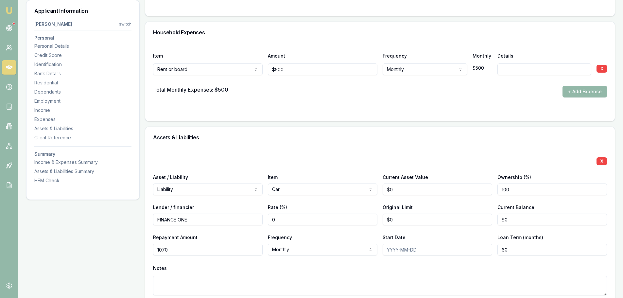
type input "0"
type input "$1,070"
drag, startPoint x: 519, startPoint y: 221, endPoint x: 452, endPoint y: 216, distance: 66.6
click at [457, 216] on div "Lender / financier FINANCE ONE Rate (%) 0 Original Limit $0 Current Balance 0" at bounding box center [380, 214] width 454 height 22
type input "$13,000"
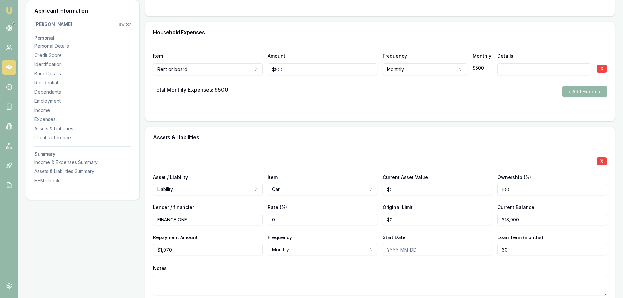
click at [390, 152] on div "X Asset / Liability Liability Asset Liability Item Car Home Car Boat Bike Carav…" at bounding box center [380, 229] width 454 height 163
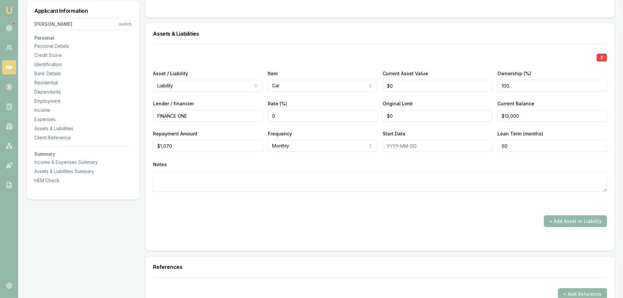
scroll to position [1538, 0]
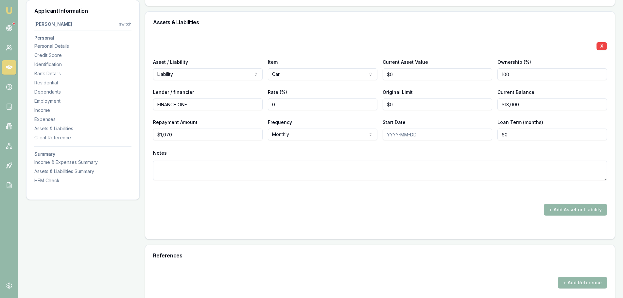
click at [405, 199] on div "X Asset / Liability Liability Asset Liability Item Car Home Car Boat Bike Carav…" at bounding box center [380, 124] width 454 height 183
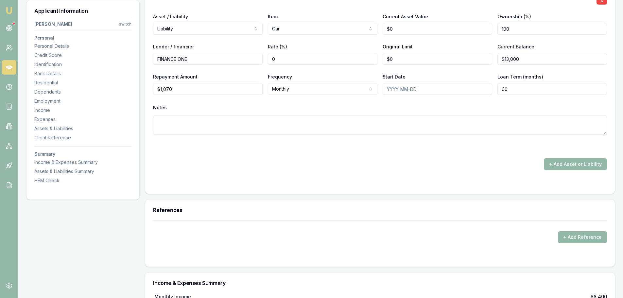
scroll to position [1505, 0]
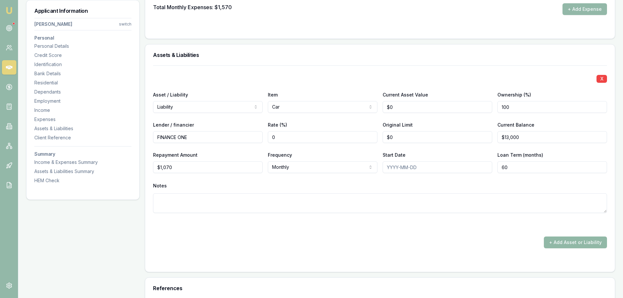
click at [567, 242] on button "+ Add Asset or Liability" at bounding box center [575, 243] width 63 height 12
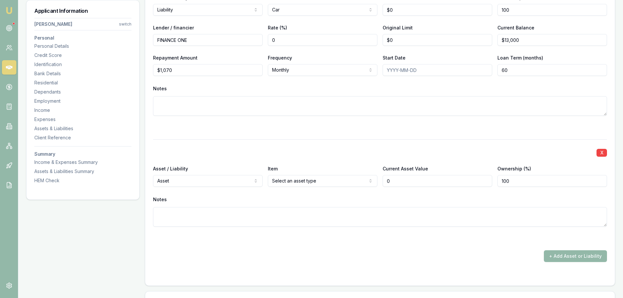
scroll to position [1603, 0]
type input "$0"
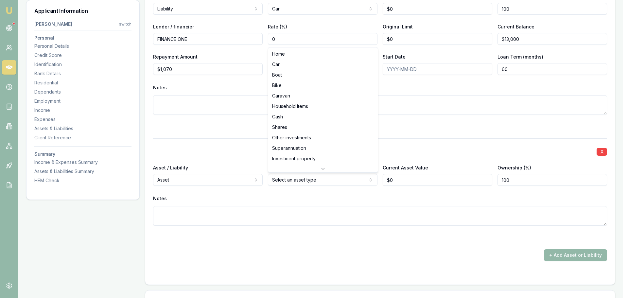
select select "CASH"
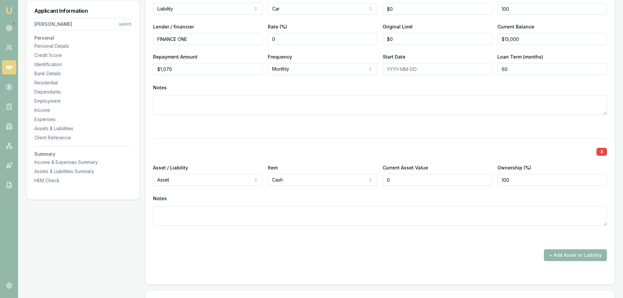
drag, startPoint x: 420, startPoint y: 181, endPoint x: 316, endPoint y: 185, distance: 104.8
click at [316, 185] on div "Asset / Liability Asset Asset Liability Item Cash Home Car Boat Bike Caravan Ho…" at bounding box center [380, 175] width 454 height 22
type input "$1,000"
click at [365, 128] on div at bounding box center [380, 127] width 454 height 8
click at [558, 251] on button "+ Add Asset or Liability" at bounding box center [575, 255] width 63 height 12
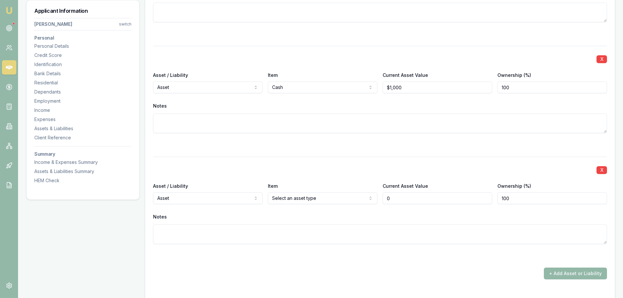
scroll to position [1701, 0]
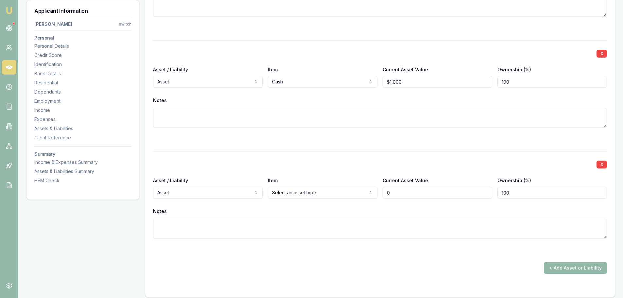
drag, startPoint x: 405, startPoint y: 193, endPoint x: 344, endPoint y: 193, distance: 60.9
click at [349, 193] on div "Asset / Liability Asset Asset Liability Item Select an asset type Home Car Boat…" at bounding box center [380, 187] width 454 height 22
type input "$15,000"
click at [328, 147] on div "X Asset / Liability Liability Asset Liability Item Car Home Car Boat Bike Carav…" at bounding box center [380, 71] width 454 height 405
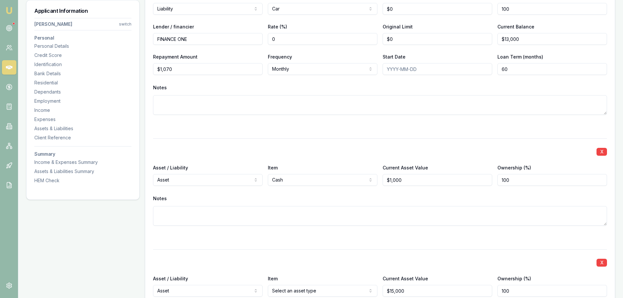
scroll to position [1734, 0]
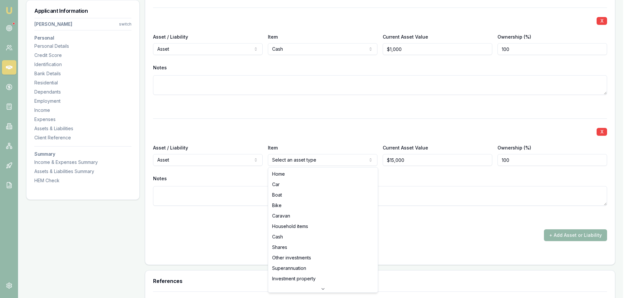
select select "HOUSEHOLD_ITEMS"
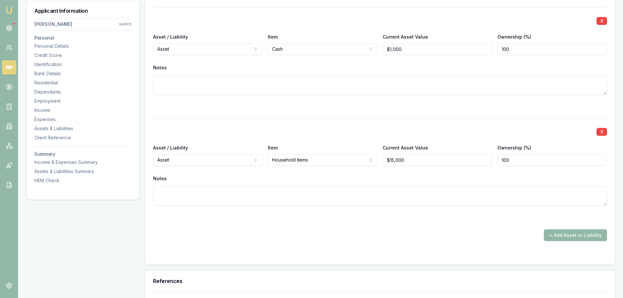
click at [320, 113] on div "X Asset / Liability Liability Asset Liability Item Car Home Car Boat Bike Carav…" at bounding box center [380, 38] width 454 height 405
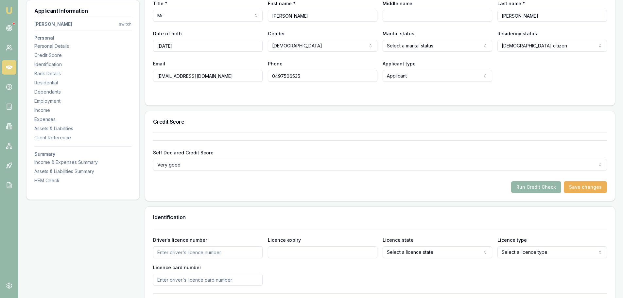
scroll to position [0, 0]
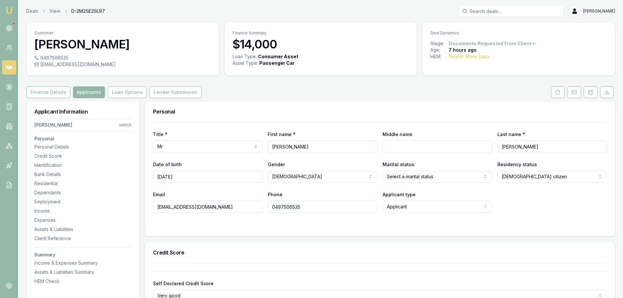
click at [555, 96] on button at bounding box center [558, 92] width 14 height 12
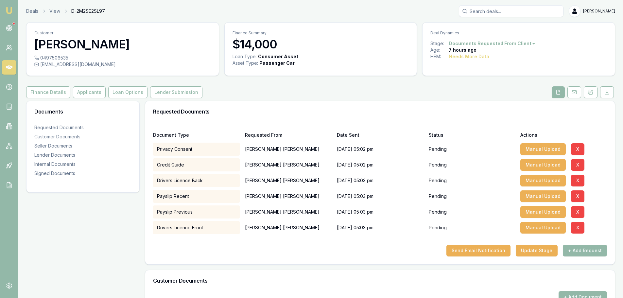
click at [322, 94] on div "Finance Details Applicants Loan Options Lender Submission" at bounding box center [320, 92] width 589 height 12
click at [576, 250] on button "+ Add Request" at bounding box center [585, 251] width 44 height 12
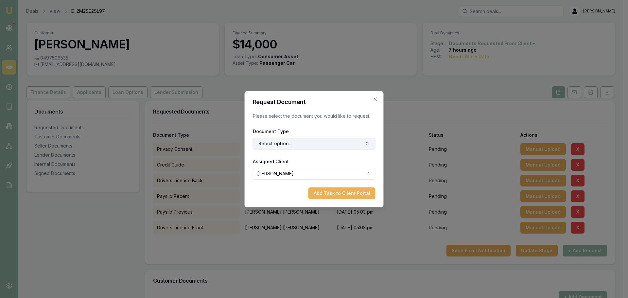
click at [282, 143] on button "Select option..." at bounding box center [314, 144] width 123 height 12
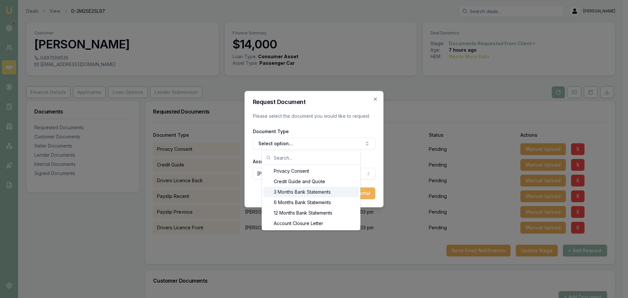
click at [292, 189] on div "3 Months Bank Statements" at bounding box center [311, 192] width 96 height 10
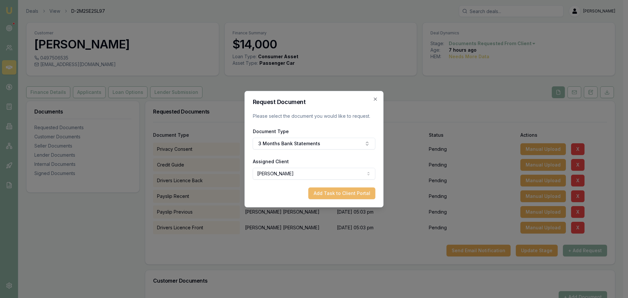
click at [330, 193] on button "Add Task to Client Portal" at bounding box center [342, 193] width 67 height 12
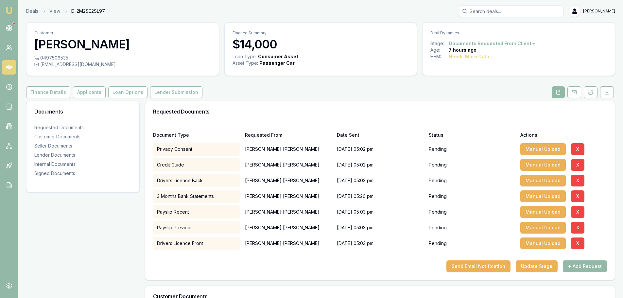
click at [240, 91] on div "Finance Details Applicants Loan Options Lender Submission" at bounding box center [320, 92] width 589 height 12
click at [485, 266] on button "Send Email Notification" at bounding box center [479, 266] width 64 height 12
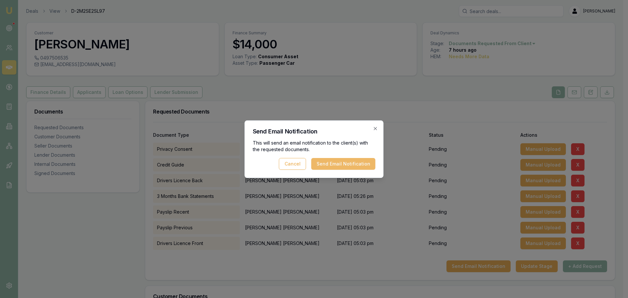
click at [327, 162] on button "Send Email Notification" at bounding box center [343, 164] width 64 height 12
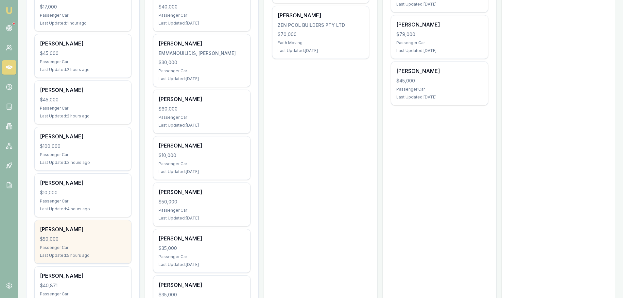
scroll to position [393, 0]
